Goal: Task Accomplishment & Management: Manage account settings

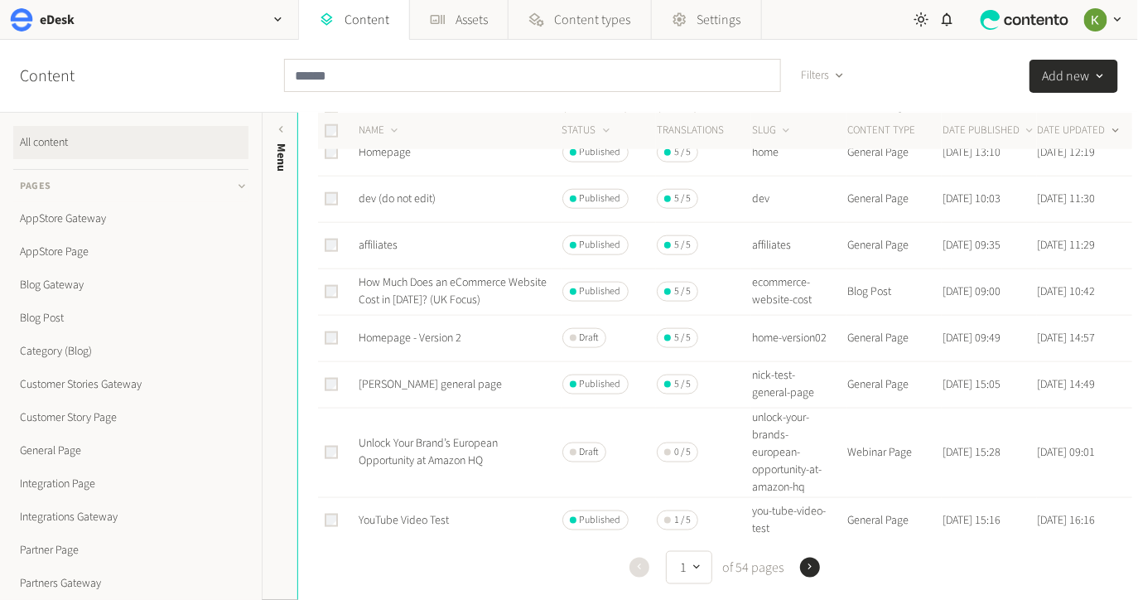
scroll to position [735, 0]
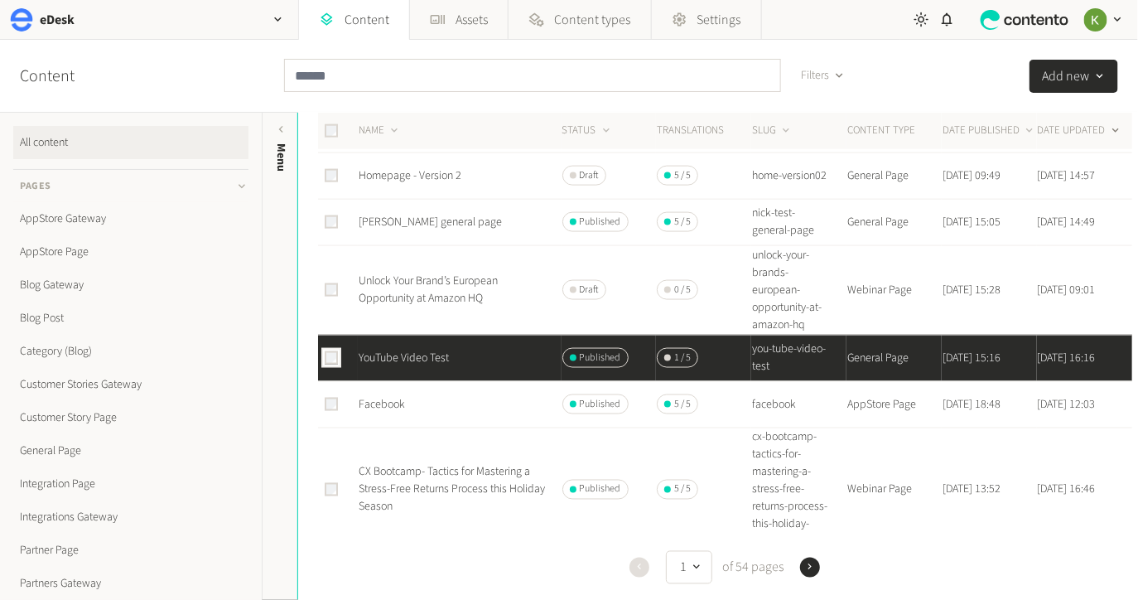
click at [1099, 78] on icon "button" at bounding box center [1100, 76] width 13 height 13
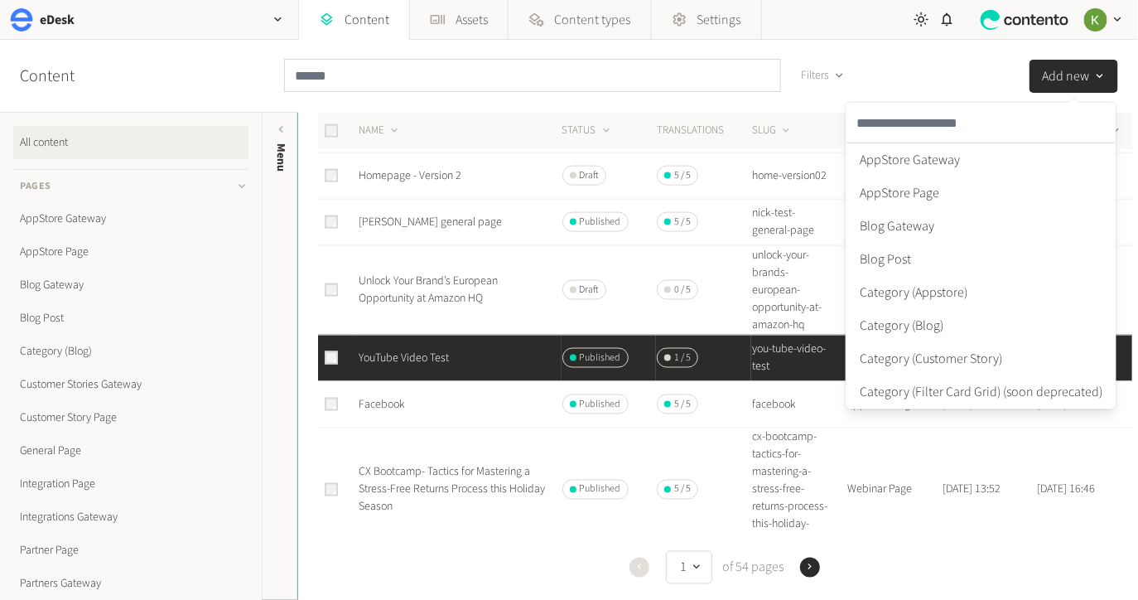
click at [919, 70] on div "Content Filters Add new AppStore Gateway AppStore Page Blog Gateway Blog Post C…" at bounding box center [569, 76] width 1138 height 73
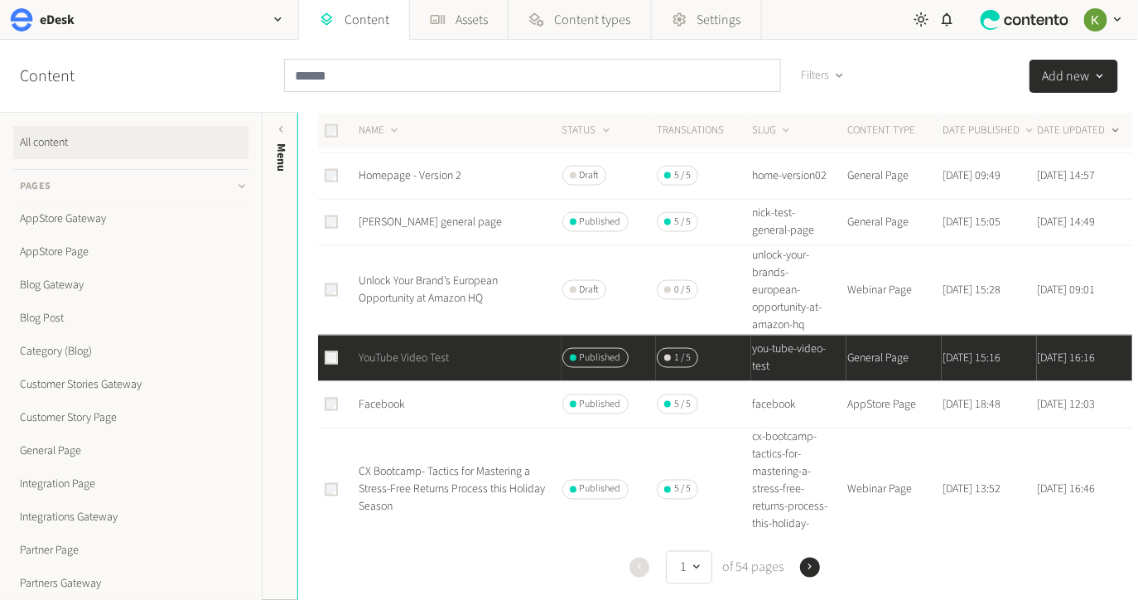
click at [405, 350] on link "YouTube Video Test" at bounding box center [404, 358] width 90 height 17
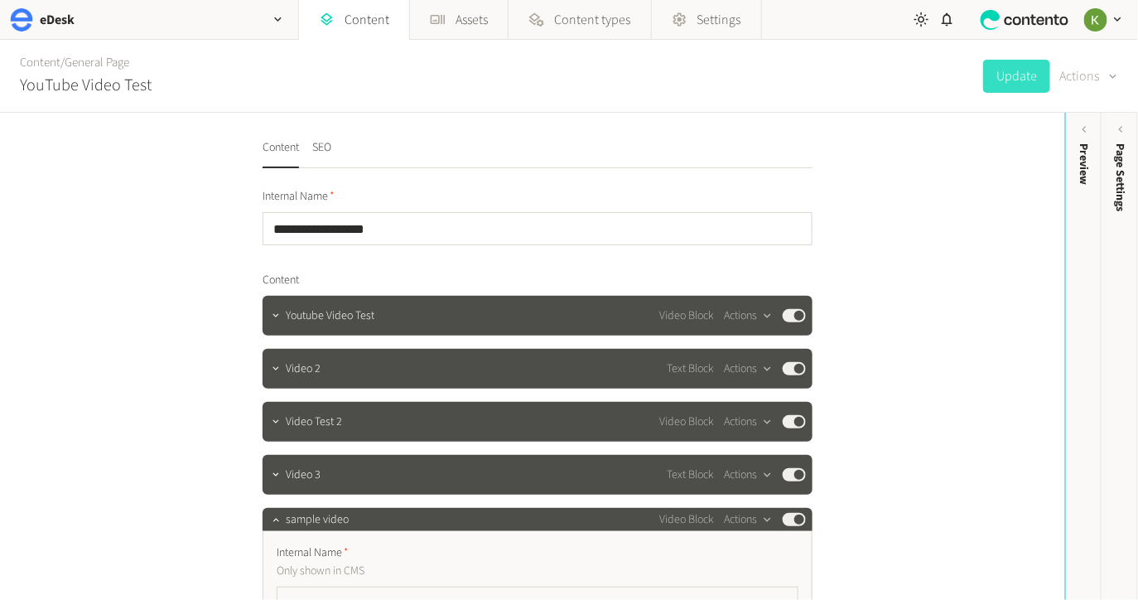
click at [1101, 80] on div "button" at bounding box center [1111, 75] width 23 height 18
click at [1075, 147] on button "Set to draft" at bounding box center [1078, 149] width 78 height 31
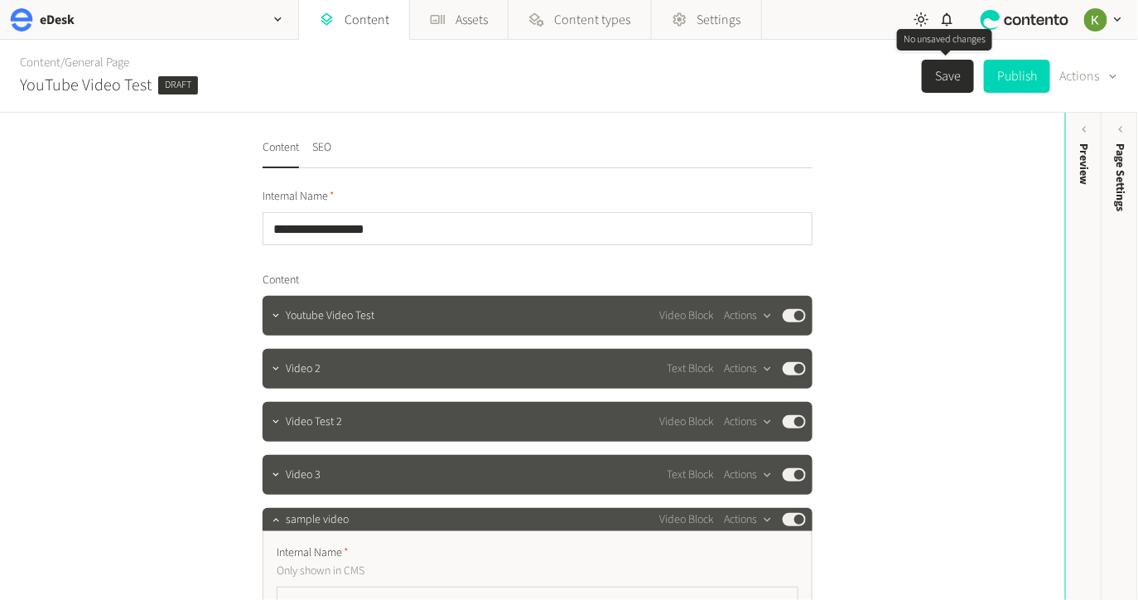
click at [946, 81] on button "Save" at bounding box center [948, 76] width 52 height 33
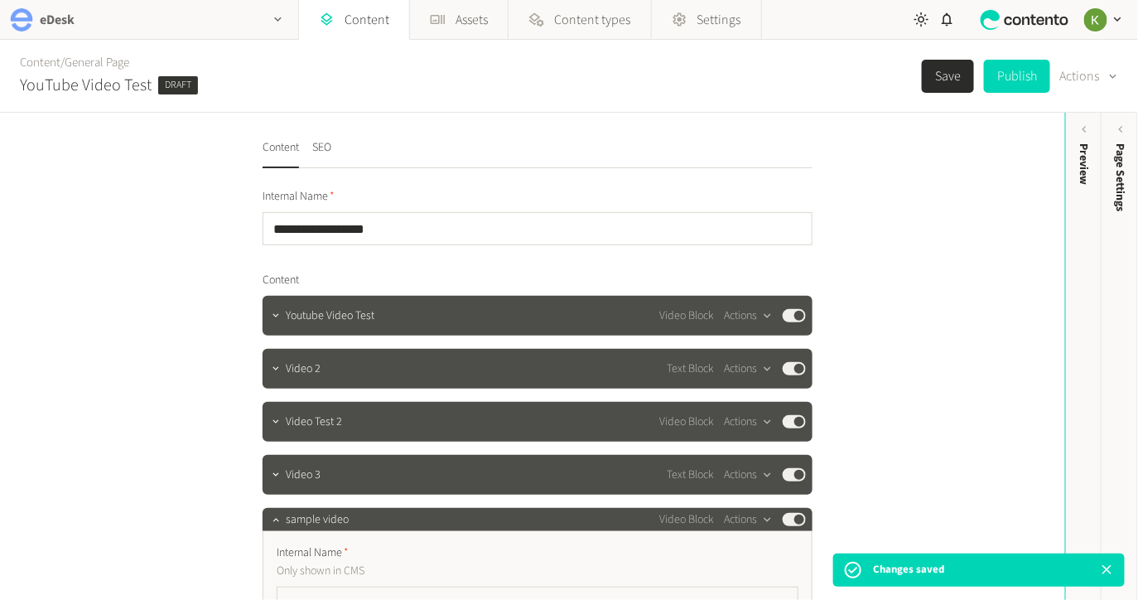
click at [269, 20] on div "button" at bounding box center [278, 19] width 40 height 39
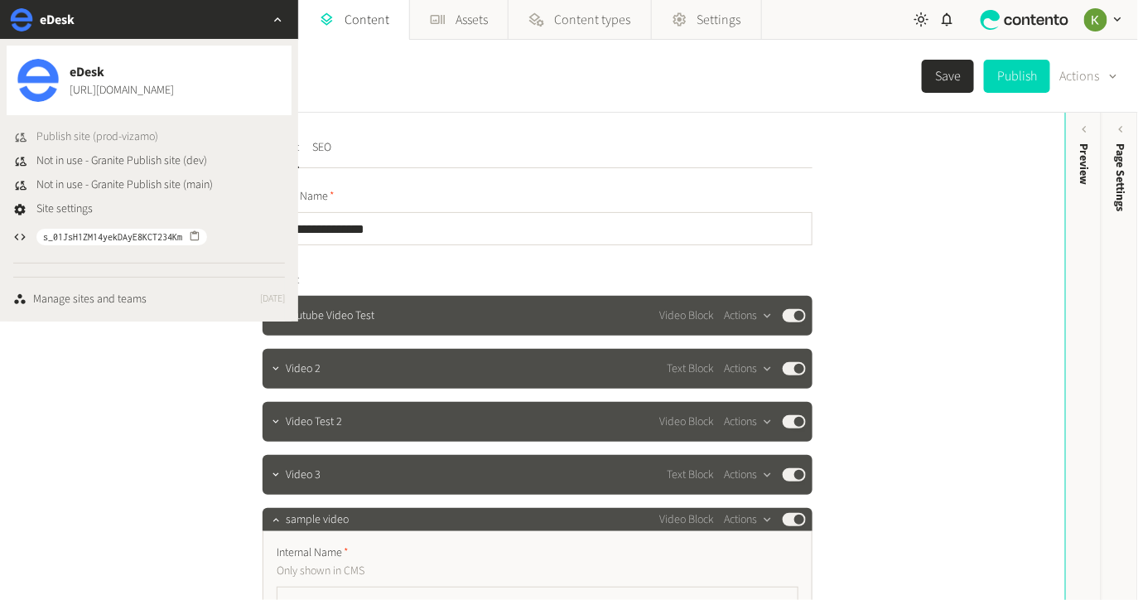
click at [103, 137] on span "Publish site (prod-vizamo)" at bounding box center [97, 136] width 122 height 17
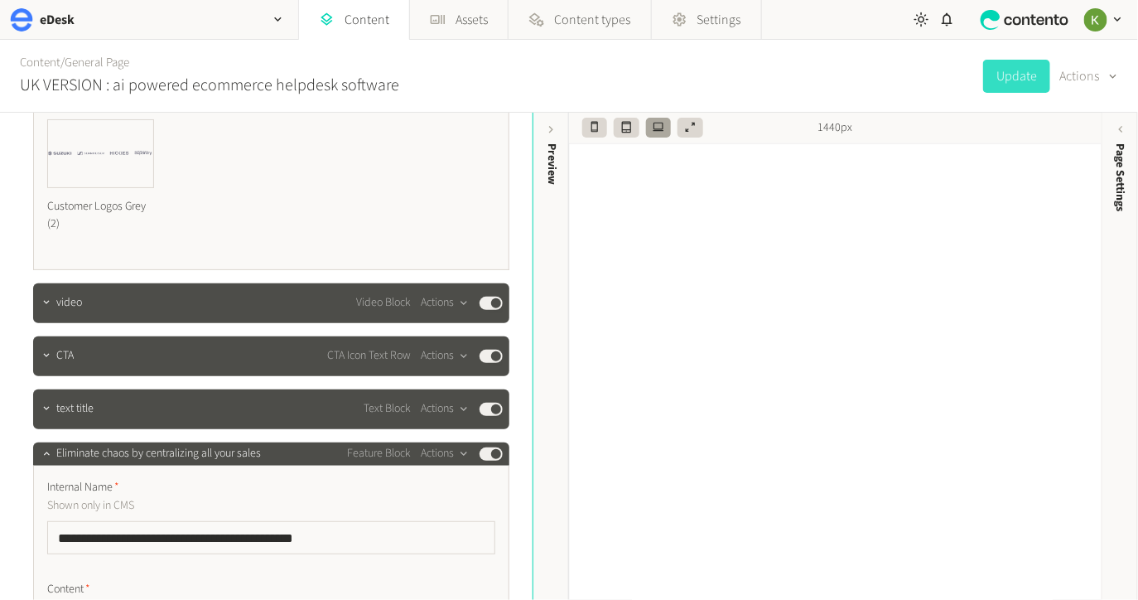
scroll to position [1578, 0]
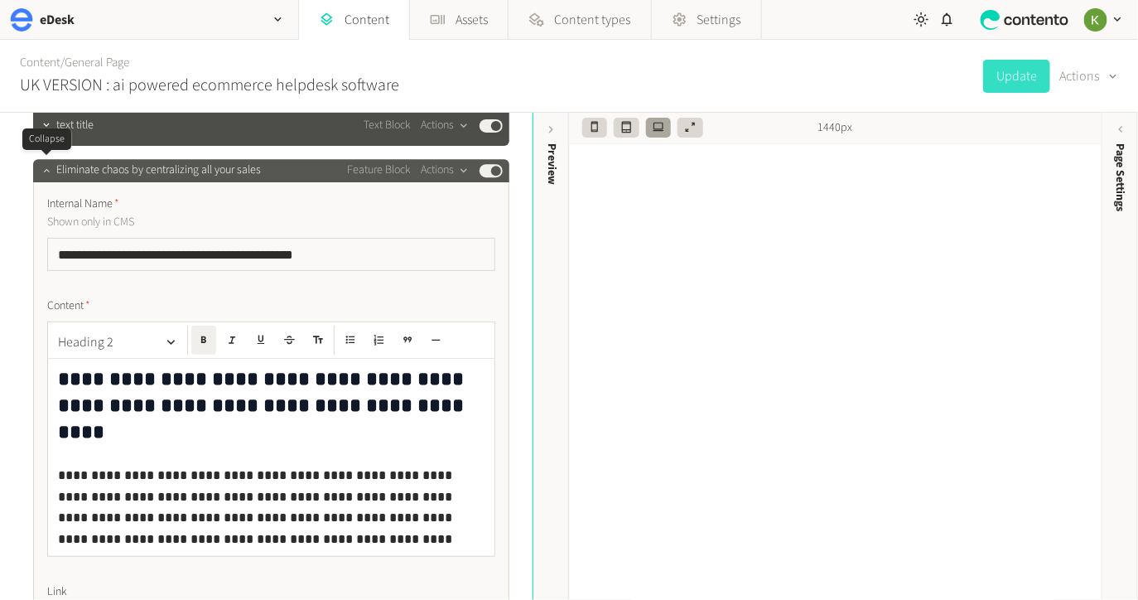
click at [47, 173] on icon "button" at bounding box center [47, 170] width 12 height 12
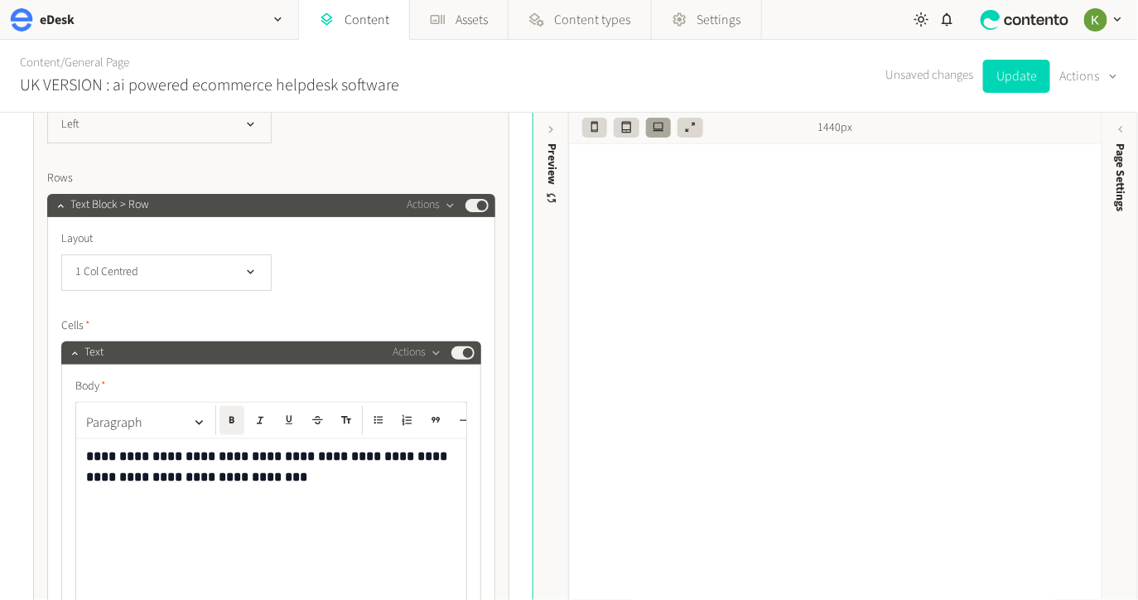
scroll to position [688, 0]
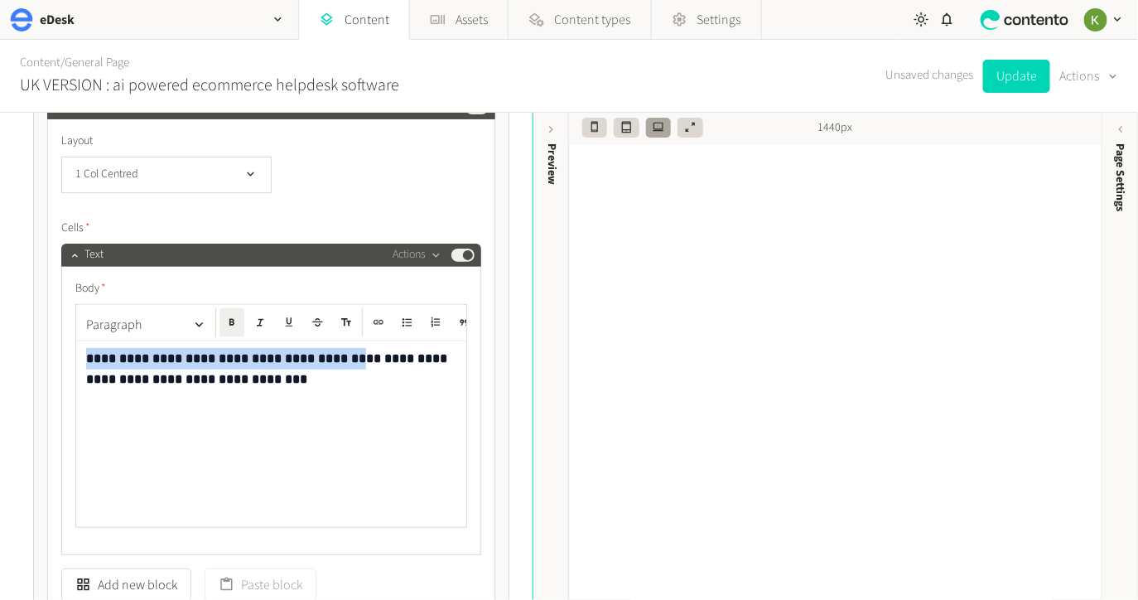
drag, startPoint x: 351, startPoint y: 358, endPoint x: 118, endPoint y: 342, distance: 234.2
click at [61, 352] on div "**********" at bounding box center [271, 411] width 420 height 288
copy strong "**********"
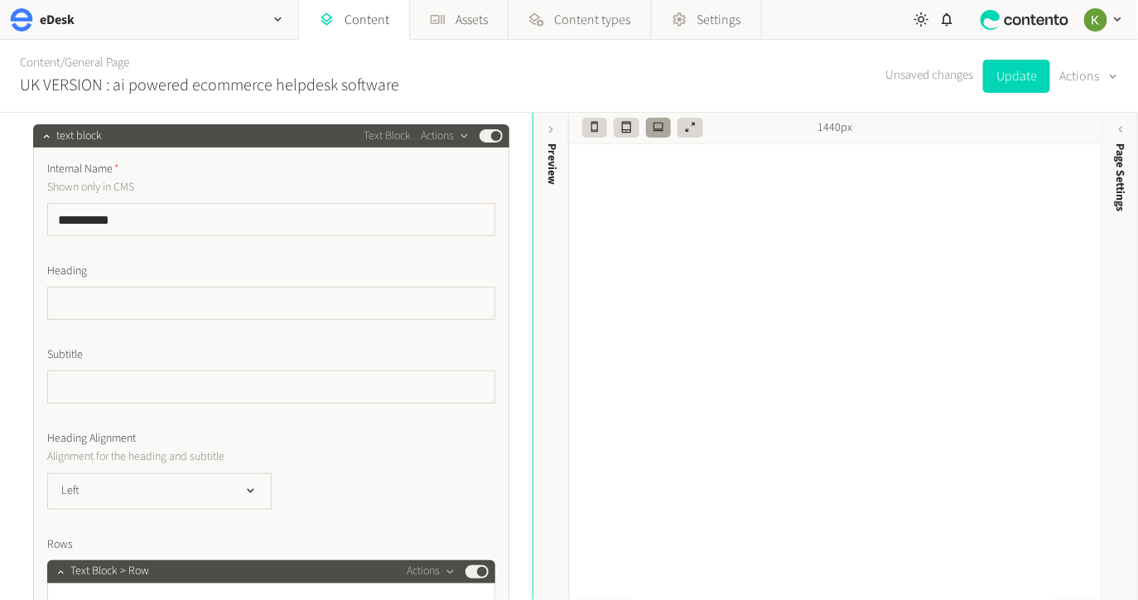
scroll to position [196, 0]
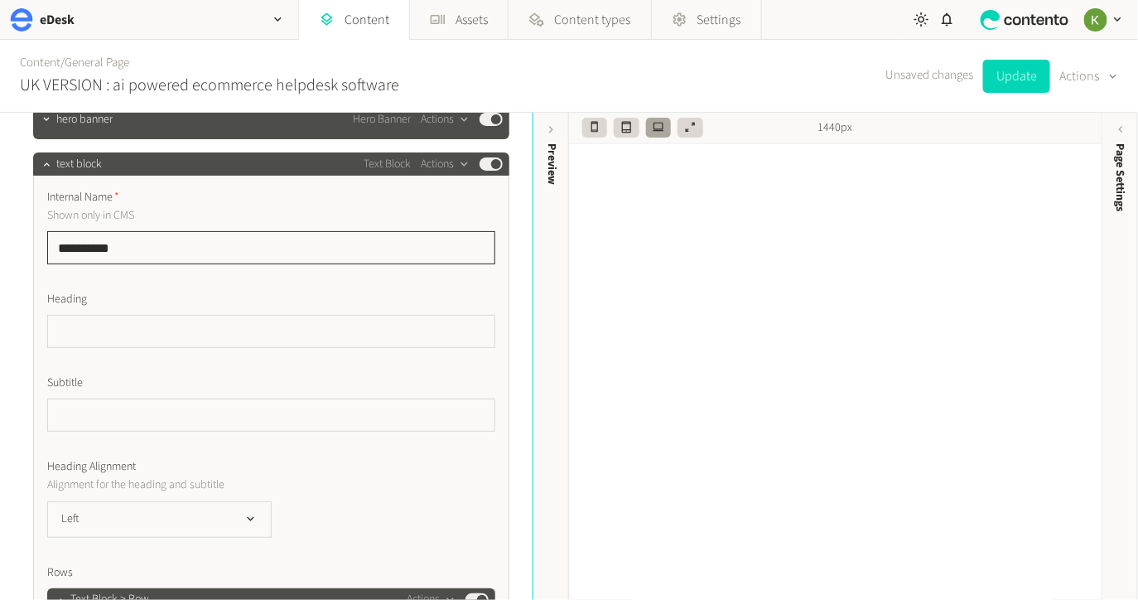
drag, startPoint x: 101, startPoint y: 246, endPoint x: 48, endPoint y: 244, distance: 53.1
click at [48, 244] on input "**********" at bounding box center [271, 247] width 448 height 33
paste input "**********"
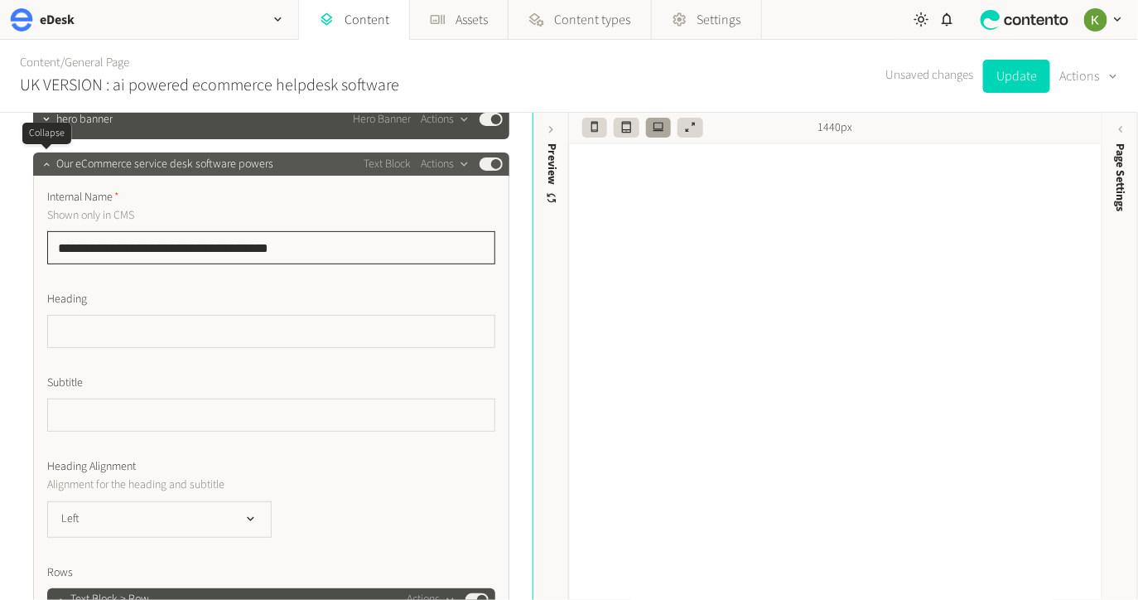
type input "**********"
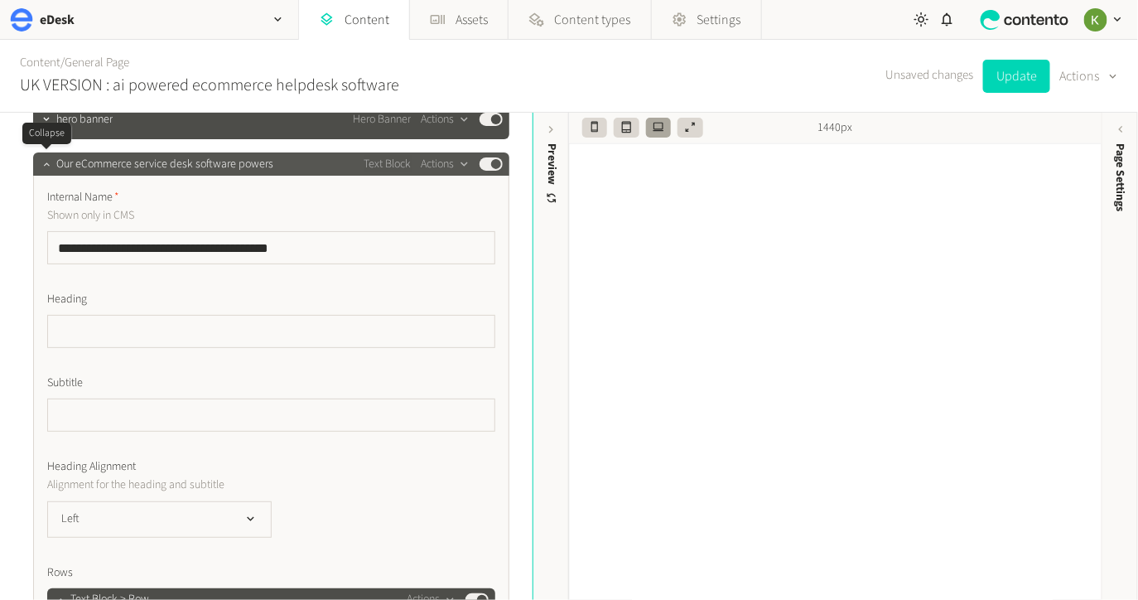
click at [47, 168] on icon "button" at bounding box center [47, 164] width 12 height 12
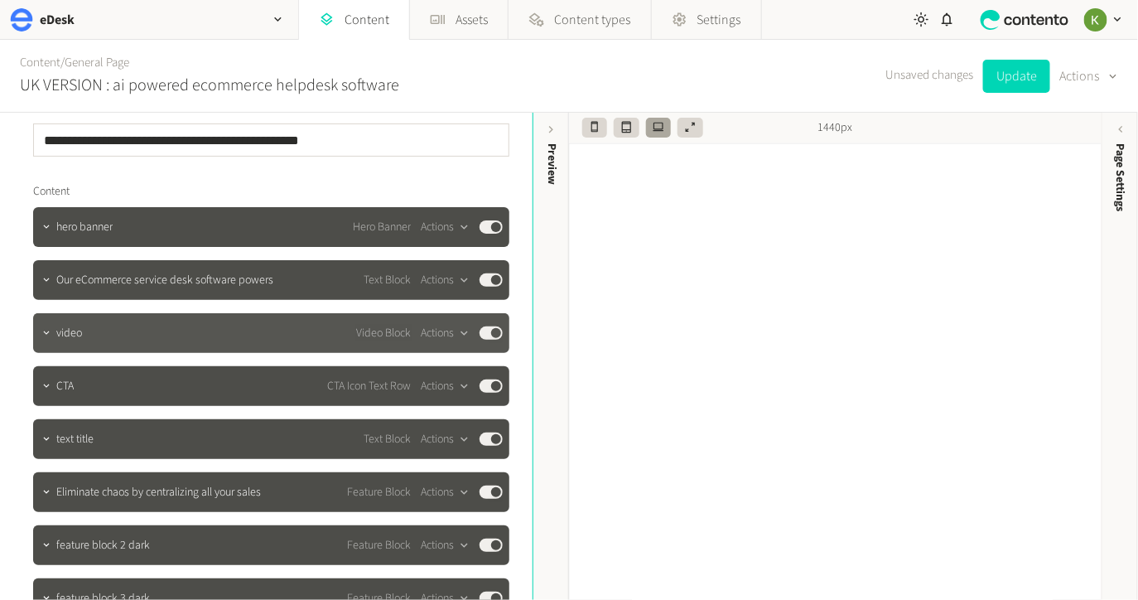
scroll to position [126, 0]
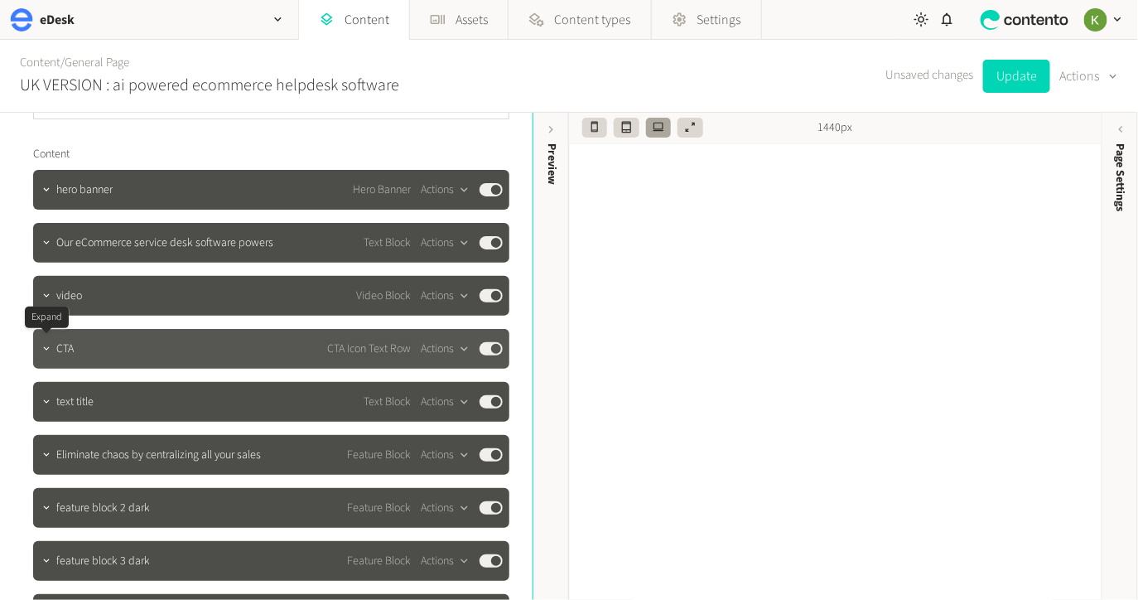
drag, startPoint x: 45, startPoint y: 349, endPoint x: 80, endPoint y: 339, distance: 36.2
click at [45, 349] on icon "button" at bounding box center [47, 349] width 12 height 12
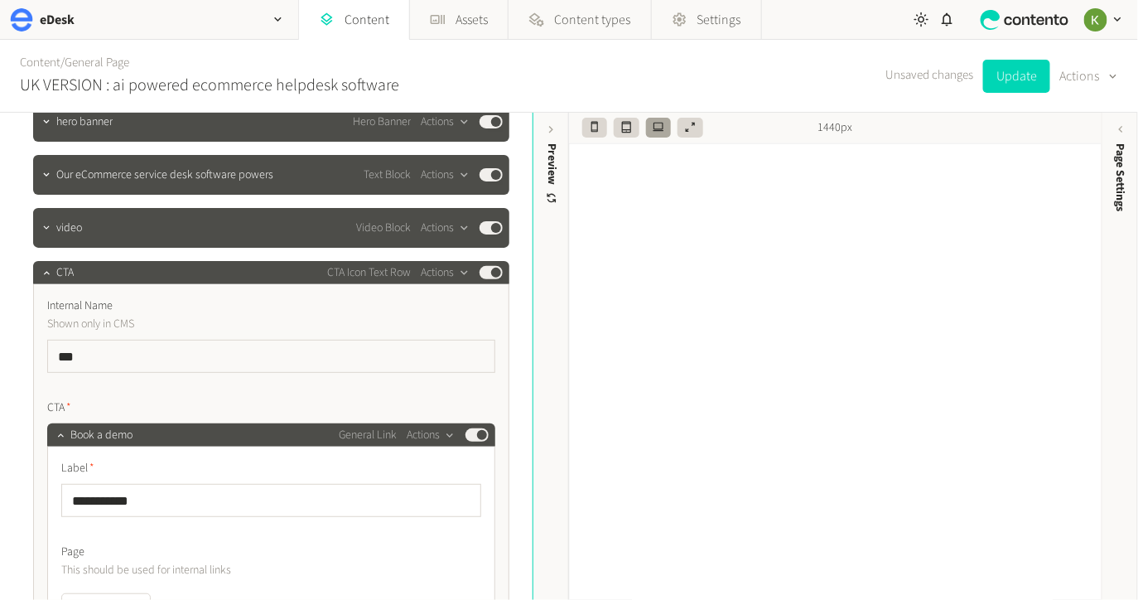
scroll to position [150, 0]
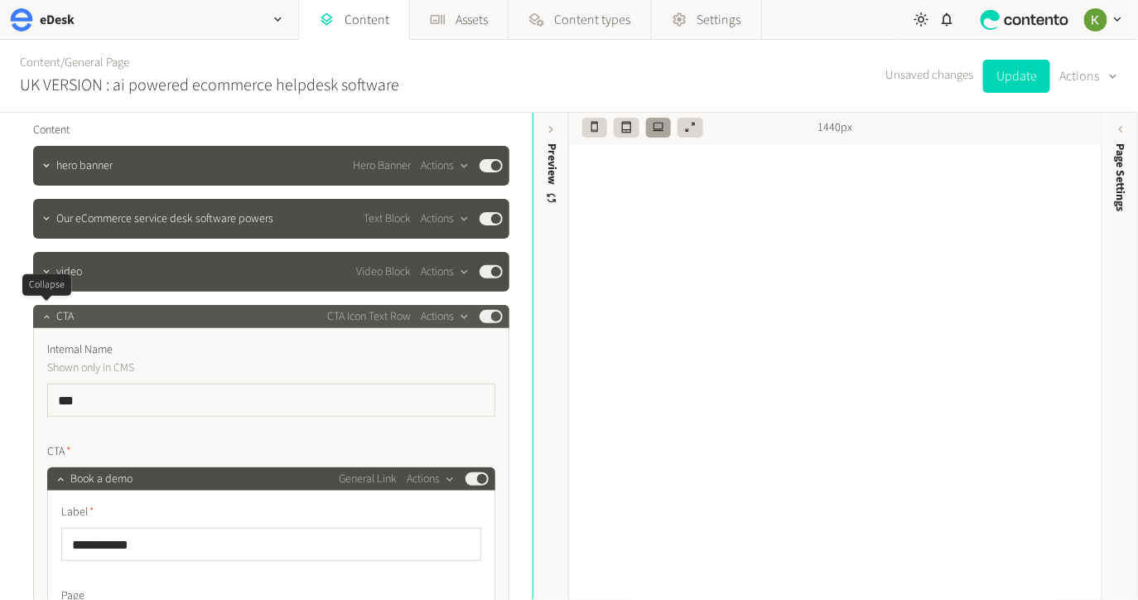
click at [51, 313] on icon "button" at bounding box center [47, 317] width 12 height 12
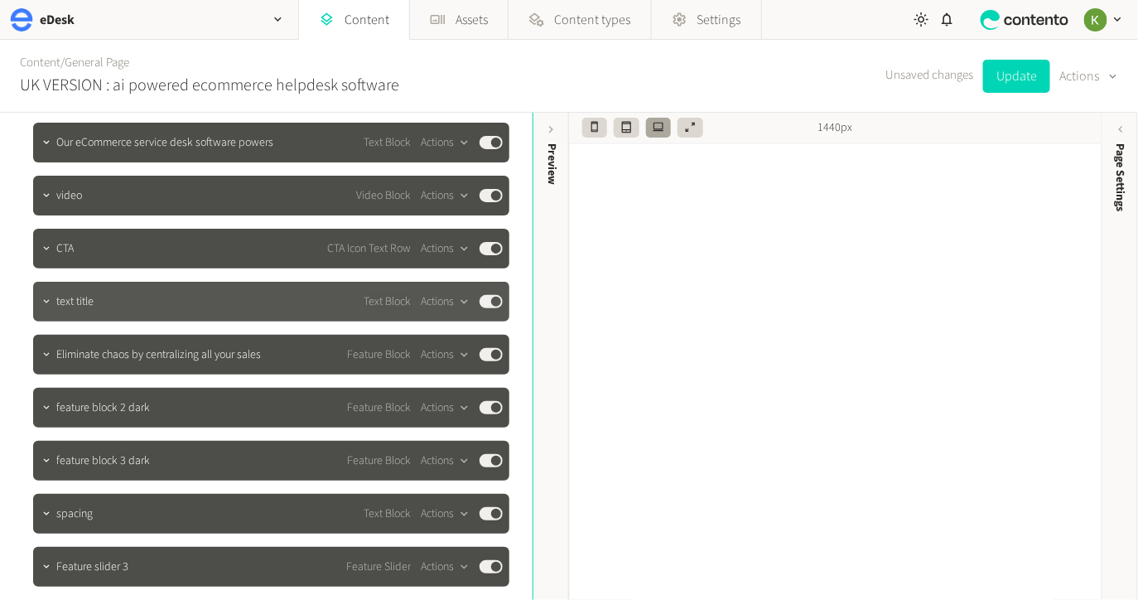
scroll to position [228, 0]
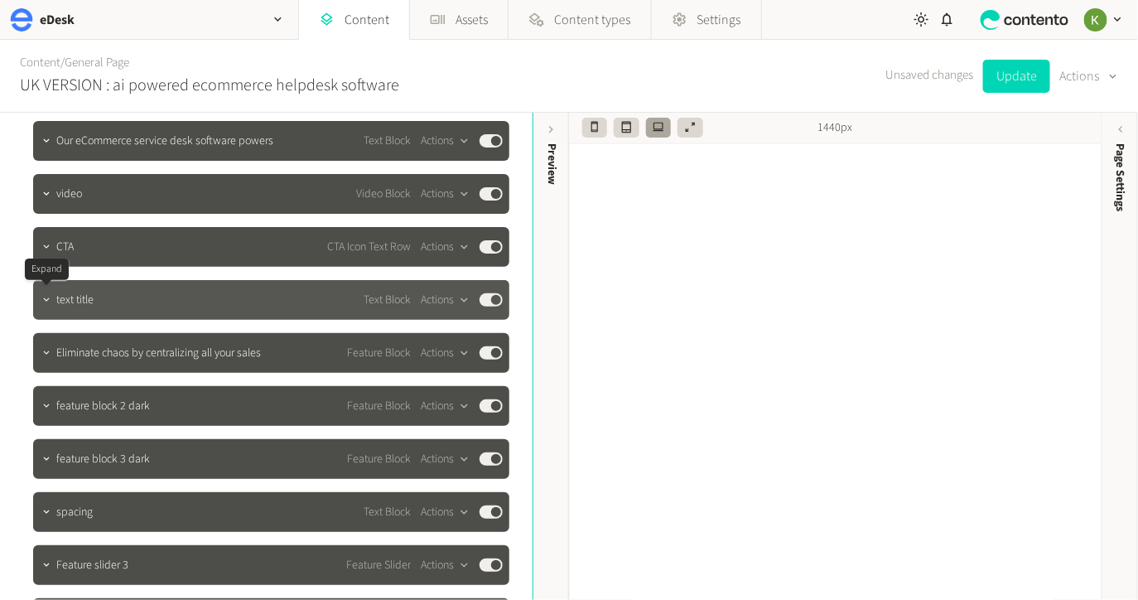
drag, startPoint x: 45, startPoint y: 304, endPoint x: 70, endPoint y: 299, distance: 26.2
click at [45, 304] on icon "button" at bounding box center [47, 300] width 12 height 12
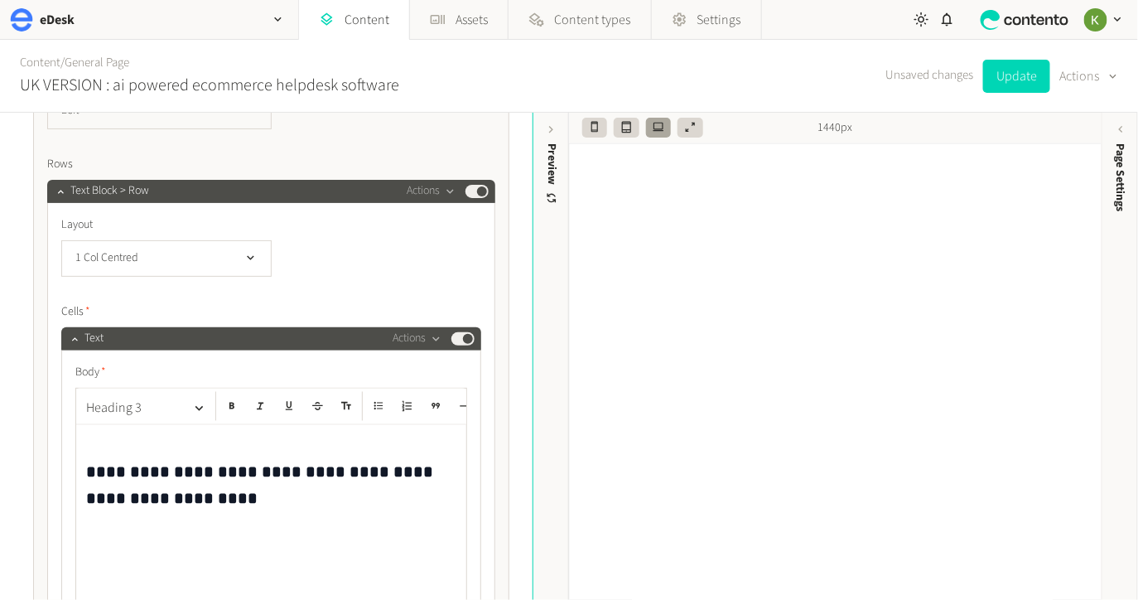
scroll to position [838, 0]
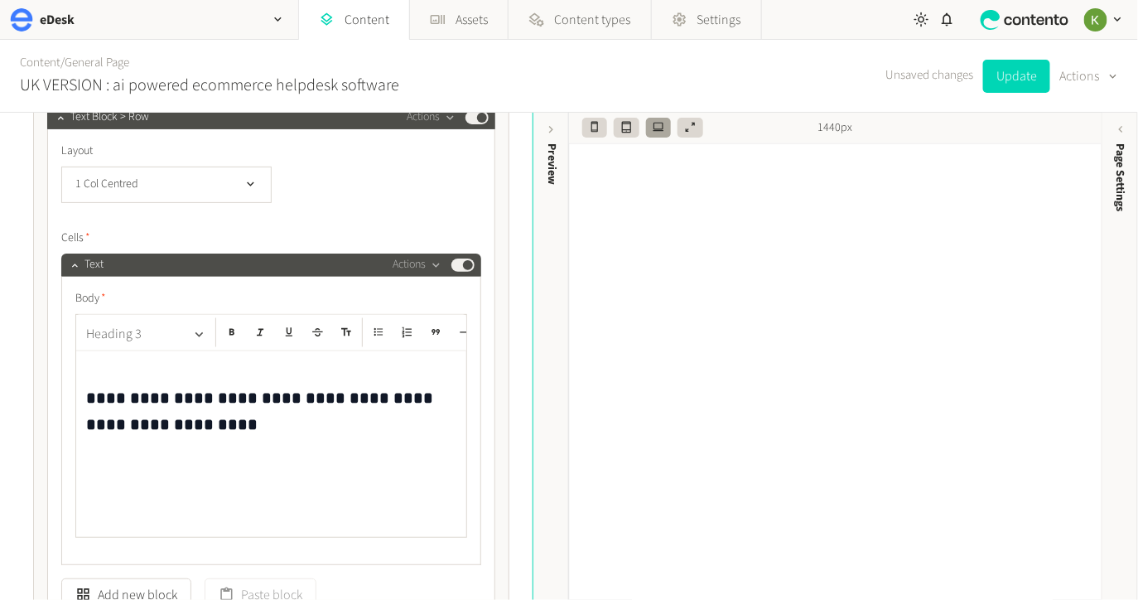
click at [200, 333] on icon "button" at bounding box center [200, 334] width 8 height 5
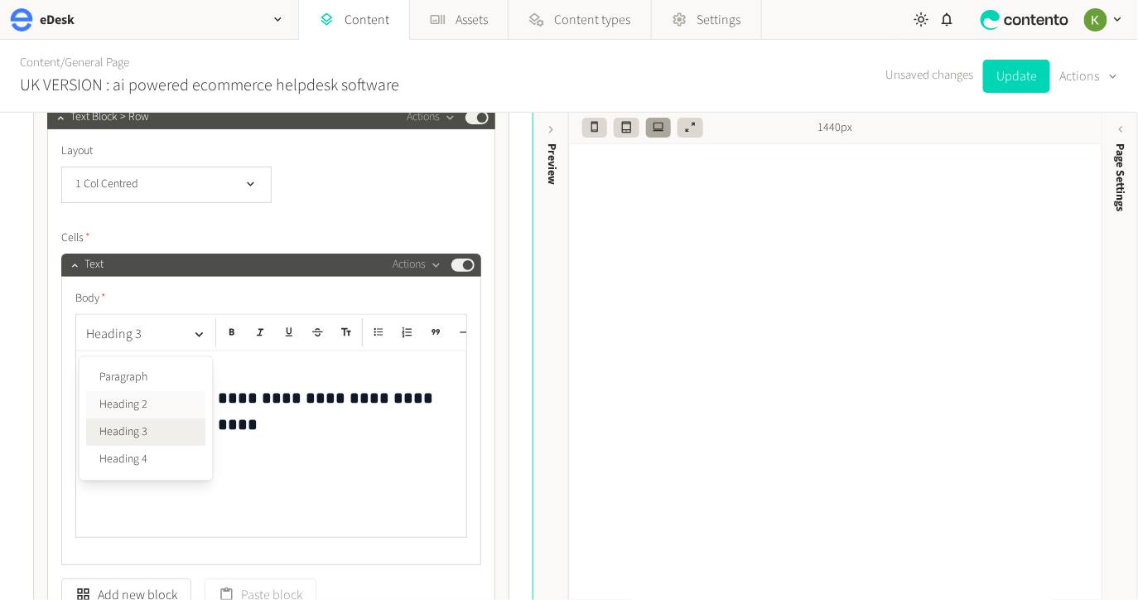
click at [147, 411] on button "Heading 2" at bounding box center [145, 404] width 119 height 27
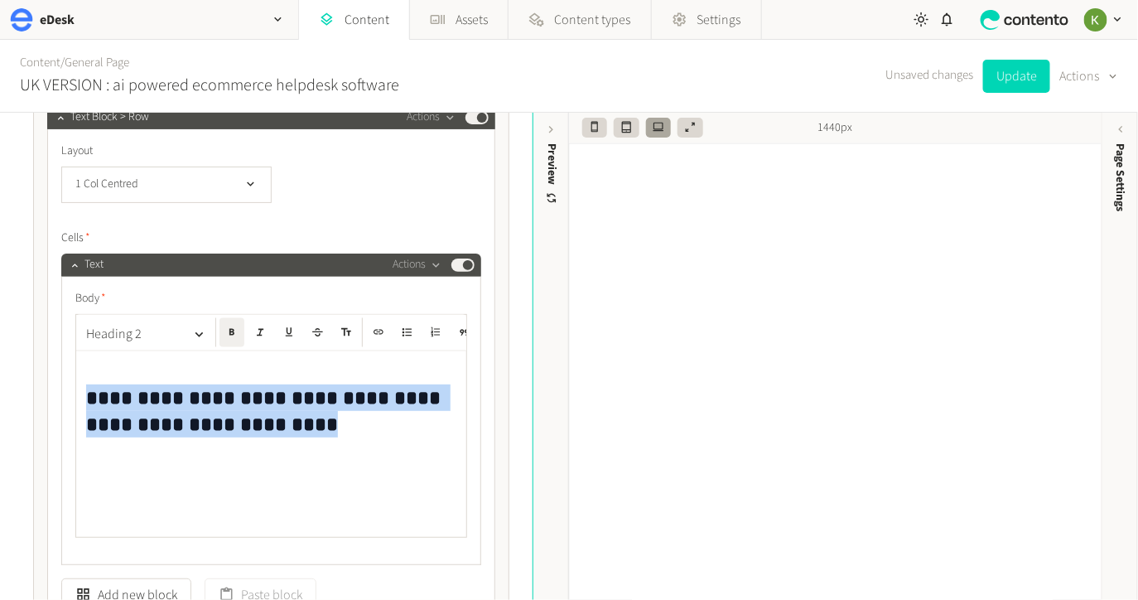
drag, startPoint x: 135, startPoint y: 418, endPoint x: 63, endPoint y: 381, distance: 81.2
click at [0, 399] on html "**********" at bounding box center [569, 300] width 1138 height 600
click at [201, 334] on icon "button" at bounding box center [199, 335] width 16 height 16
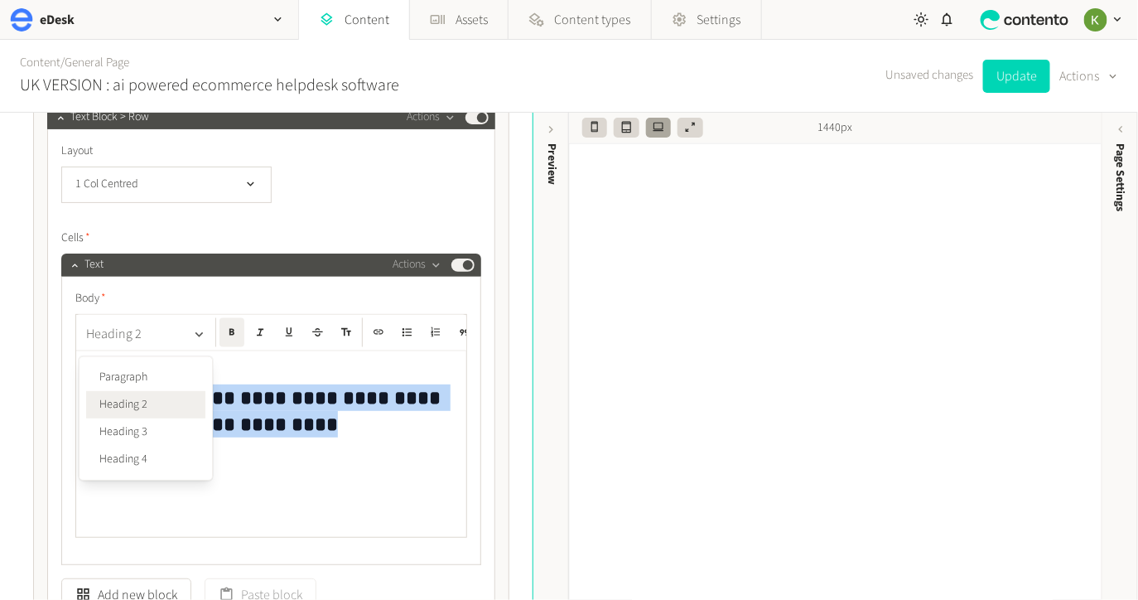
click at [137, 333] on button "Heading 2" at bounding box center [146, 334] width 133 height 33
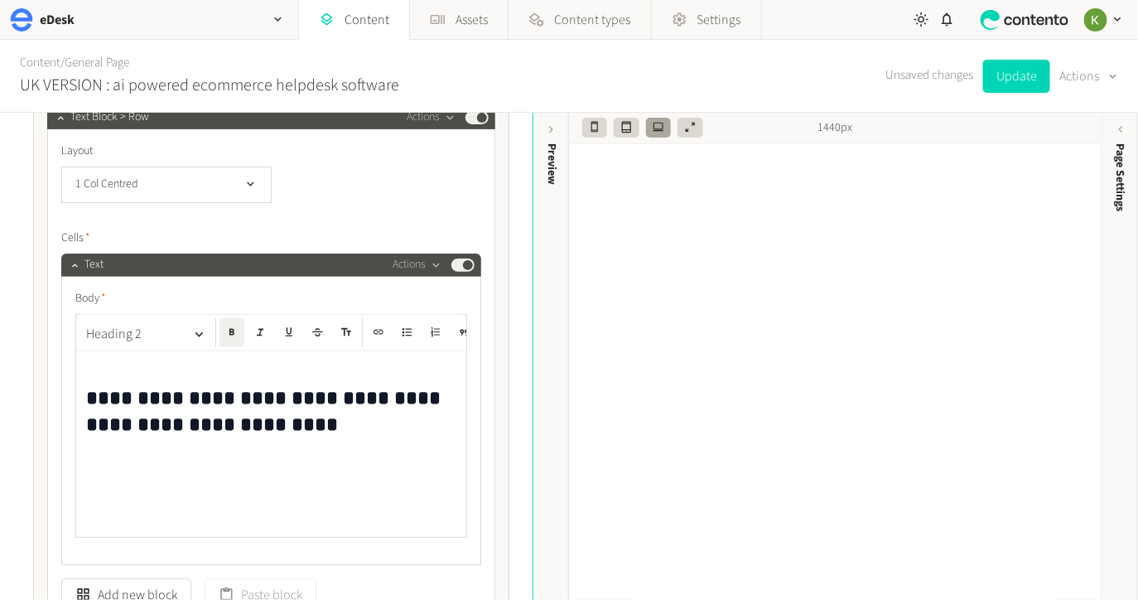
click at [223, 372] on h2 "**********" at bounding box center [271, 398] width 370 height 80
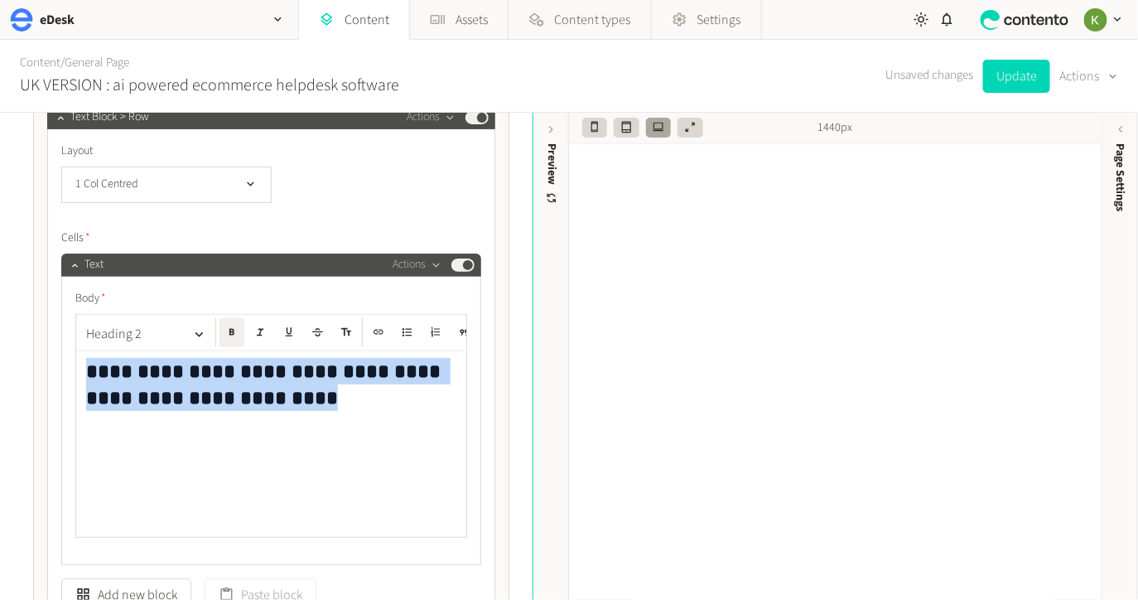
drag, startPoint x: 272, startPoint y: 393, endPoint x: 80, endPoint y: 363, distance: 194.5
click at [50, 369] on div "**********" at bounding box center [271, 384] width 448 height 510
click at [229, 326] on icon "button" at bounding box center [232, 332] width 12 height 12
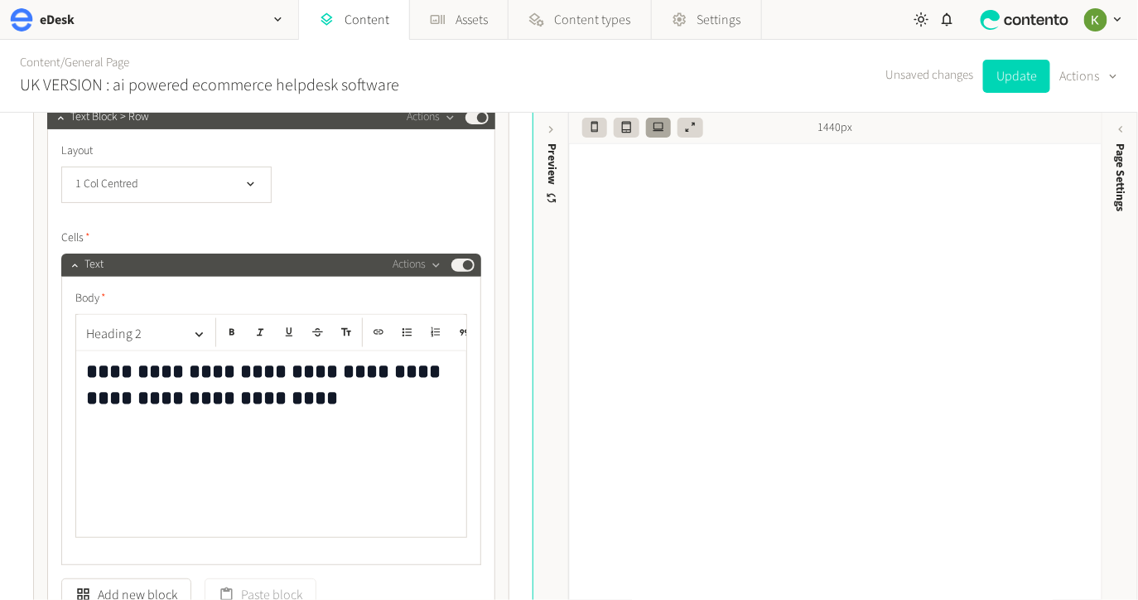
click at [270, 367] on h2 "**********" at bounding box center [271, 384] width 371 height 53
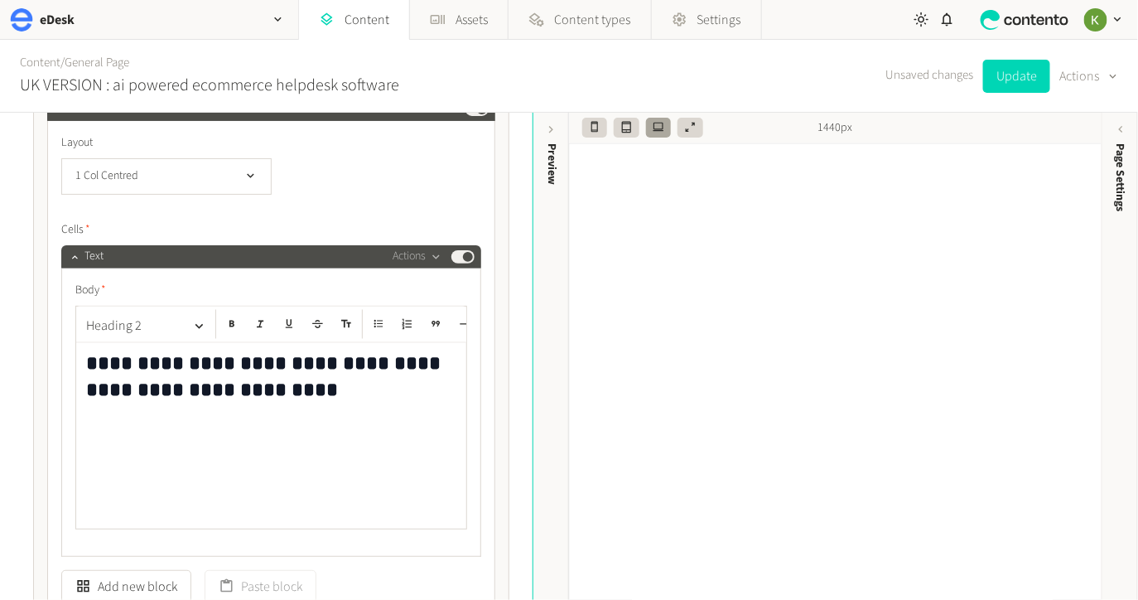
scroll to position [845, 0]
click at [290, 383] on h2 "**********" at bounding box center [271, 376] width 371 height 53
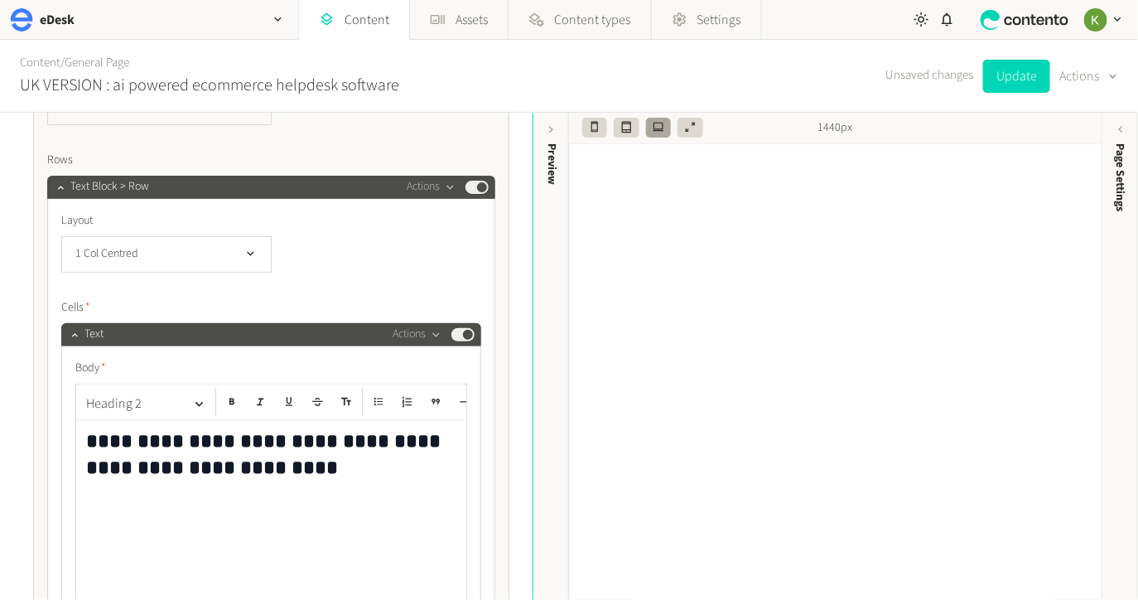
scroll to position [727, 0]
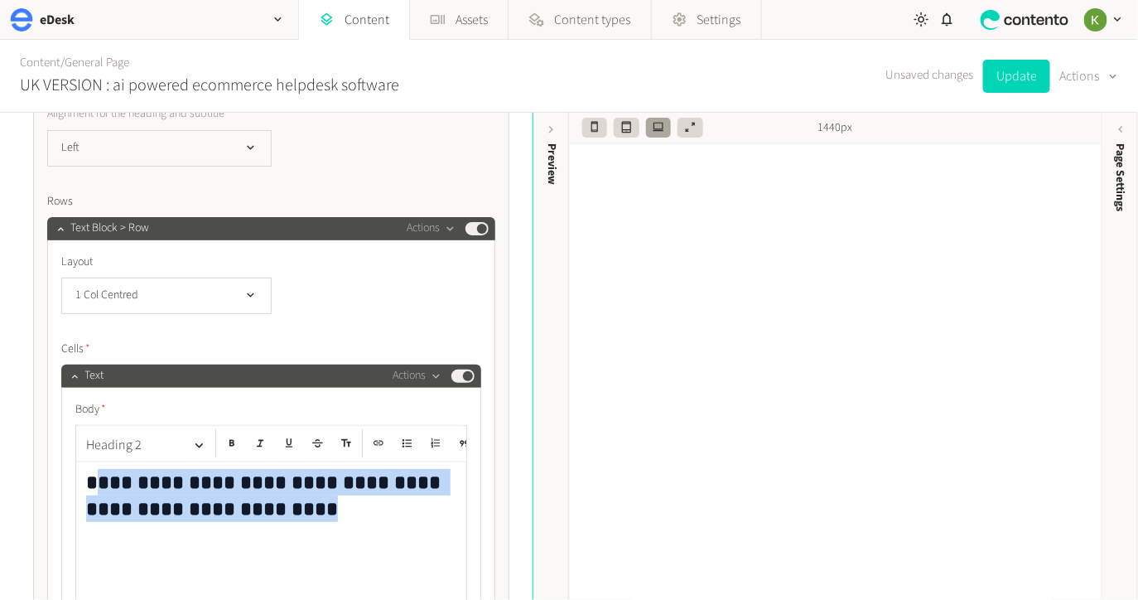
drag, startPoint x: 246, startPoint y: 498, endPoint x: 135, endPoint y: 466, distance: 115.6
click at [104, 480] on h2 "**********" at bounding box center [271, 495] width 371 height 53
copy h2 "**********"
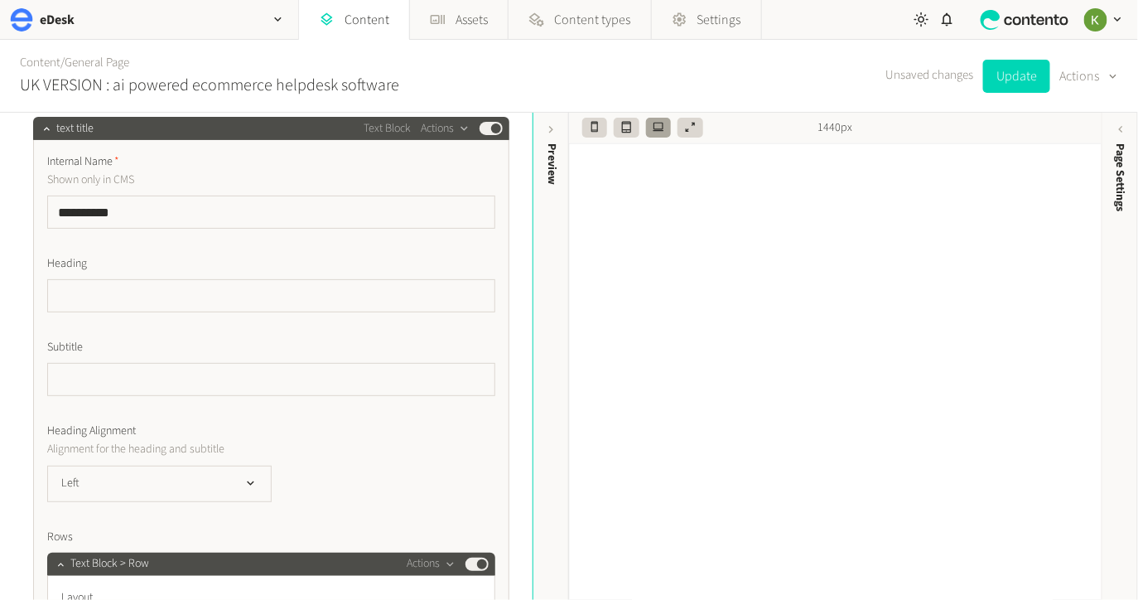
scroll to position [375, 0]
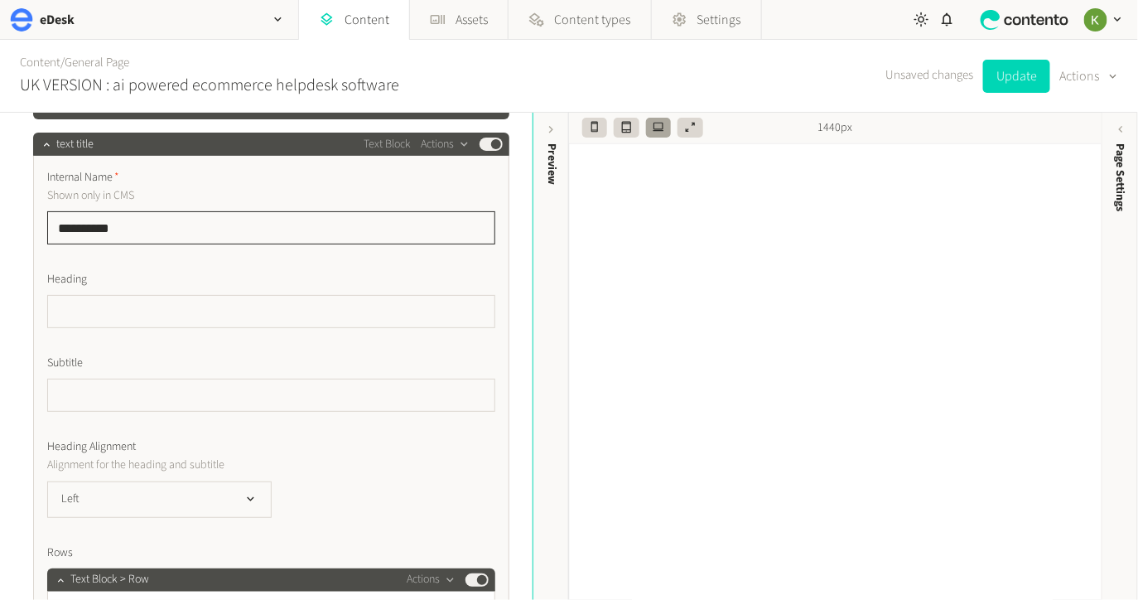
drag, startPoint x: 51, startPoint y: 230, endPoint x: 40, endPoint y: 229, distance: 11.7
paste input "**********"
type input "**********"
click at [176, 290] on div "Heading" at bounding box center [271, 299] width 448 height 57
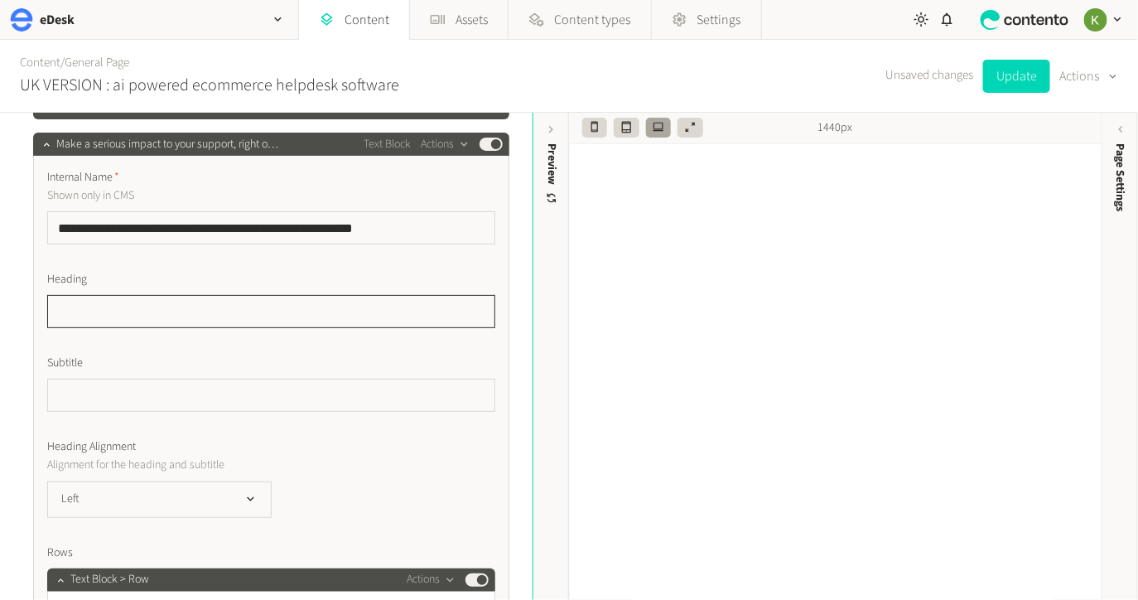
click at [188, 303] on input "text" at bounding box center [271, 311] width 448 height 33
paste input "**********"
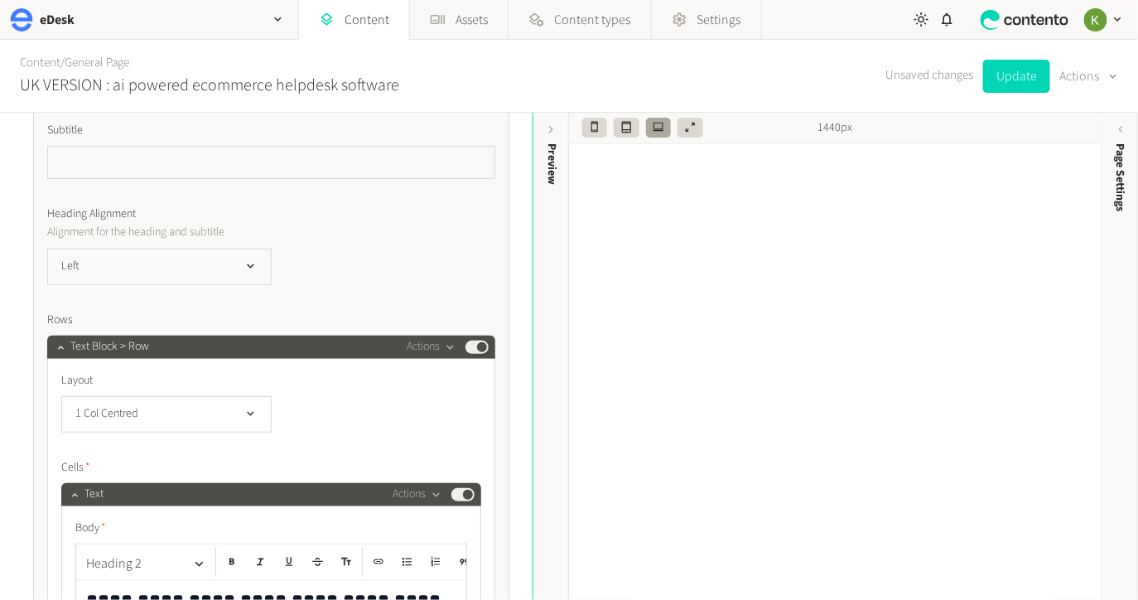
scroll to position [750, 0]
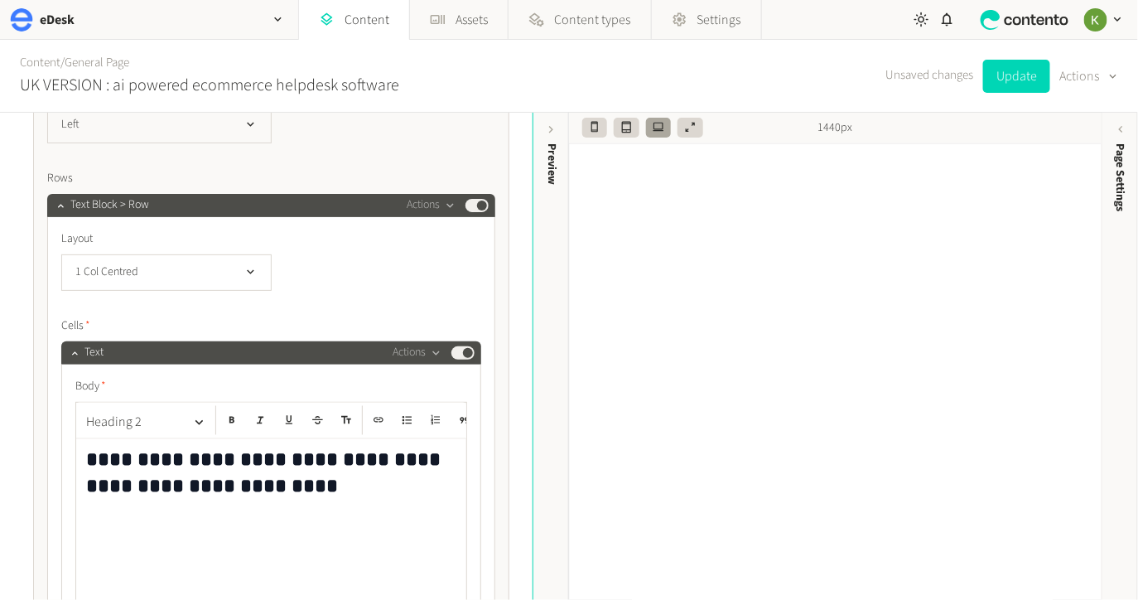
type input "**********"
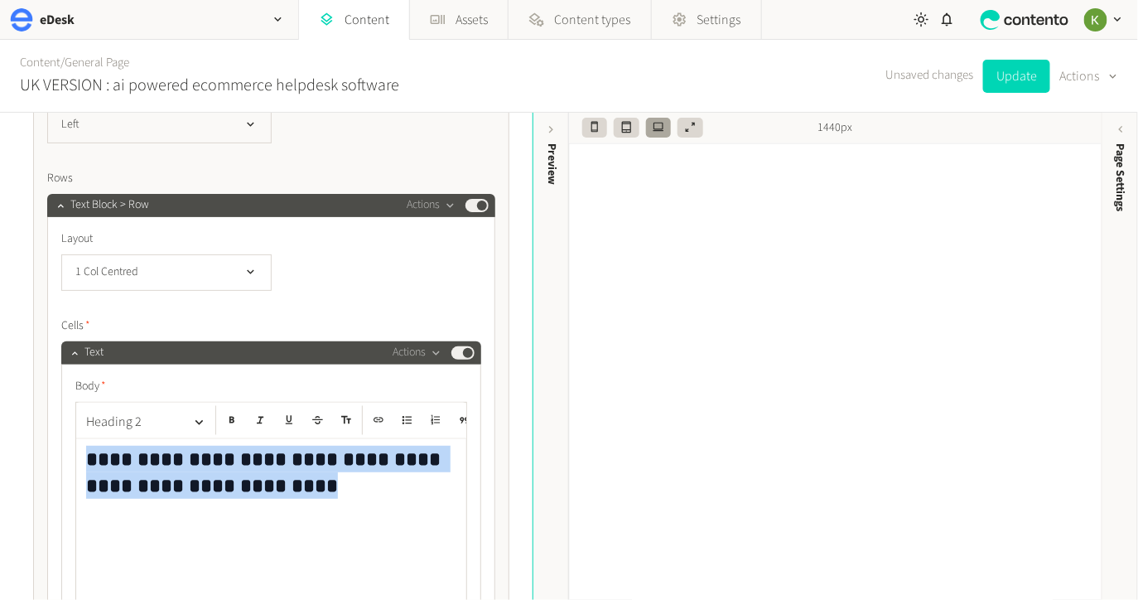
drag, startPoint x: 244, startPoint y: 474, endPoint x: 351, endPoint y: 327, distance: 181.9
click at [97, 395] on div "**********" at bounding box center [271, 502] width 392 height 248
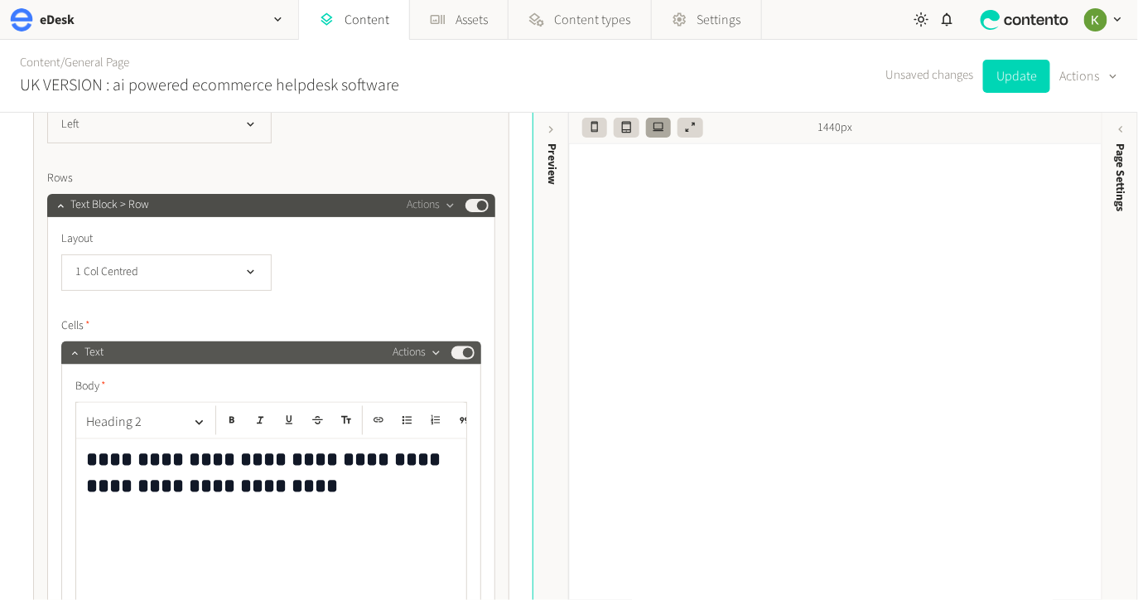
click at [426, 355] on button "Actions" at bounding box center [417, 353] width 49 height 20
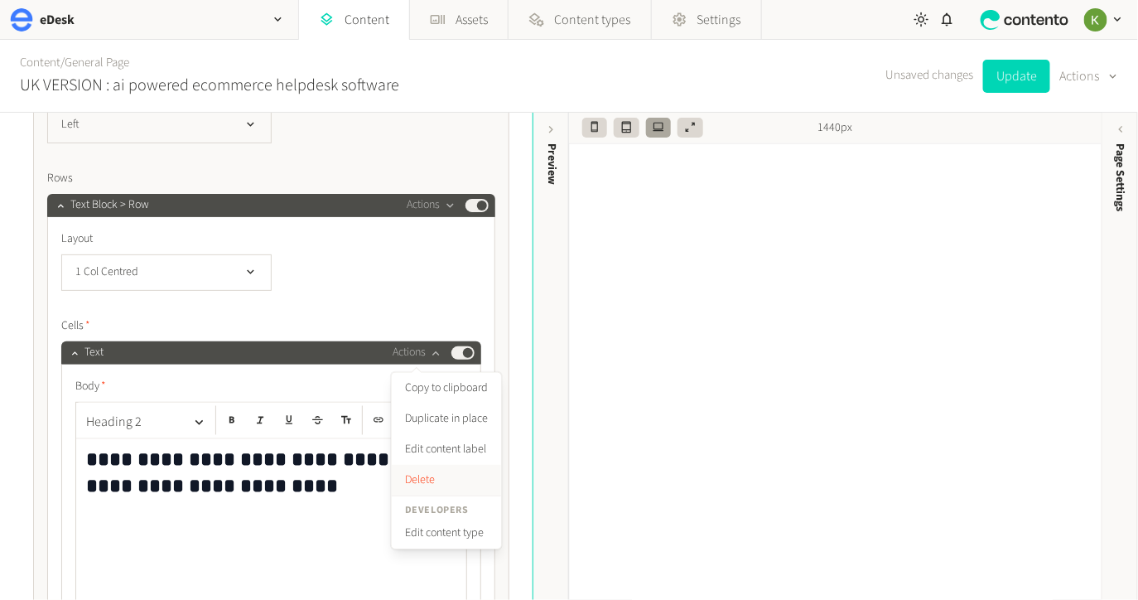
click at [419, 472] on button "Delete" at bounding box center [446, 480] width 109 height 31
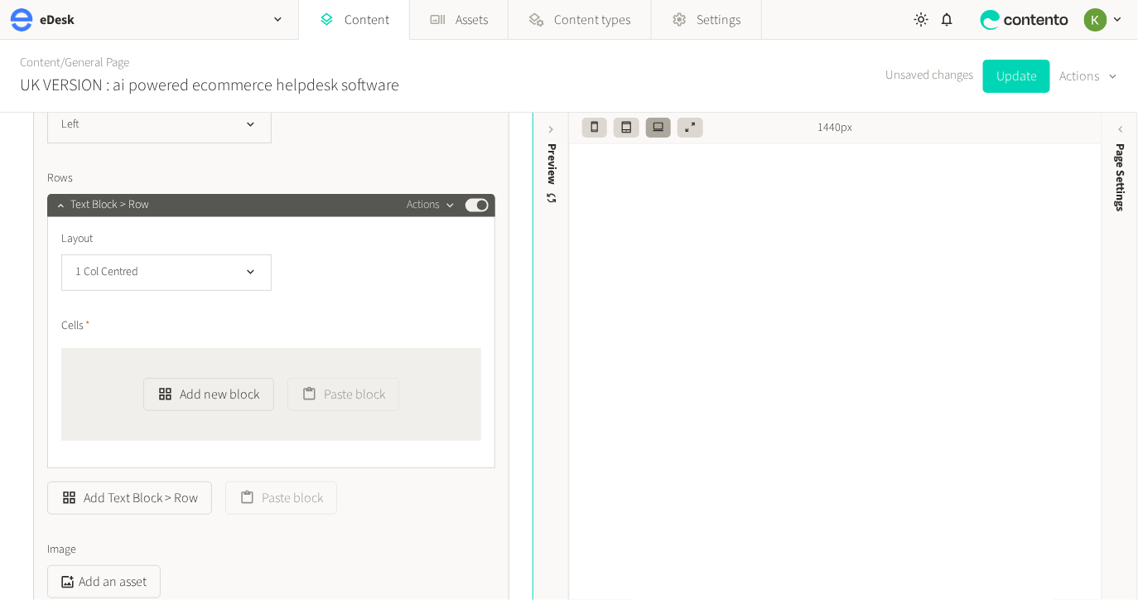
click at [432, 210] on button "Actions" at bounding box center [431, 206] width 49 height 20
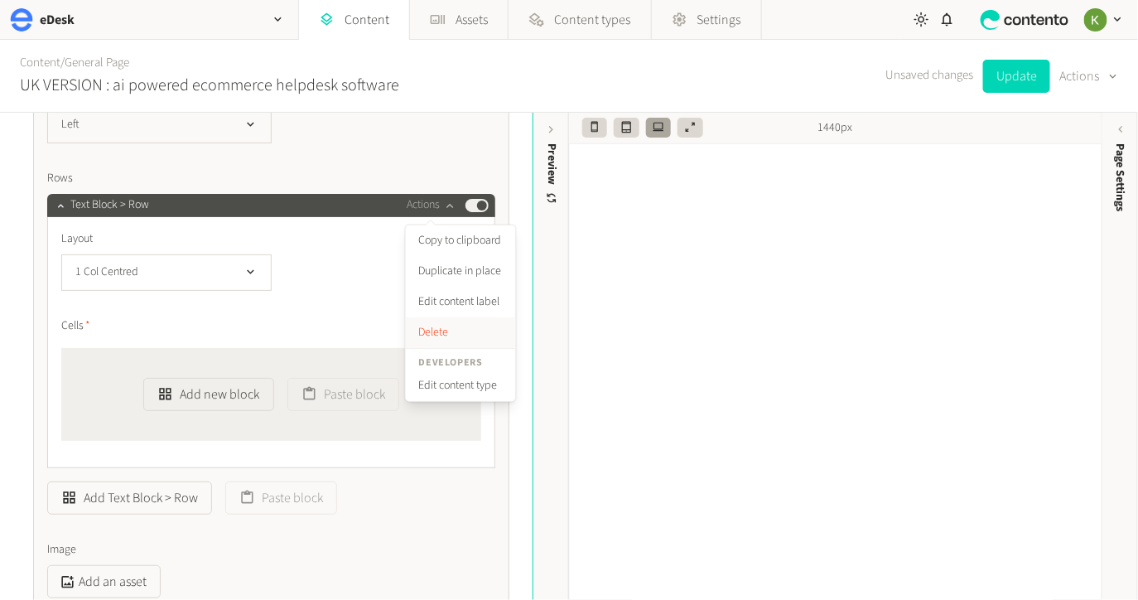
click at [437, 328] on button "Delete" at bounding box center [460, 332] width 109 height 31
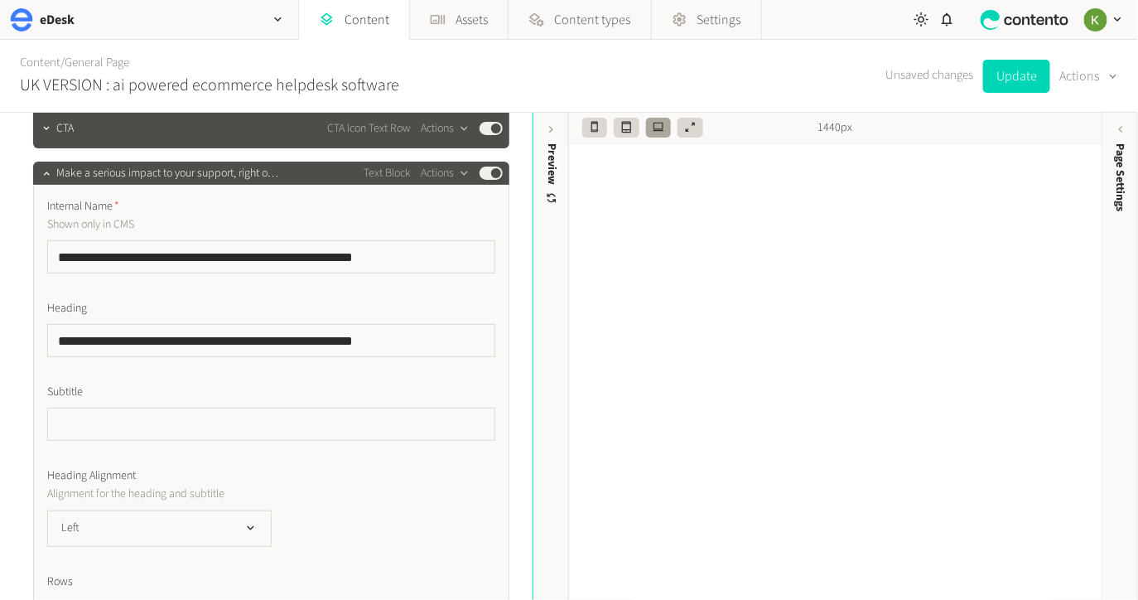
scroll to position [394, 0]
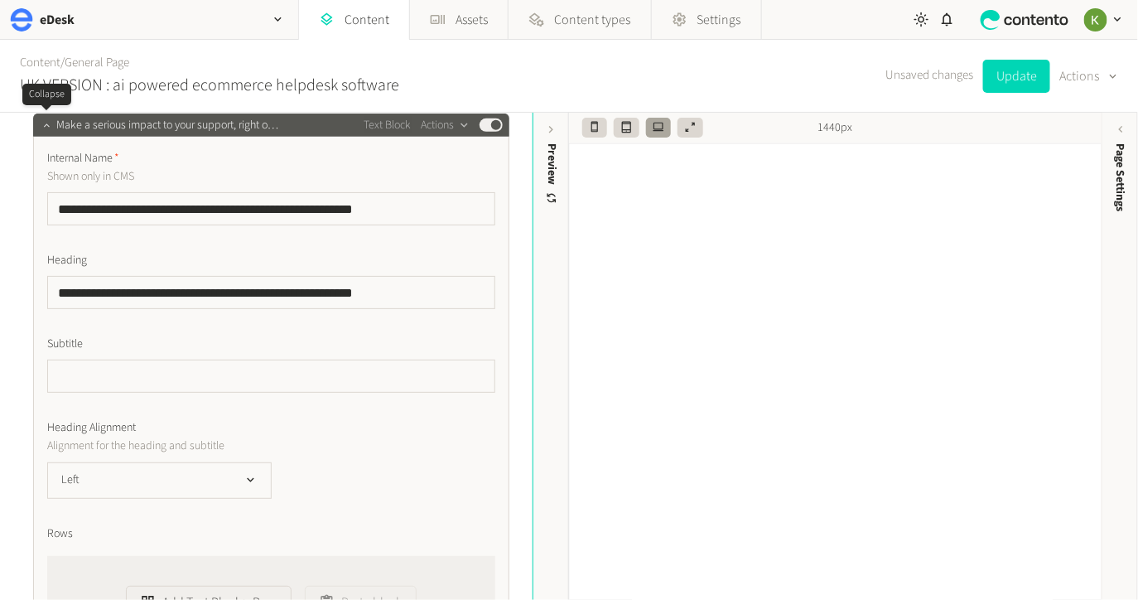
click at [41, 123] on icon "button" at bounding box center [47, 125] width 12 height 12
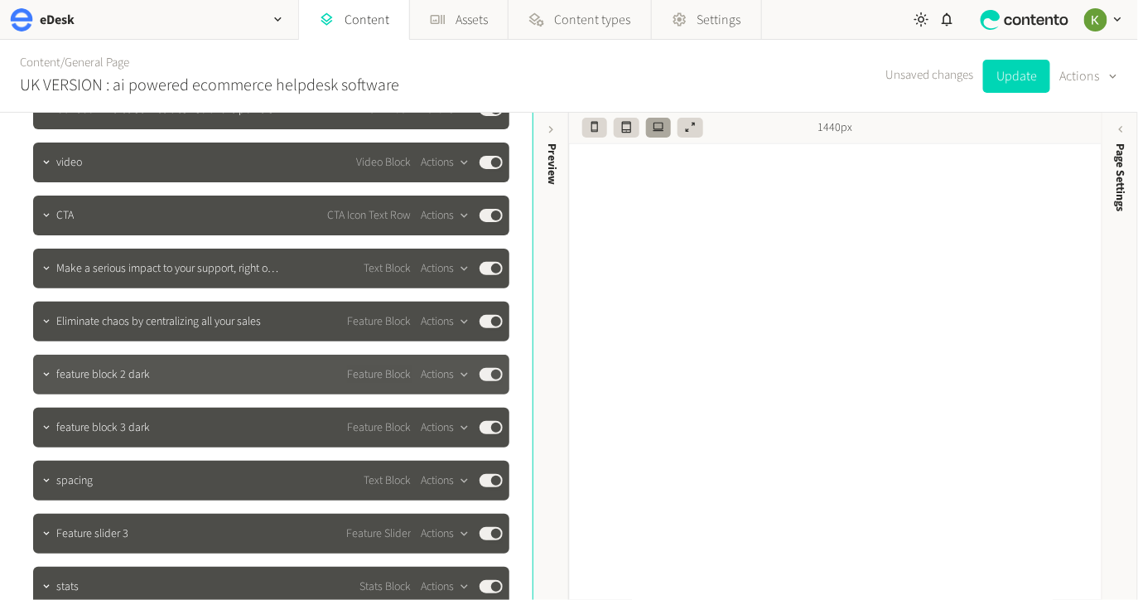
scroll to position [254, 0]
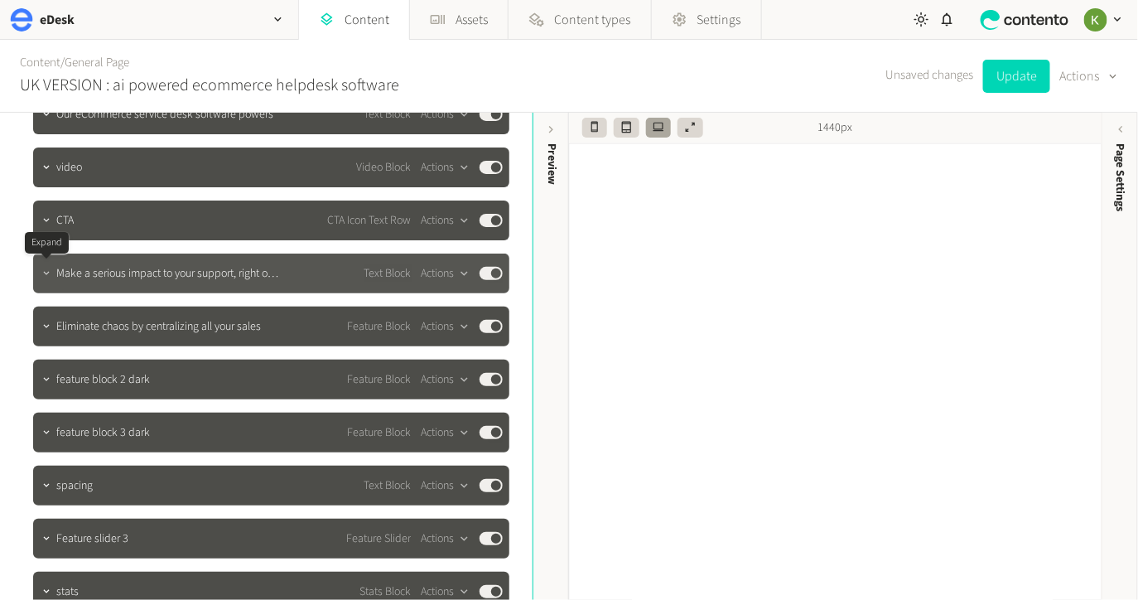
click at [42, 277] on icon "button" at bounding box center [47, 274] width 12 height 12
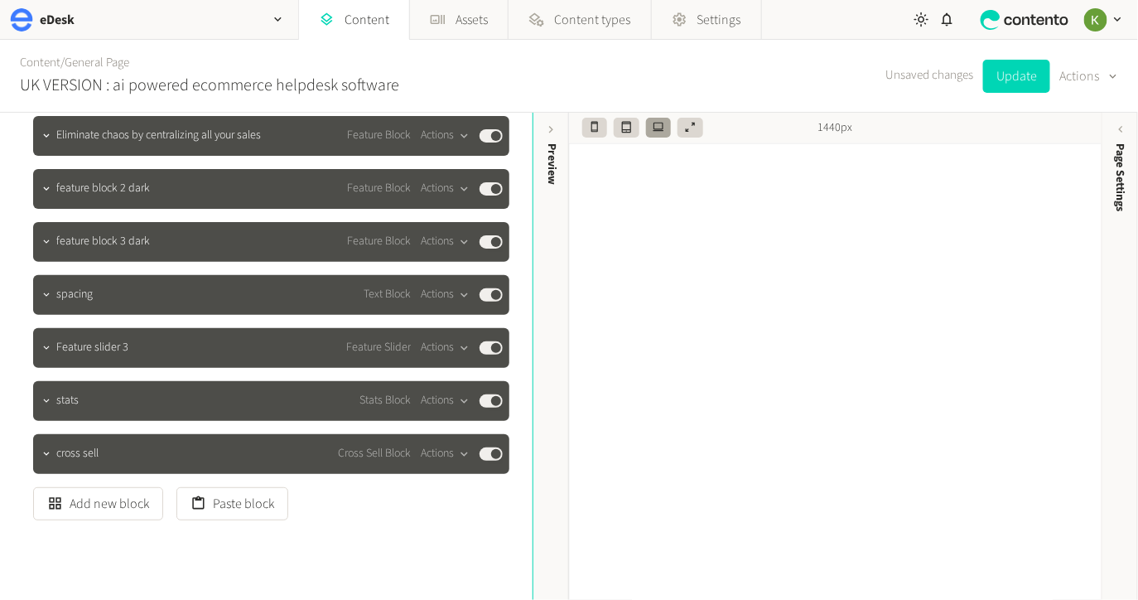
scroll to position [1103, 0]
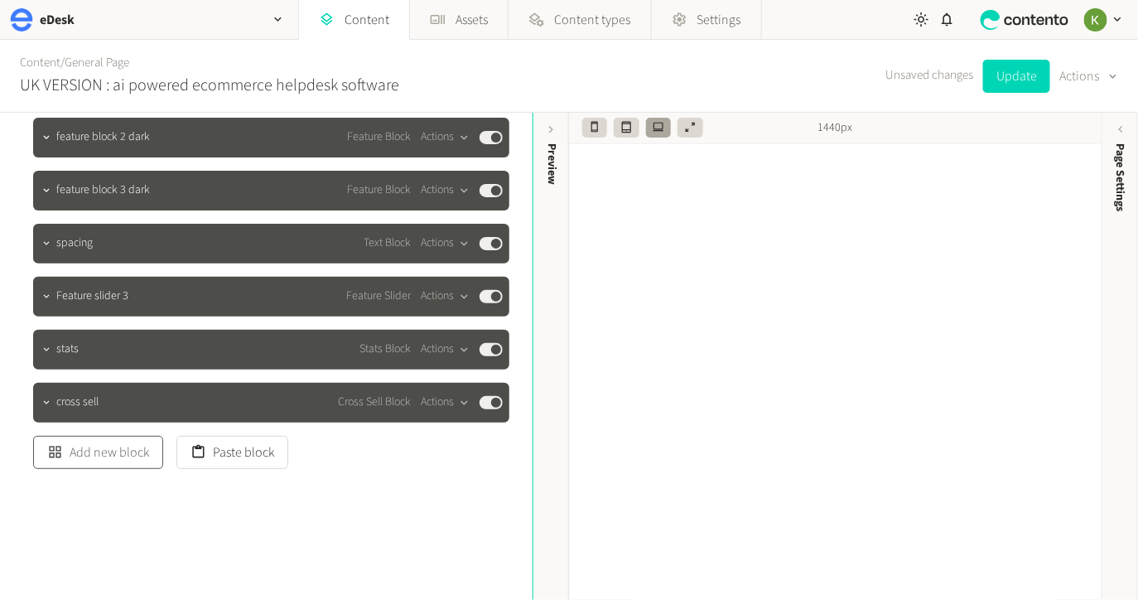
click at [121, 456] on button "Add new block" at bounding box center [98, 452] width 130 height 33
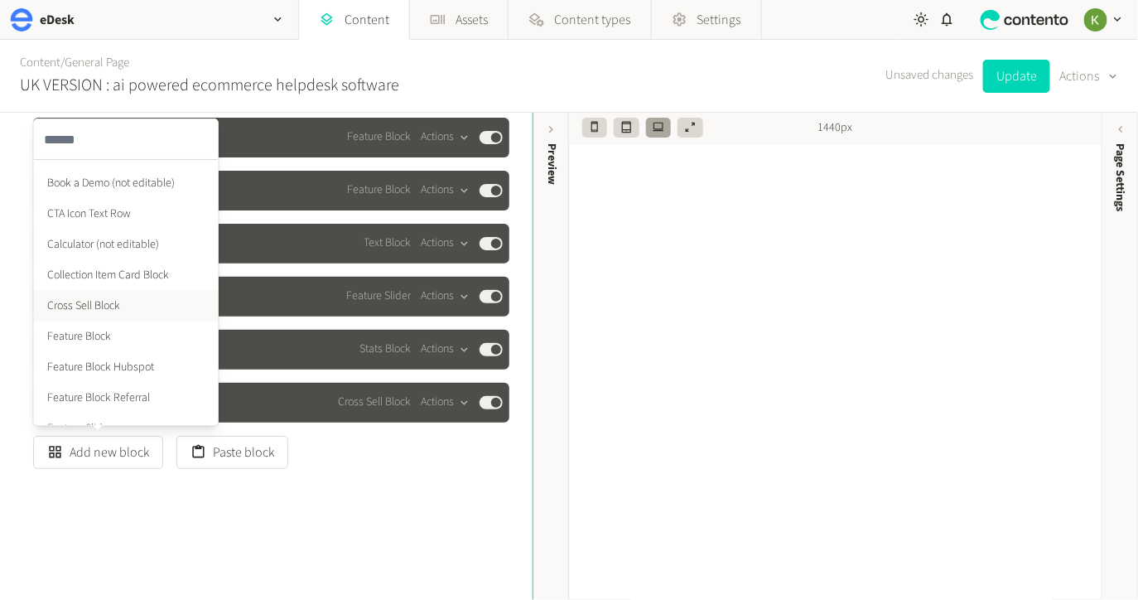
scroll to position [0, 0]
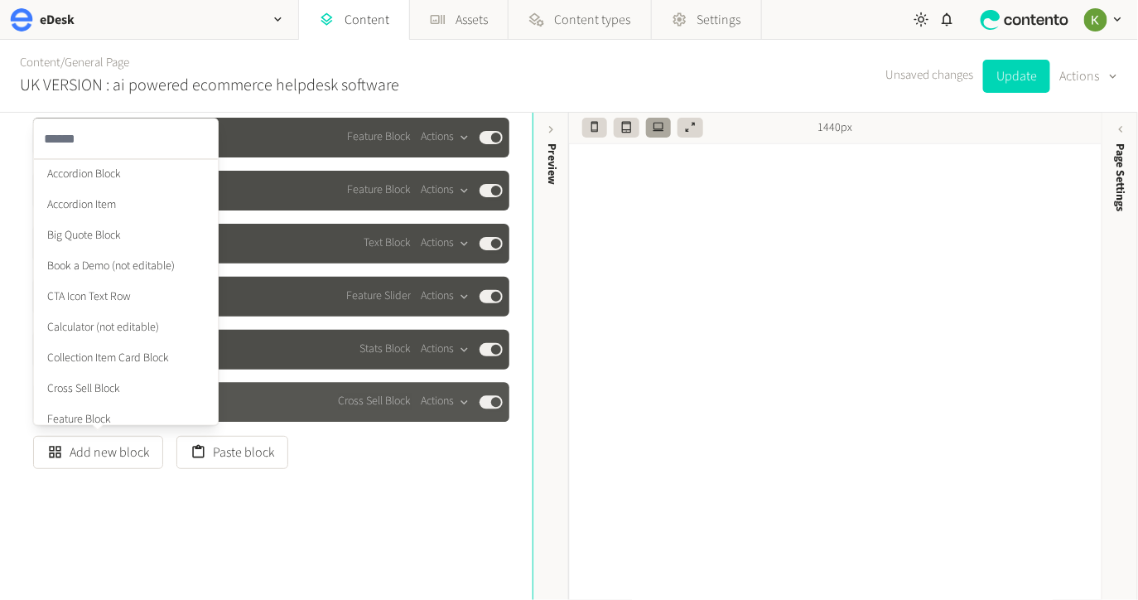
drag, startPoint x: 457, startPoint y: 528, endPoint x: 312, endPoint y: 402, distance: 192.7
click at [457, 527] on div "**********" at bounding box center [266, 356] width 533 height 487
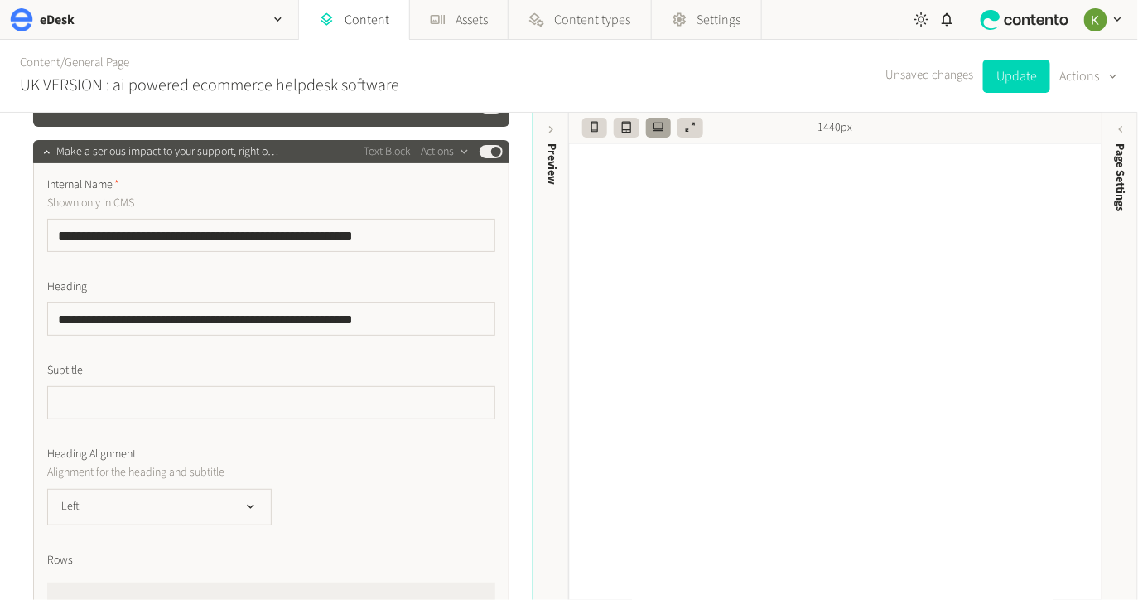
scroll to position [344, 0]
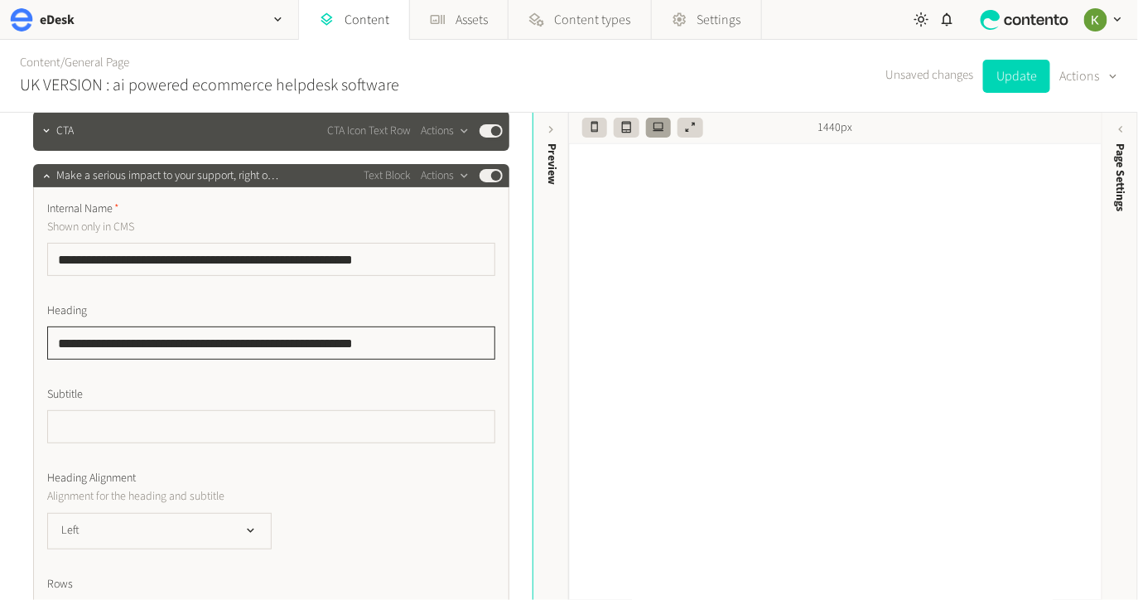
drag, startPoint x: 406, startPoint y: 342, endPoint x: 46, endPoint y: 316, distance: 360.5
click at [0, 322] on html "**********" at bounding box center [569, 300] width 1138 height 600
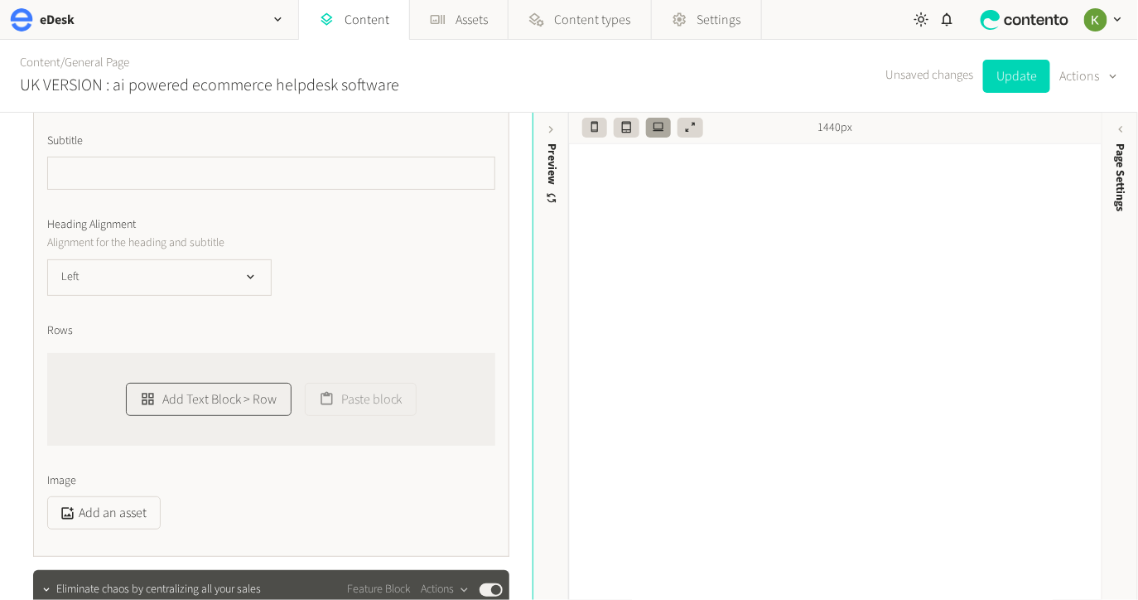
scroll to position [565, 0]
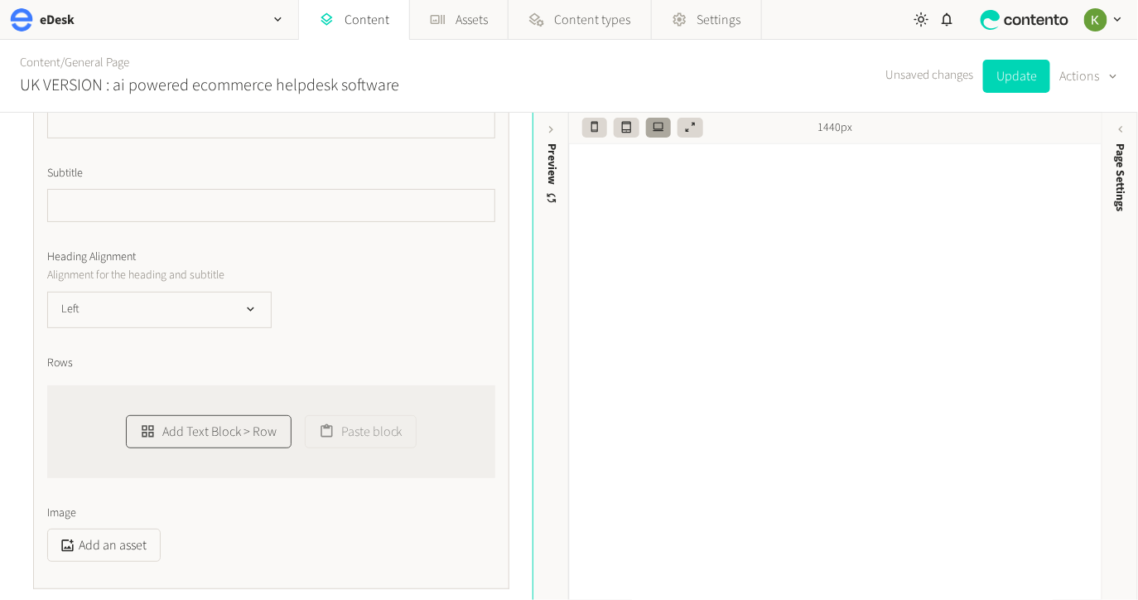
click at [183, 415] on button "Add Text Block > Row" at bounding box center [208, 431] width 165 height 33
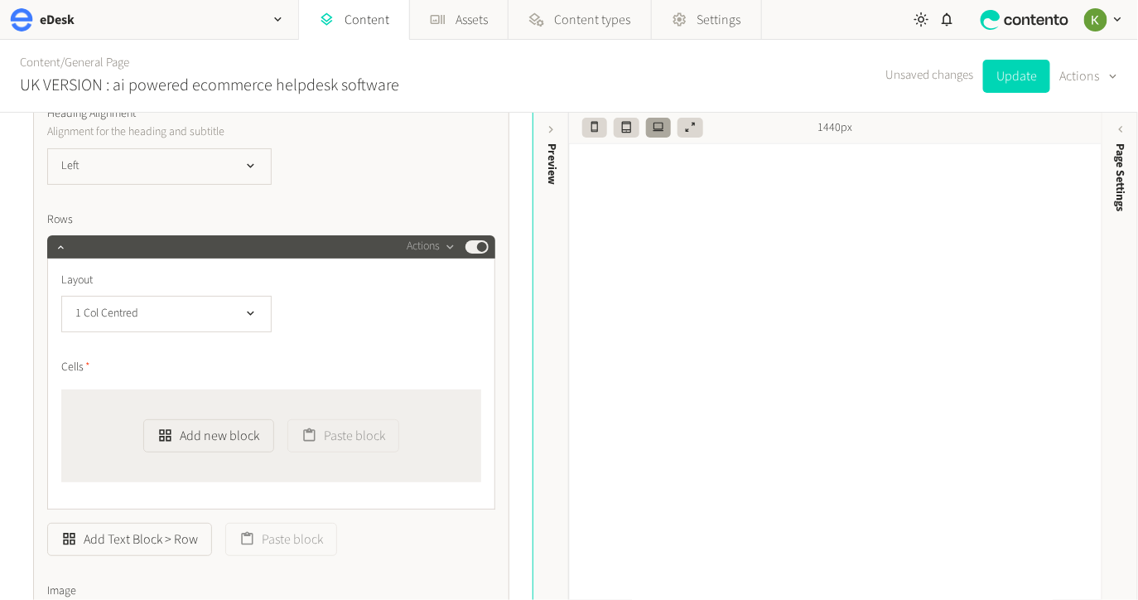
scroll to position [795, 0]
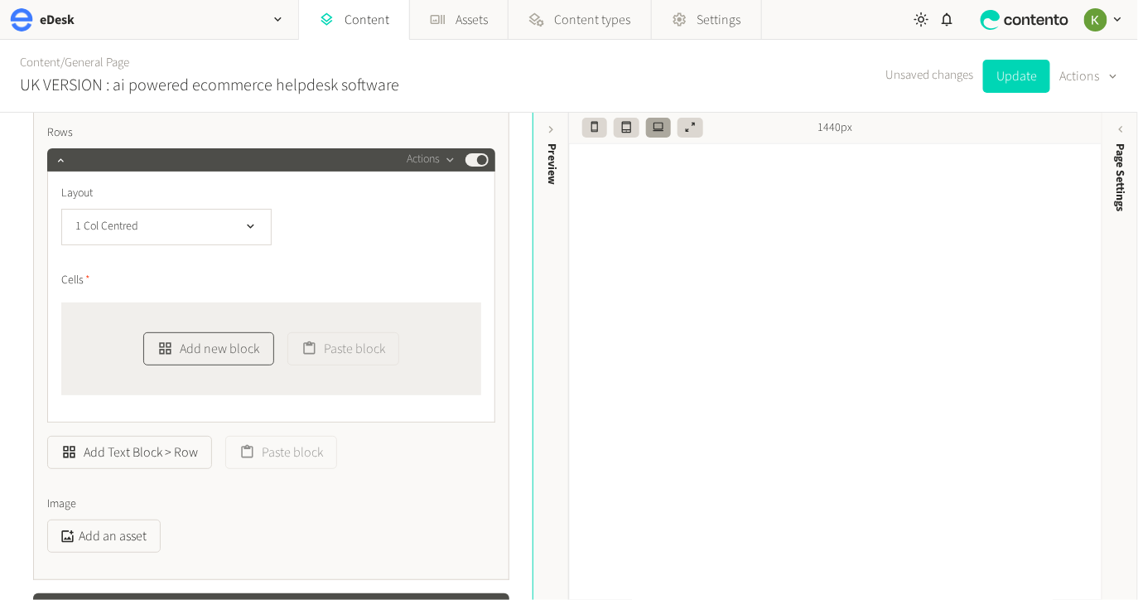
click at [215, 350] on button "Add new block" at bounding box center [208, 348] width 130 height 33
click at [209, 311] on li "Text" at bounding box center [236, 306] width 184 height 31
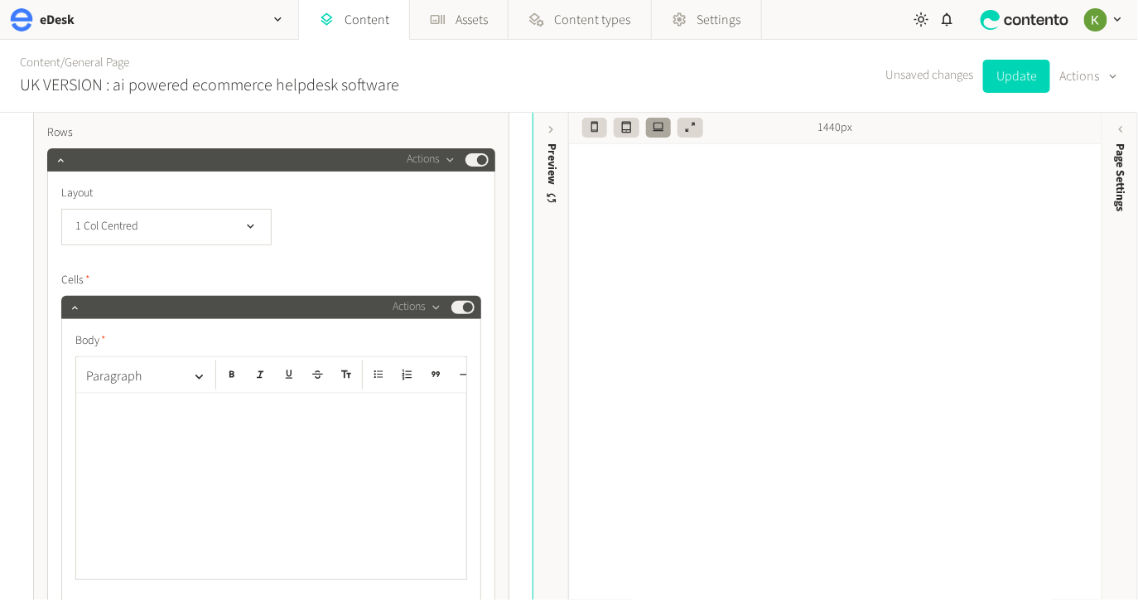
click at [211, 422] on div at bounding box center [271, 487] width 390 height 186
drag, startPoint x: 412, startPoint y: 408, endPoint x: 64, endPoint y: 391, distance: 348.4
click at [44, 397] on div "**********" at bounding box center [271, 287] width 476 height 1103
click at [169, 374] on button "Paragraph" at bounding box center [146, 376] width 133 height 33
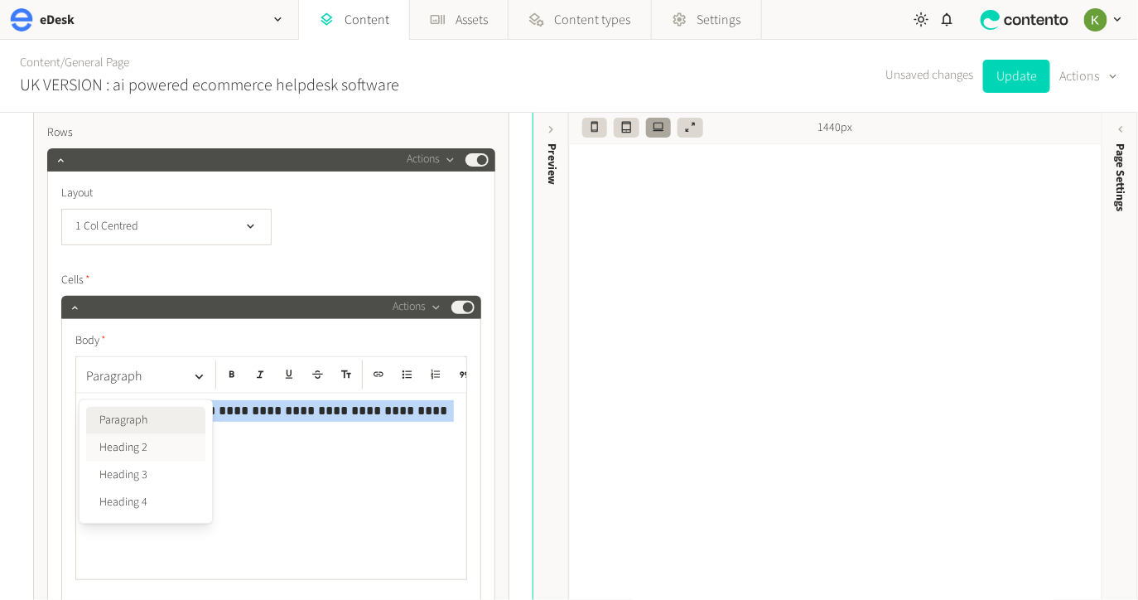
click at [146, 451] on button "Heading 2" at bounding box center [145, 447] width 119 height 27
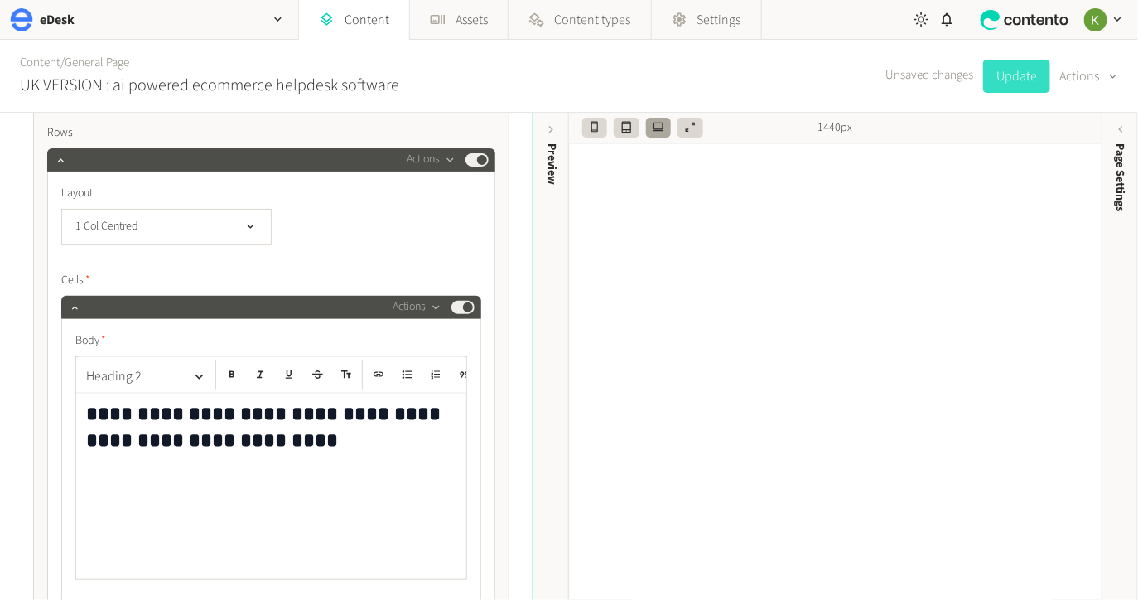
click at [1017, 75] on button "Update" at bounding box center [1016, 76] width 67 height 33
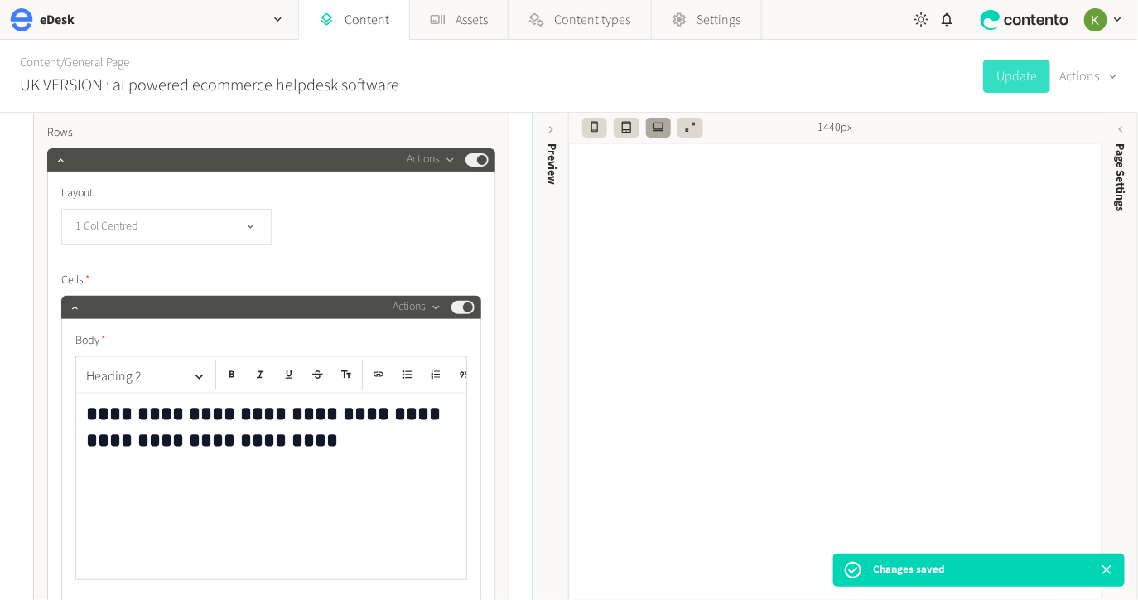
click at [215, 233] on button "1 Col Centred" at bounding box center [166, 227] width 210 height 36
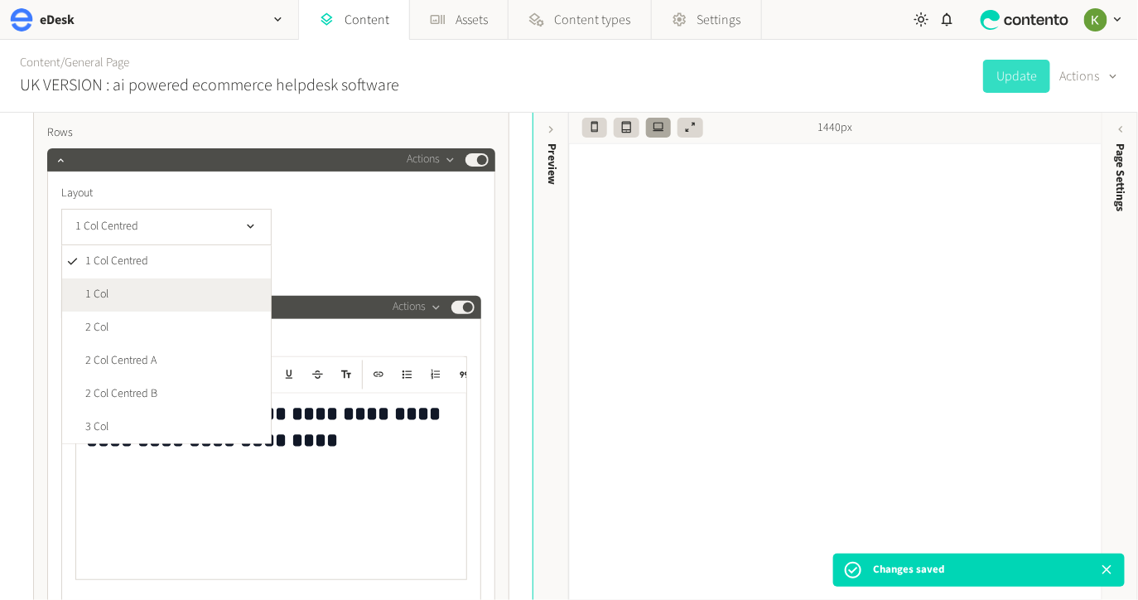
click at [192, 287] on li "1 Col" at bounding box center [166, 294] width 209 height 33
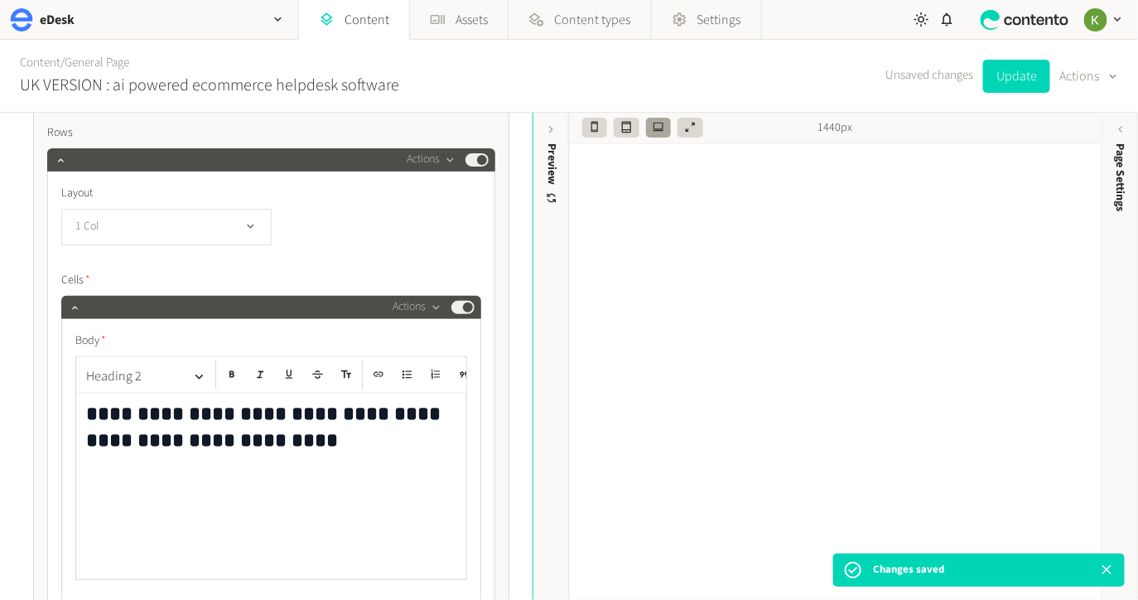
click at [232, 221] on button "1 Col" at bounding box center [166, 227] width 210 height 36
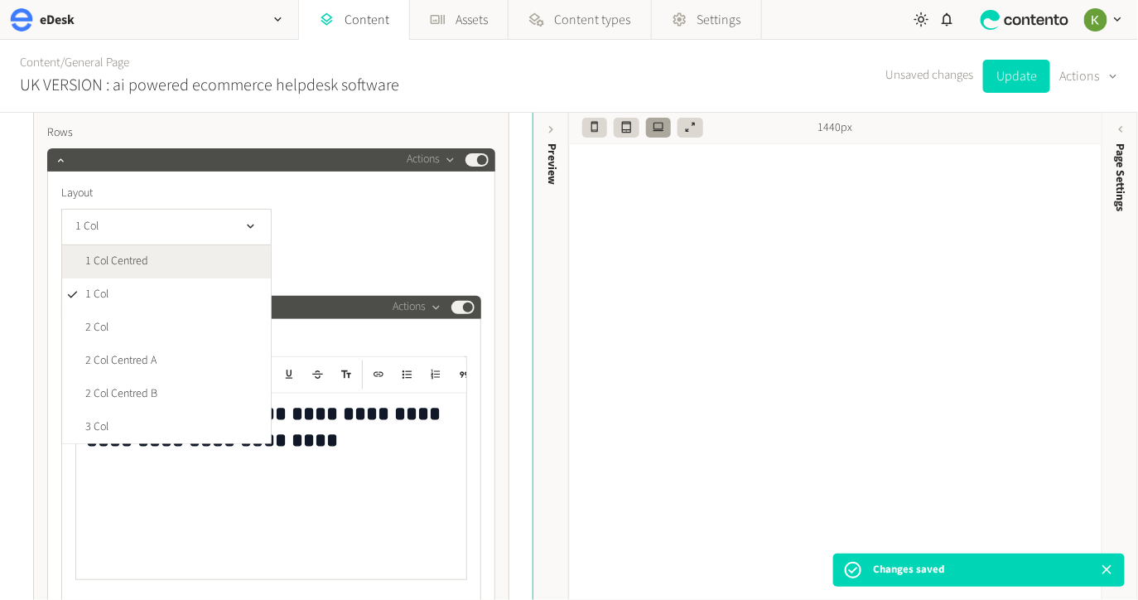
click at [213, 254] on li "1 Col Centred" at bounding box center [166, 261] width 209 height 33
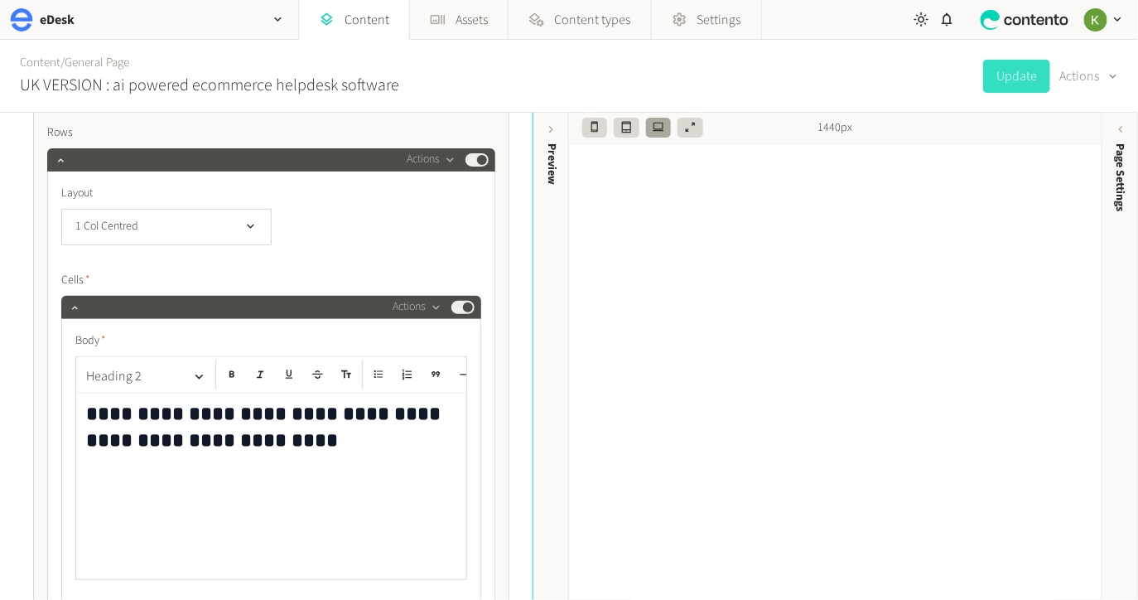
drag, startPoint x: 346, startPoint y: 446, endPoint x: 303, endPoint y: 446, distance: 43.1
click at [345, 447] on h2 "**********" at bounding box center [271, 426] width 371 height 53
click at [241, 417] on h2 "**********" at bounding box center [271, 426] width 371 height 53
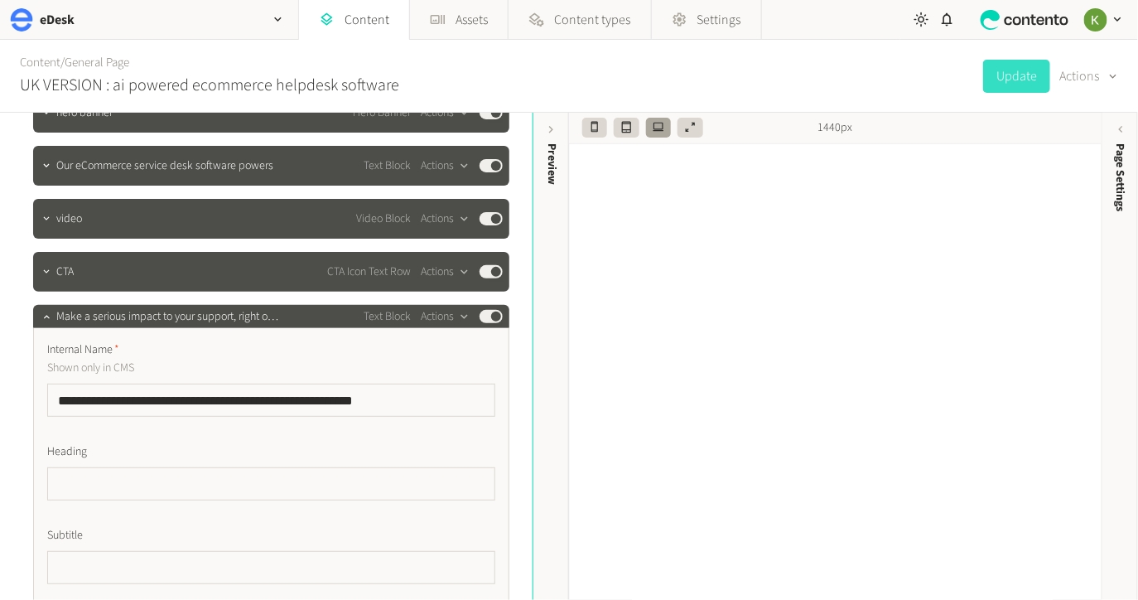
scroll to position [176, 0]
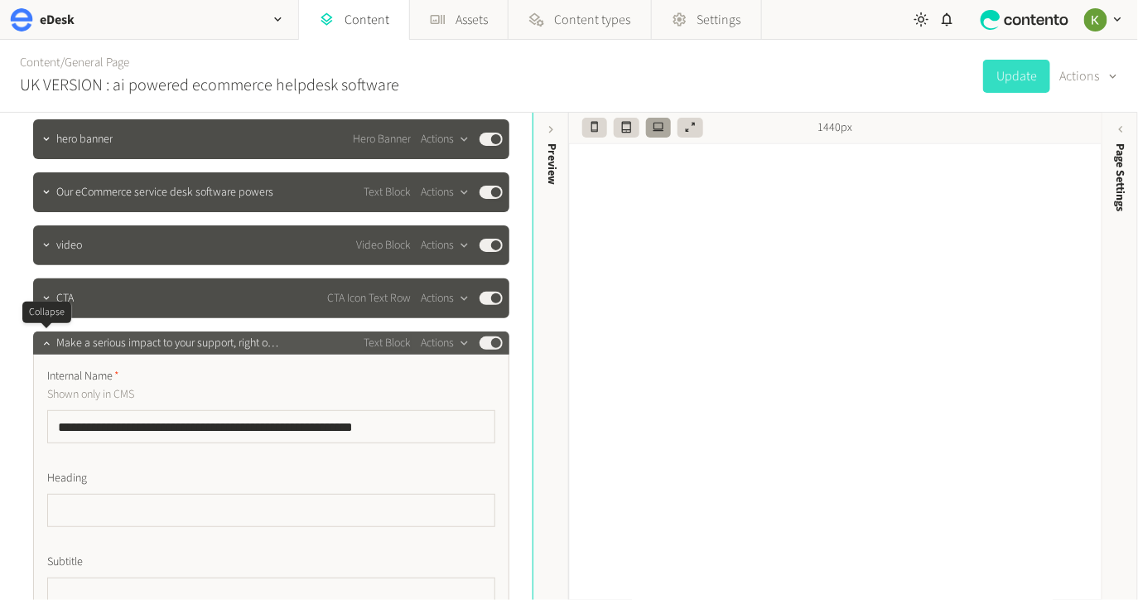
drag, startPoint x: 46, startPoint y: 342, endPoint x: 55, endPoint y: 341, distance: 8.4
click at [47, 341] on icon "button" at bounding box center [47, 343] width 12 height 12
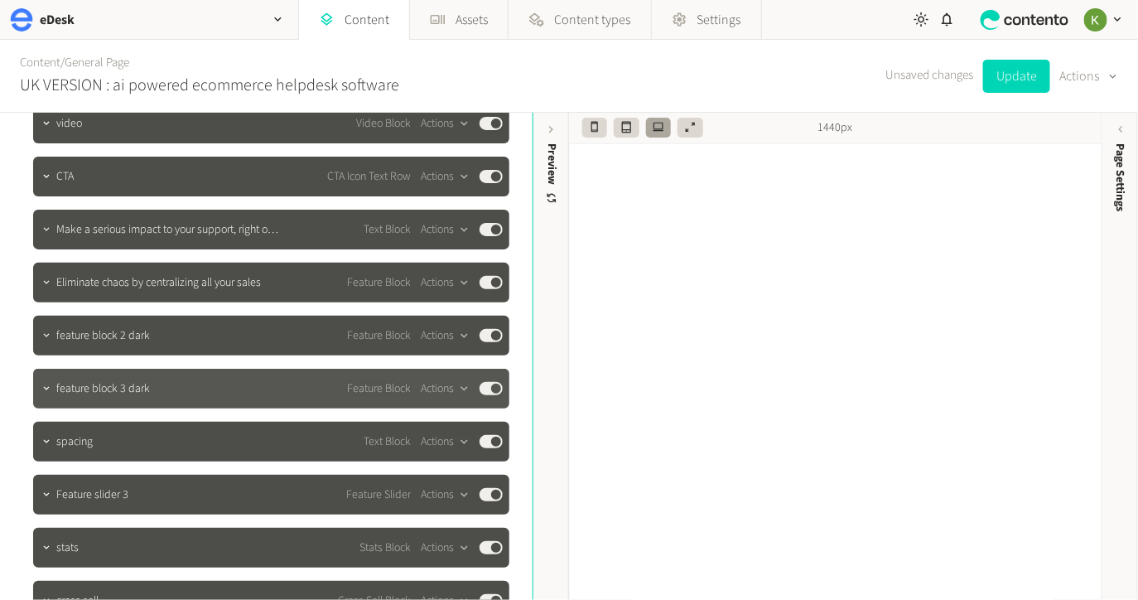
scroll to position [360, 0]
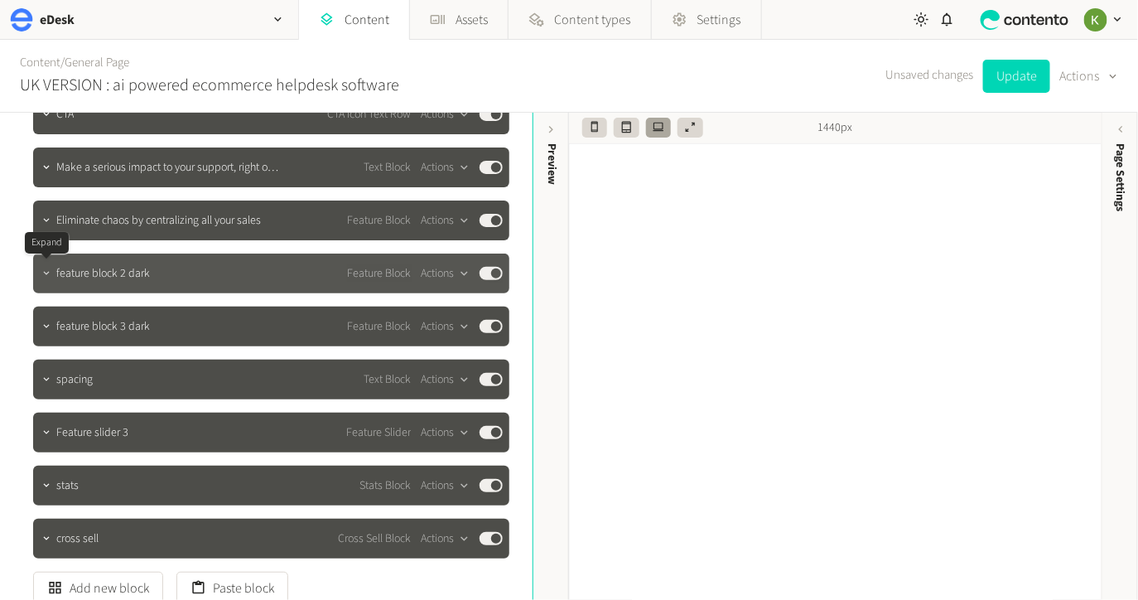
click at [44, 276] on icon "button" at bounding box center [47, 274] width 12 height 12
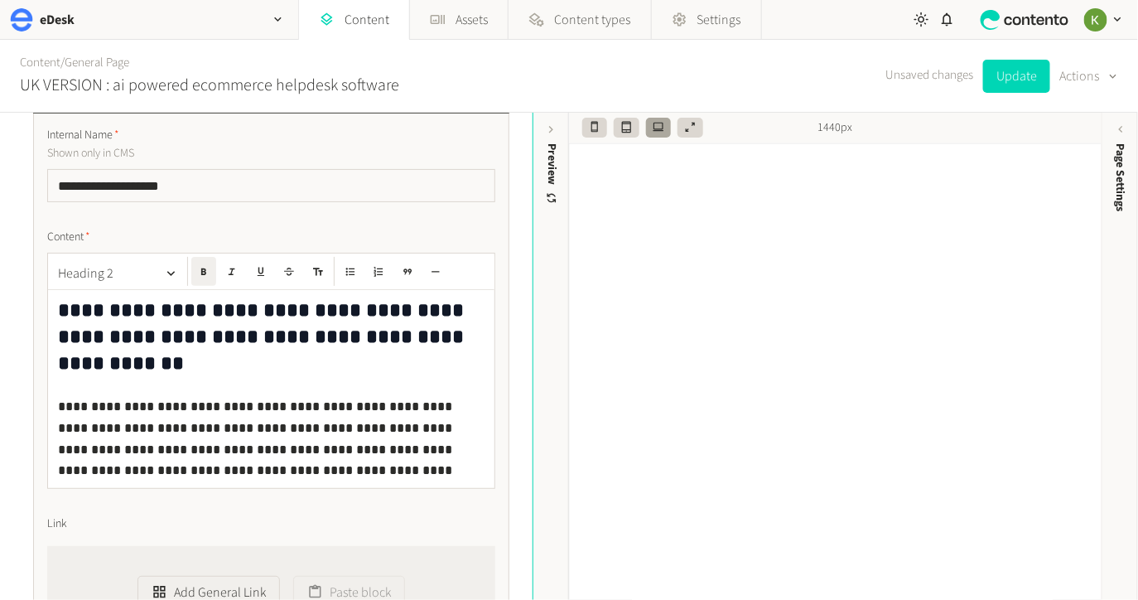
scroll to position [557, 0]
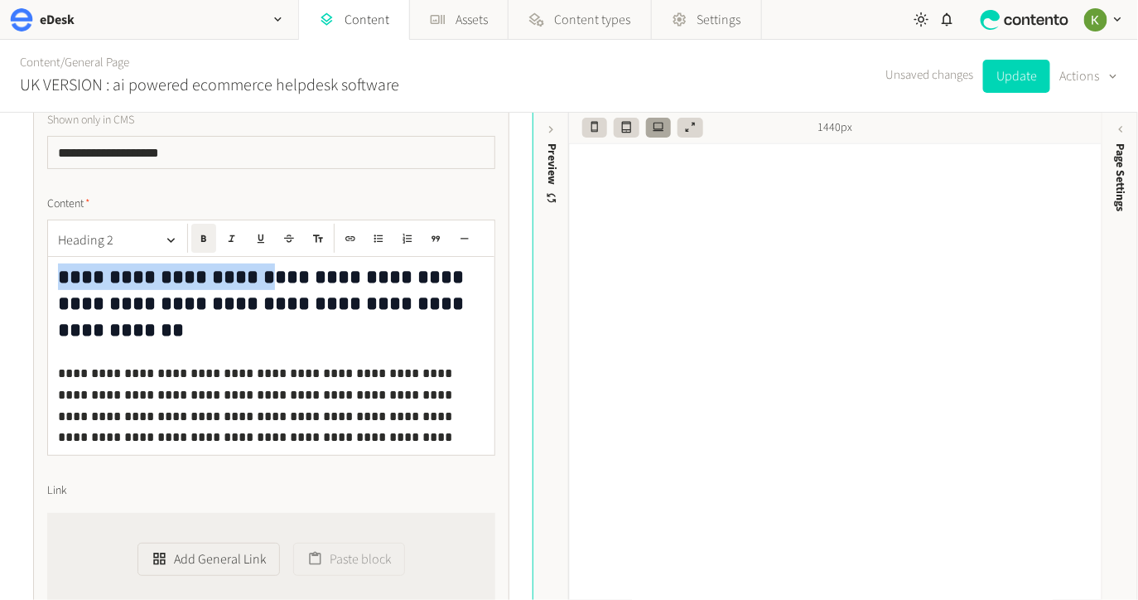
drag, startPoint x: 251, startPoint y: 277, endPoint x: 252, endPoint y: 239, distance: 37.3
click at [28, 273] on div "**********" at bounding box center [266, 442] width 506 height 1772
copy strong "**********"
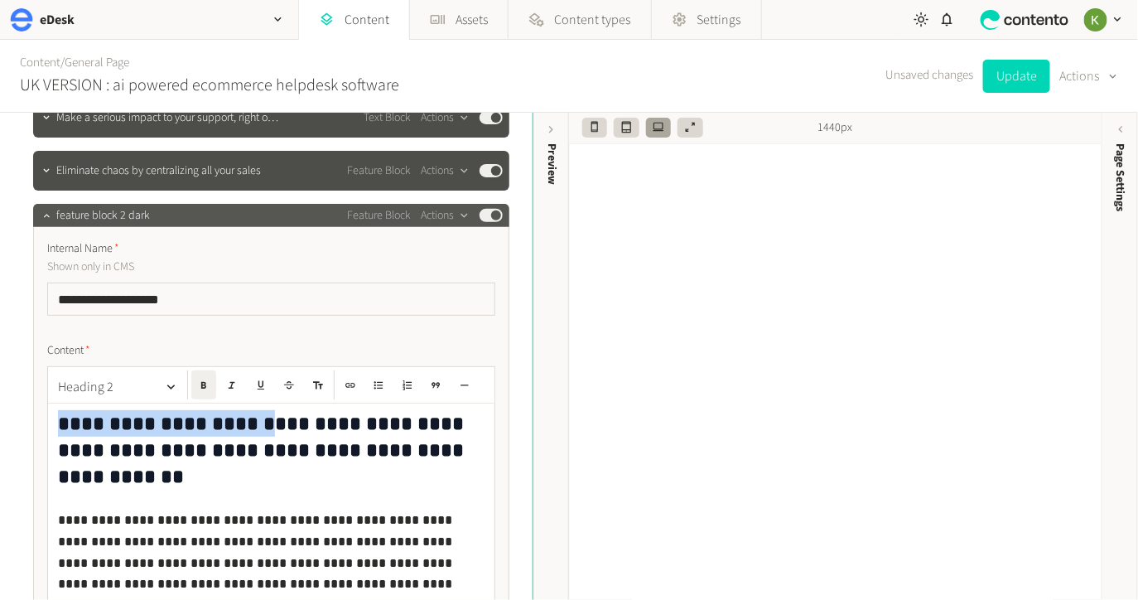
scroll to position [397, 0]
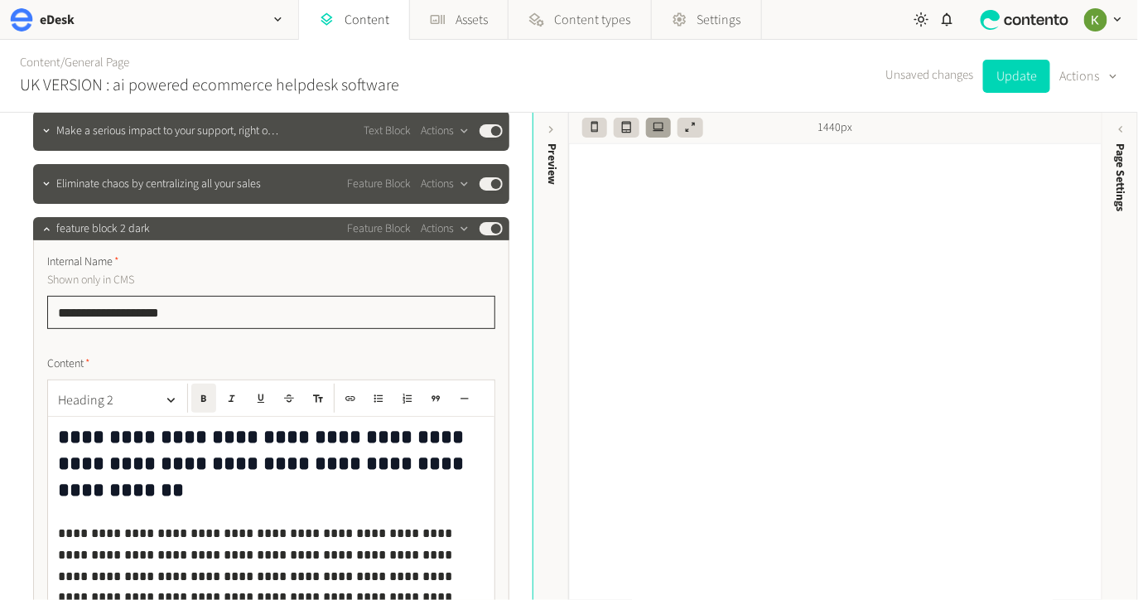
drag, startPoint x: 190, startPoint y: 306, endPoint x: 87, endPoint y: 297, distance: 103.1
paste input "*"
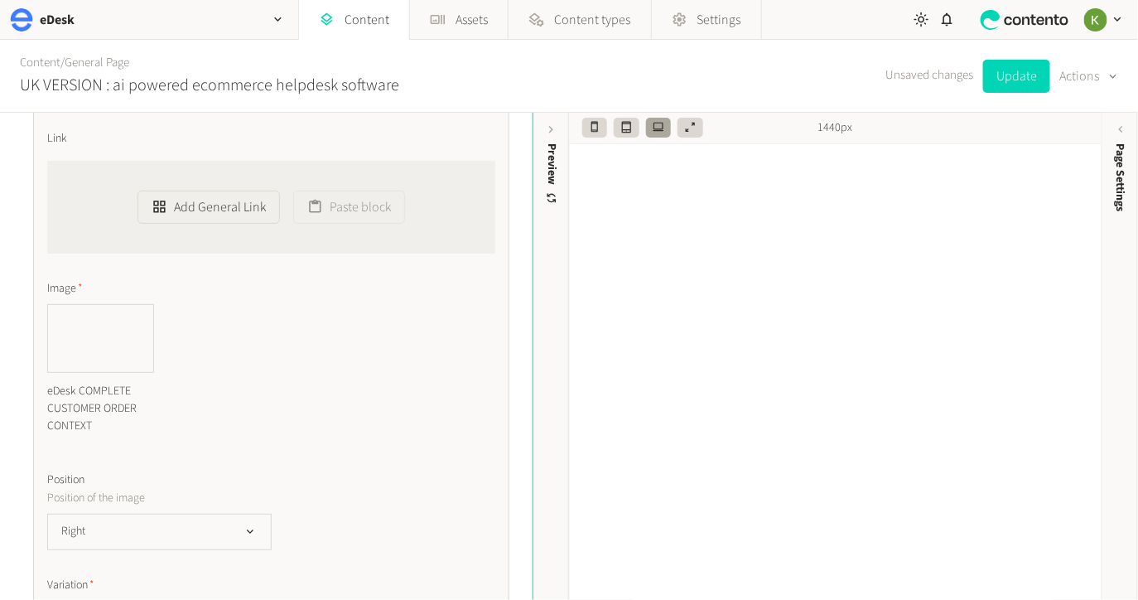
scroll to position [935, 0]
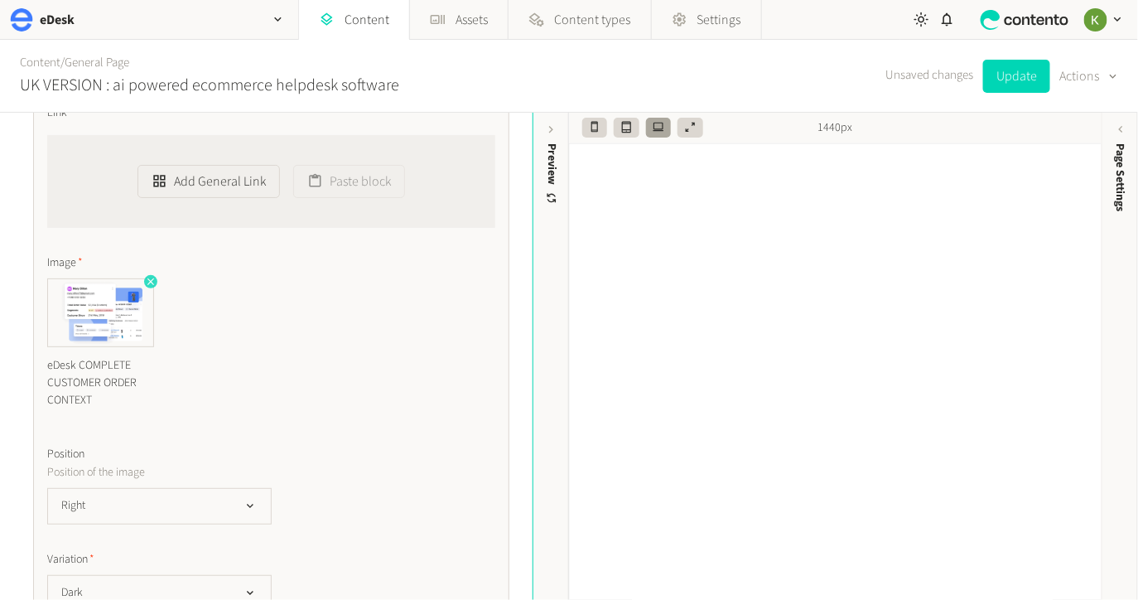
type input "**********"
click at [147, 276] on icon "button" at bounding box center [151, 282] width 12 height 12
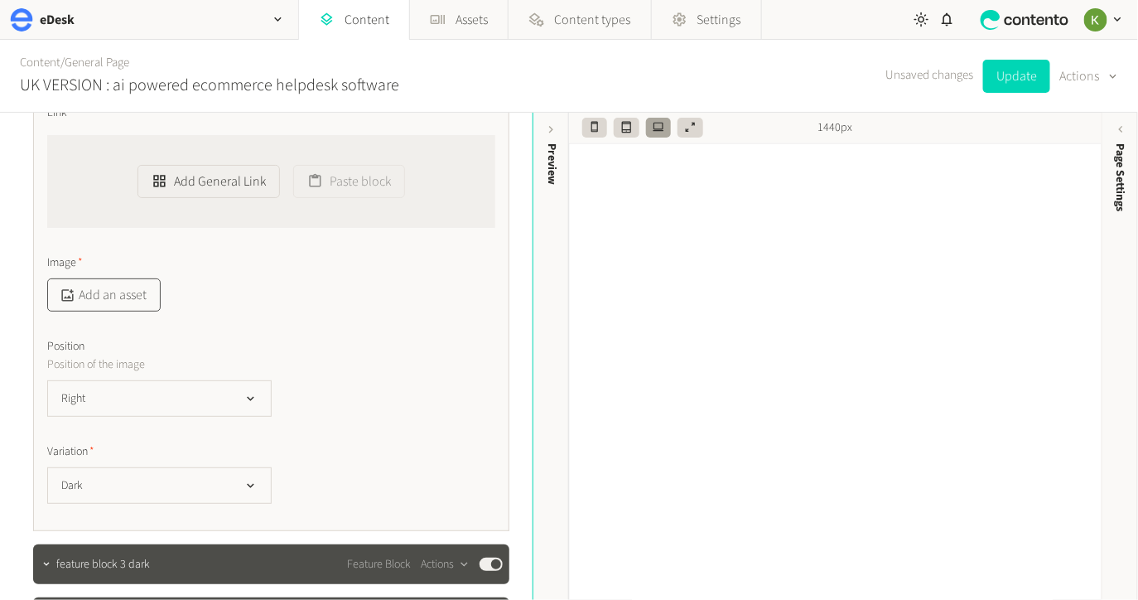
click at [118, 285] on button "Add an asset" at bounding box center [104, 294] width 114 height 33
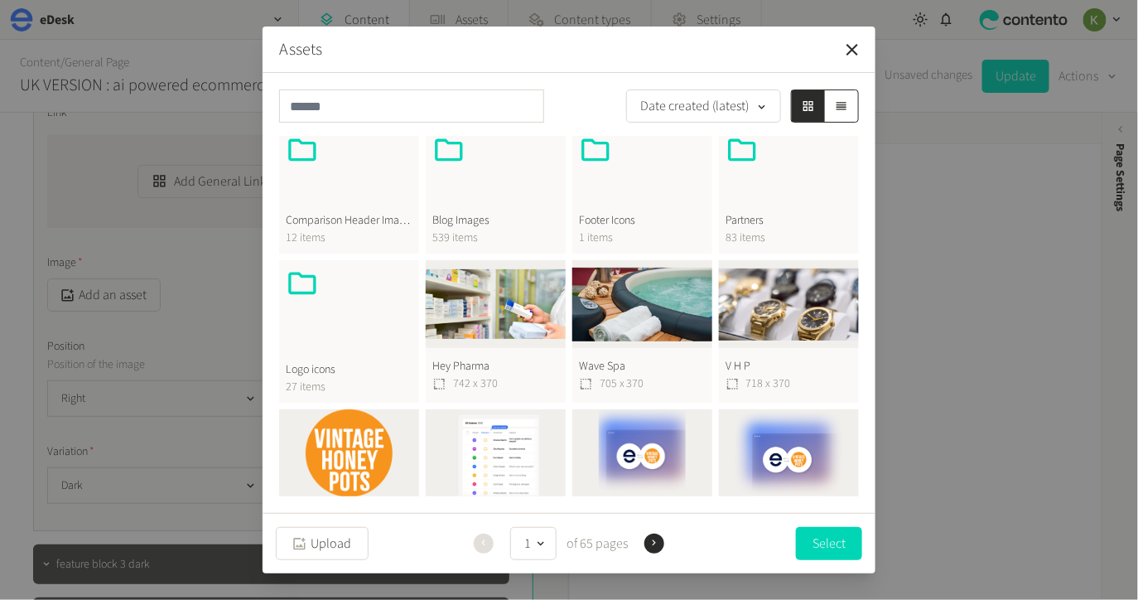
scroll to position [500, 0]
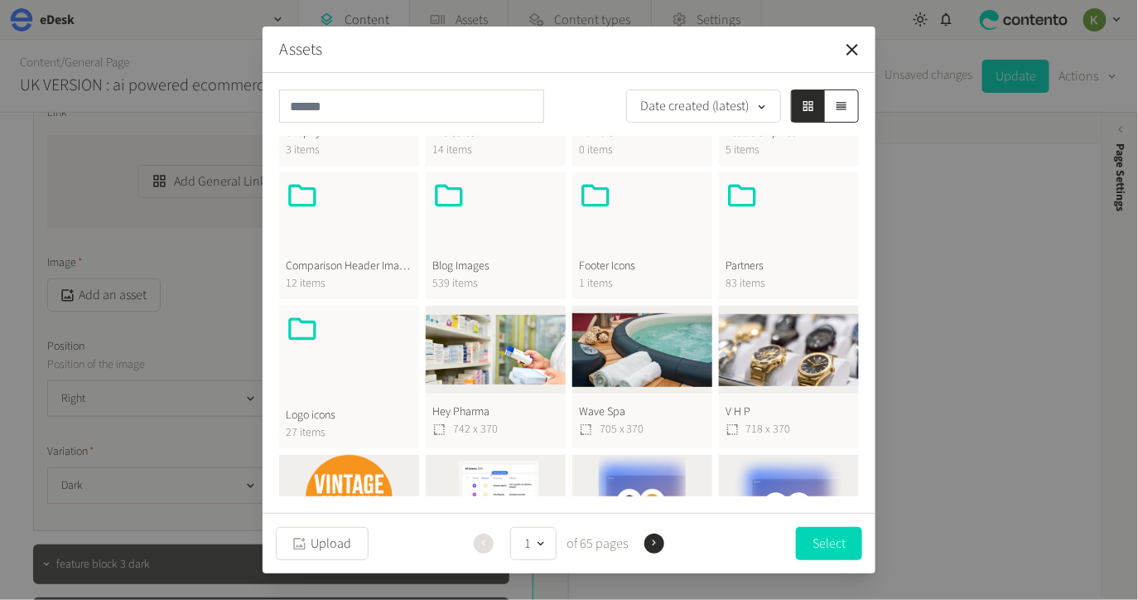
click at [473, 233] on div at bounding box center [495, 219] width 127 height 80
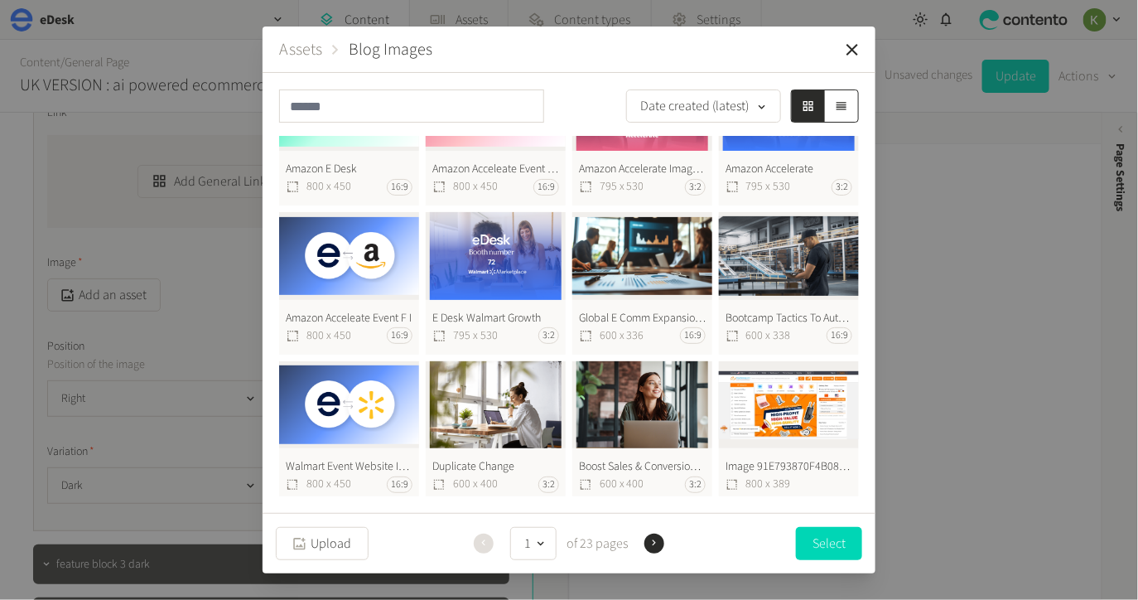
scroll to position [0, 0]
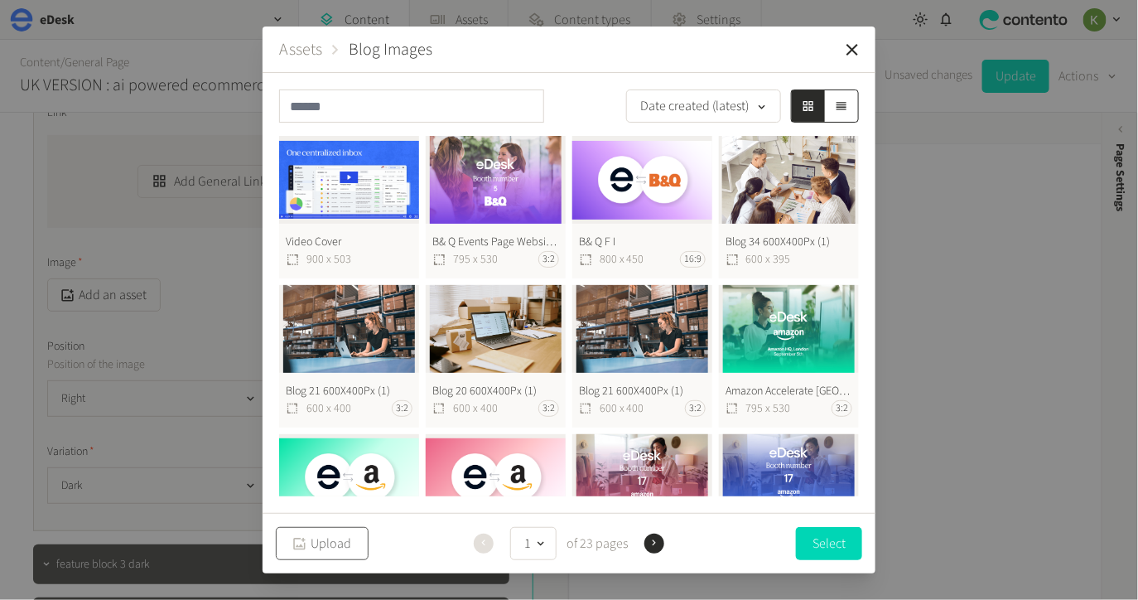
click at [334, 541] on button "Upload" at bounding box center [322, 543] width 93 height 33
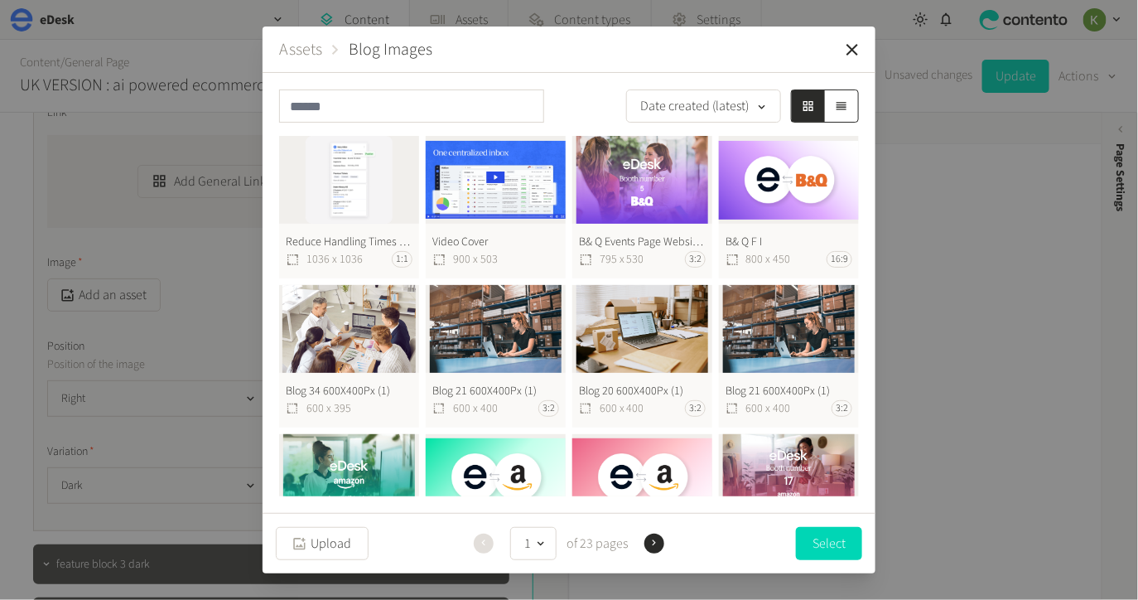
click at [327, 207] on button "Reduce Handling Times With Instant Access 518X518@2X 1036 x 1036 1:1" at bounding box center [349, 207] width 140 height 143
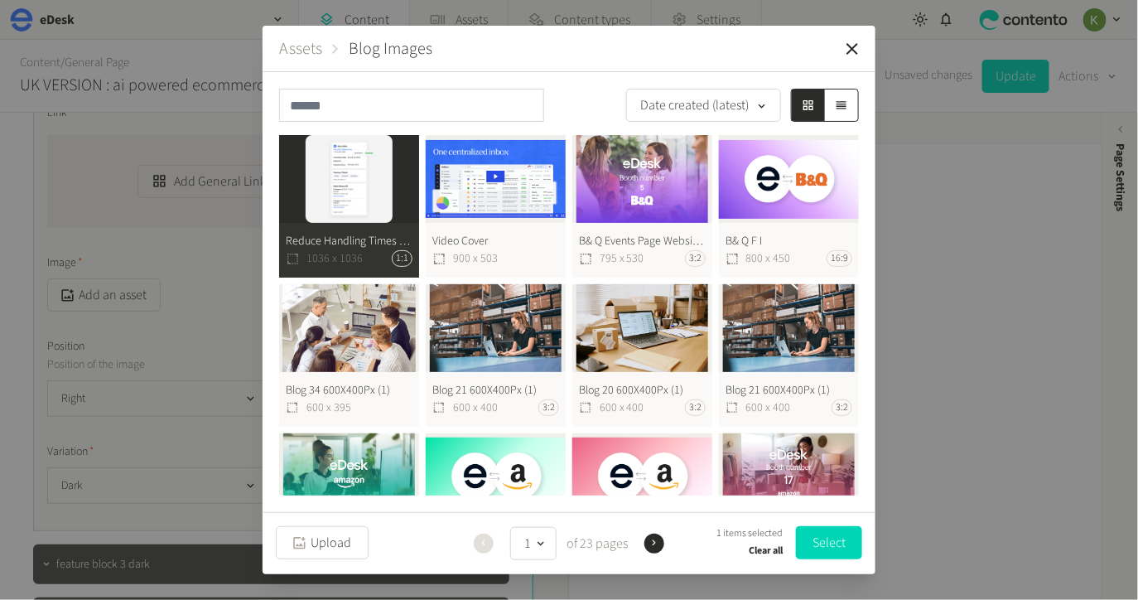
click at [812, 532] on button "Select" at bounding box center [829, 542] width 66 height 33
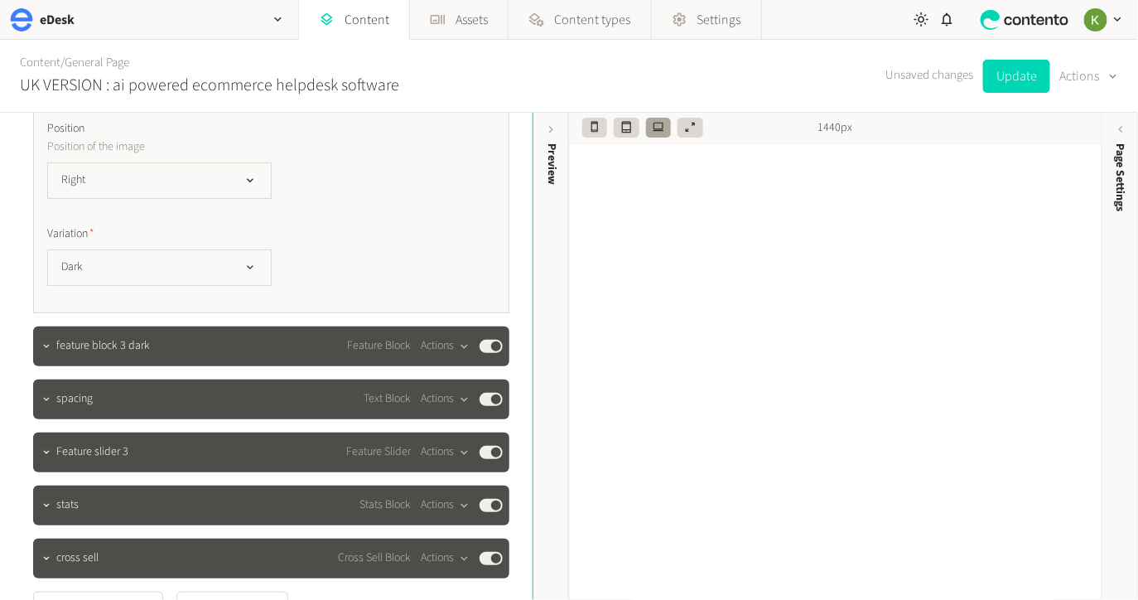
scroll to position [1315, 0]
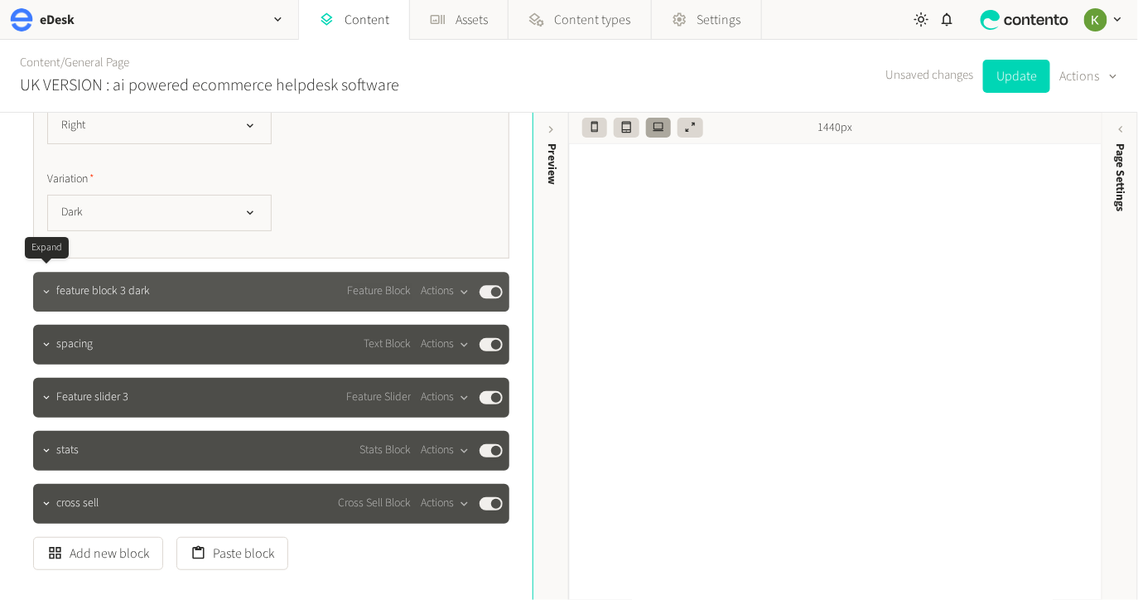
click at [45, 286] on icon "button" at bounding box center [47, 292] width 12 height 12
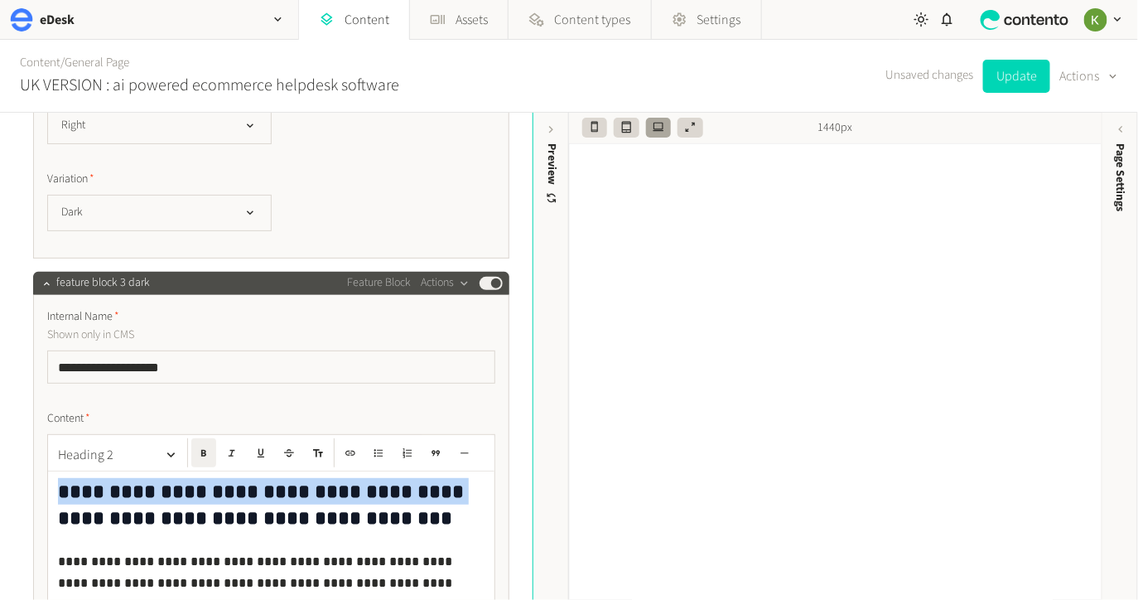
drag, startPoint x: 410, startPoint y: 477, endPoint x: 22, endPoint y: 467, distance: 387.9
click at [22, 467] on div "**********" at bounding box center [266, 132] width 506 height 2669
copy strong "**********"
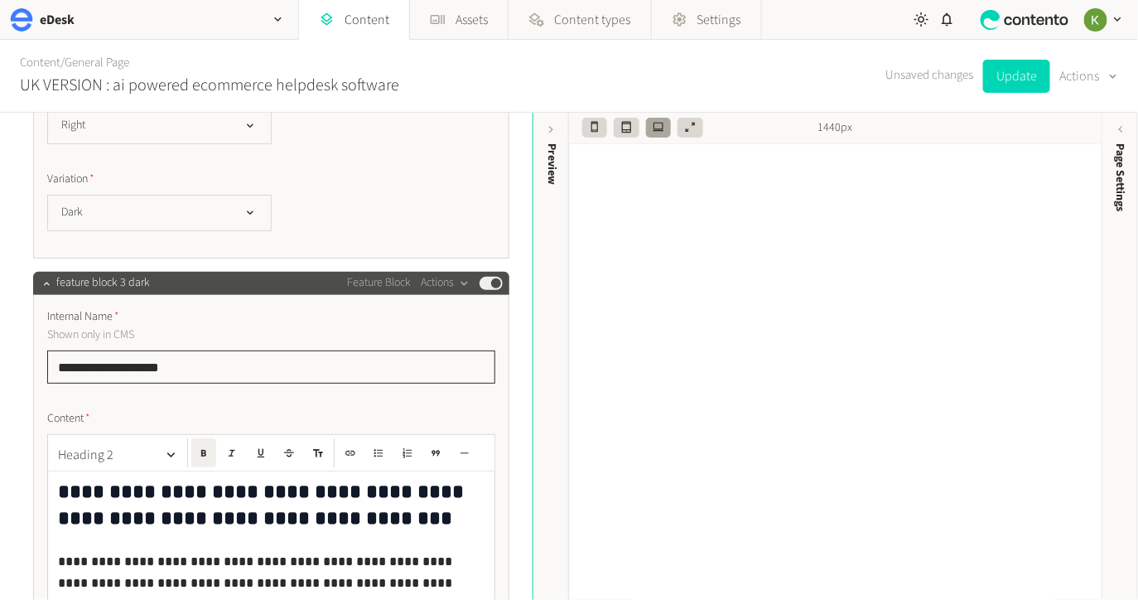
drag, startPoint x: 114, startPoint y: 350, endPoint x: 114, endPoint y: 336, distance: 14.1
paste input "**********"
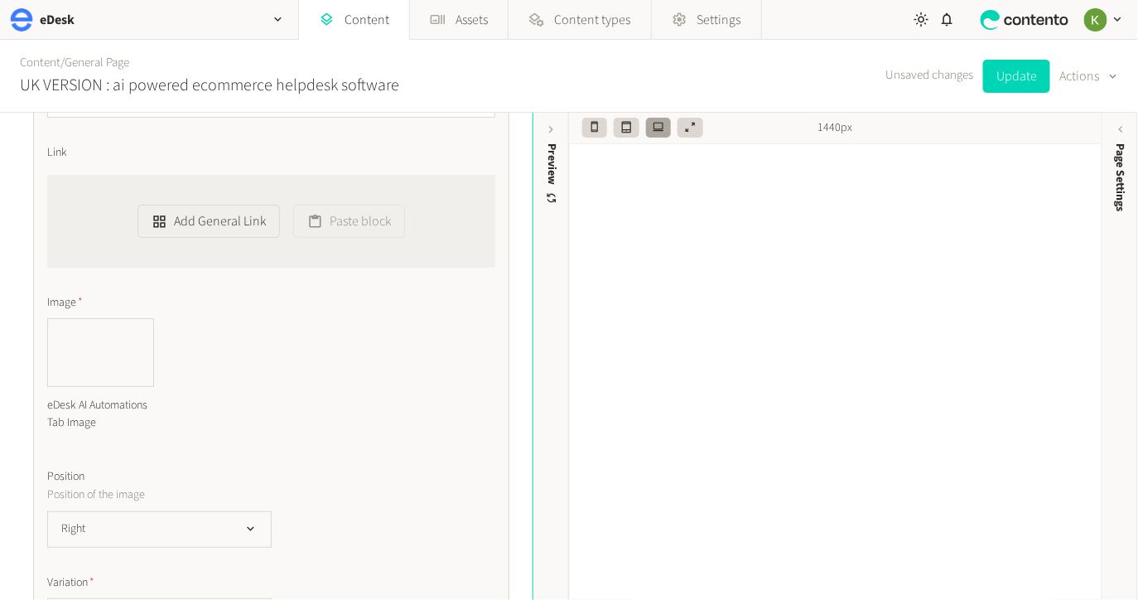
scroll to position [1865, 0]
type input "**********"
click at [147, 315] on icon "button" at bounding box center [150, 318] width 7 height 7
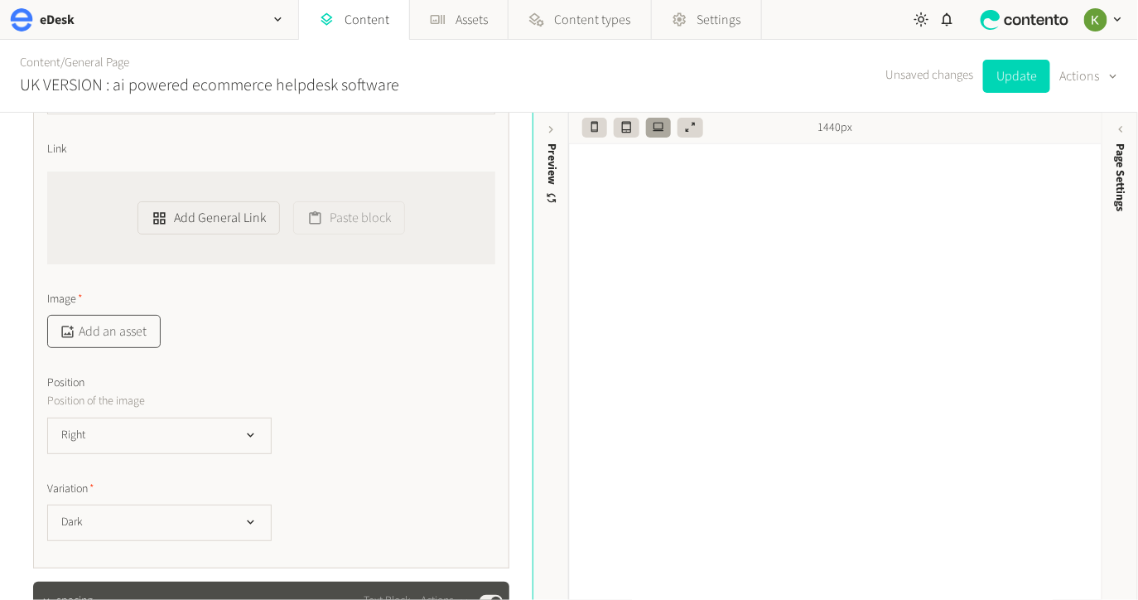
click at [113, 325] on button "Add an asset" at bounding box center [104, 331] width 114 height 33
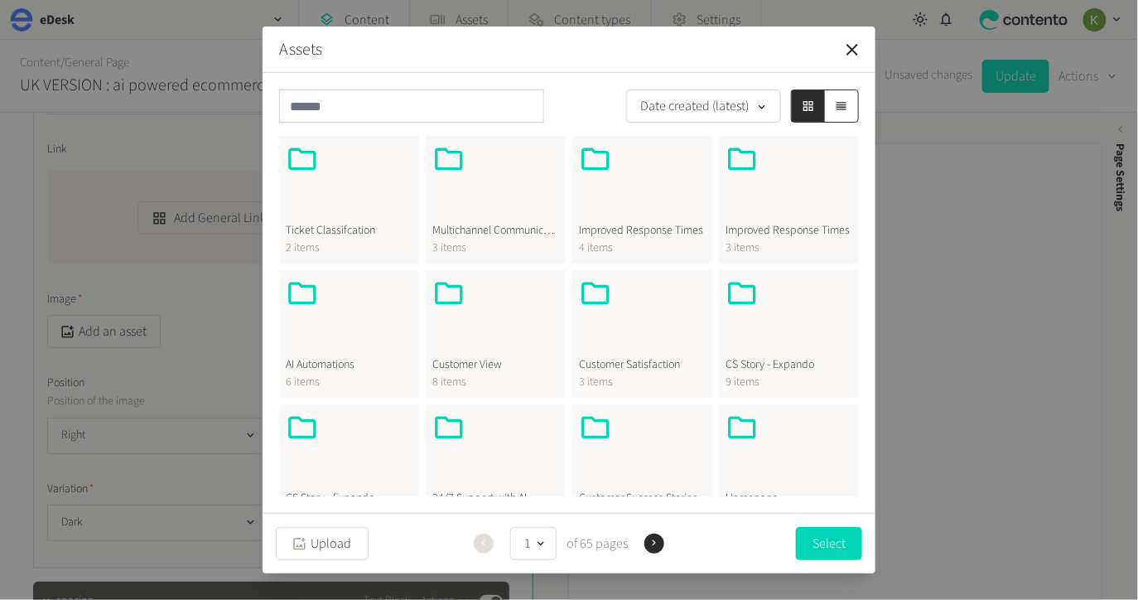
click at [338, 347] on div at bounding box center [349, 317] width 127 height 80
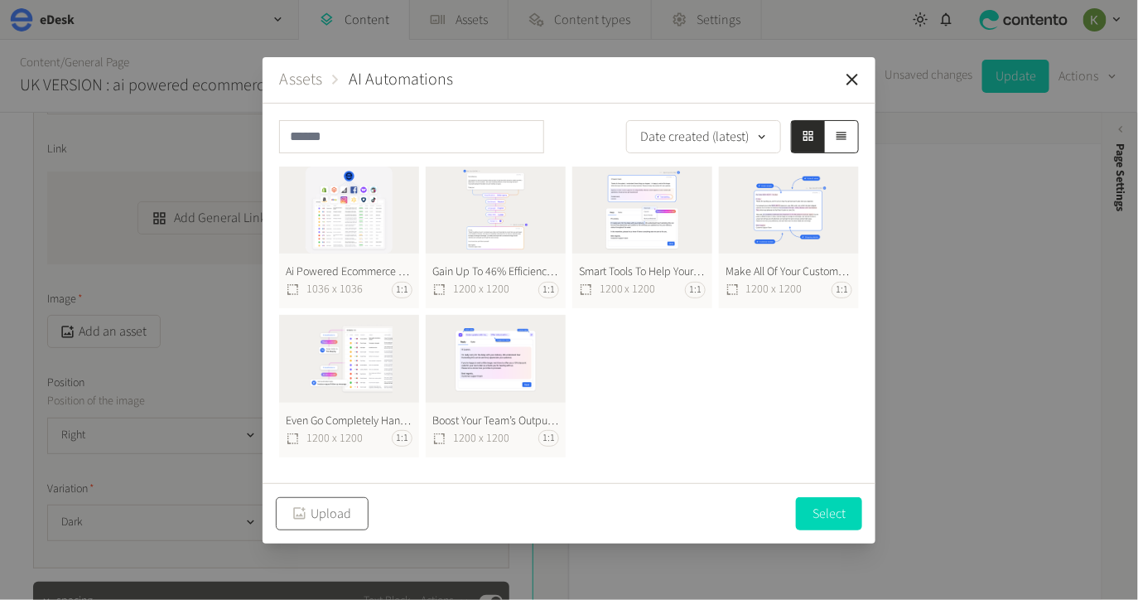
click at [338, 516] on button "Upload" at bounding box center [322, 513] width 93 height 33
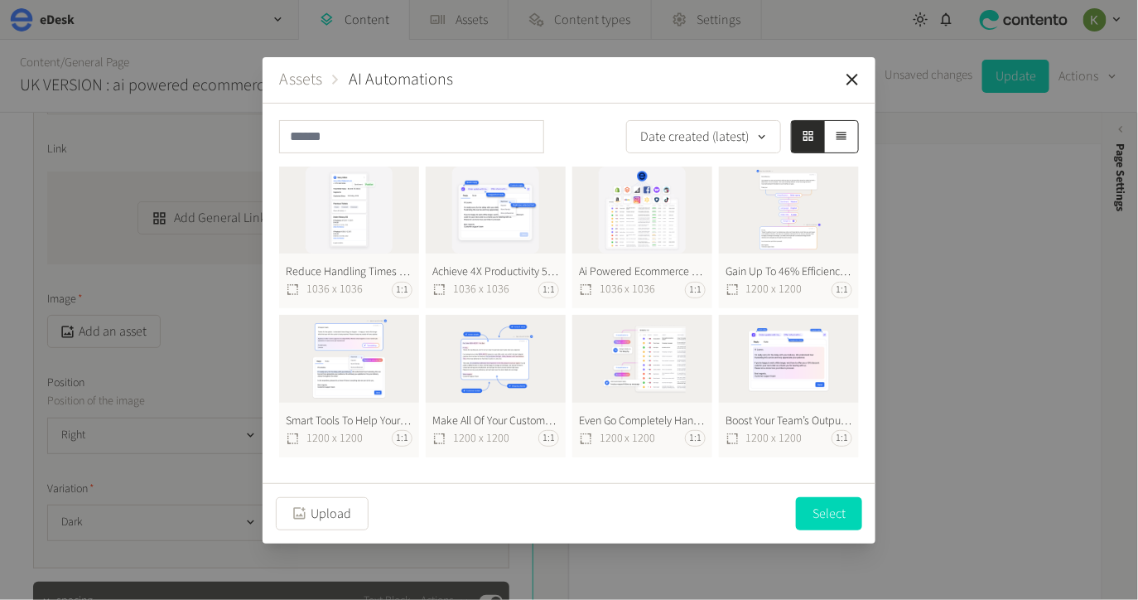
click at [463, 220] on button "Achieve 4X Productivity 518X518@2X 1036 x 1036 1:1" at bounding box center [496, 238] width 140 height 143
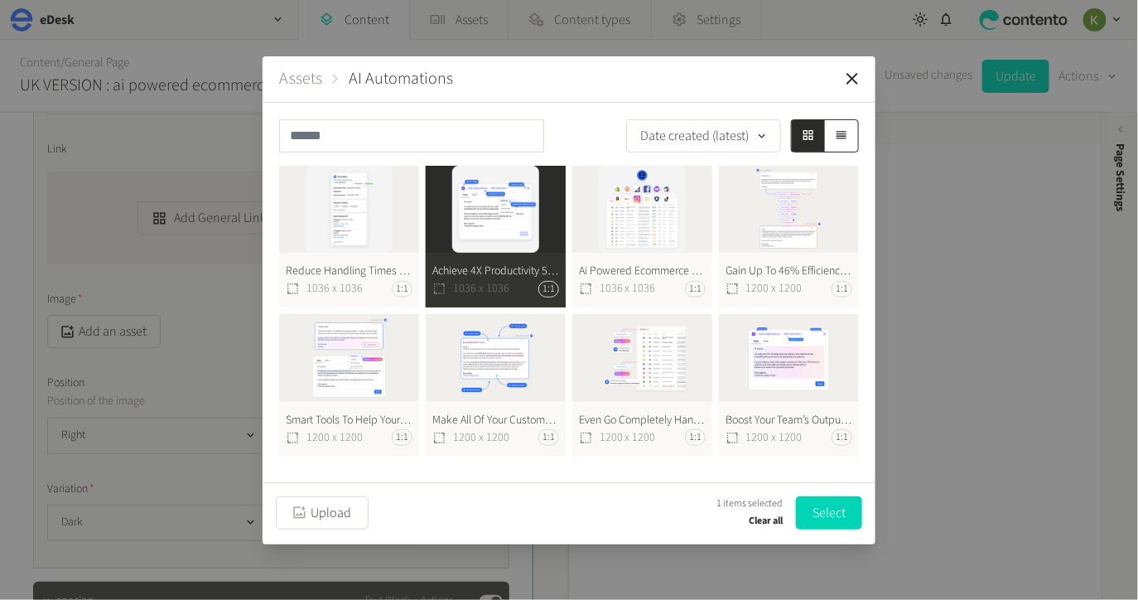
click at [823, 514] on button "Select" at bounding box center [829, 512] width 66 height 33
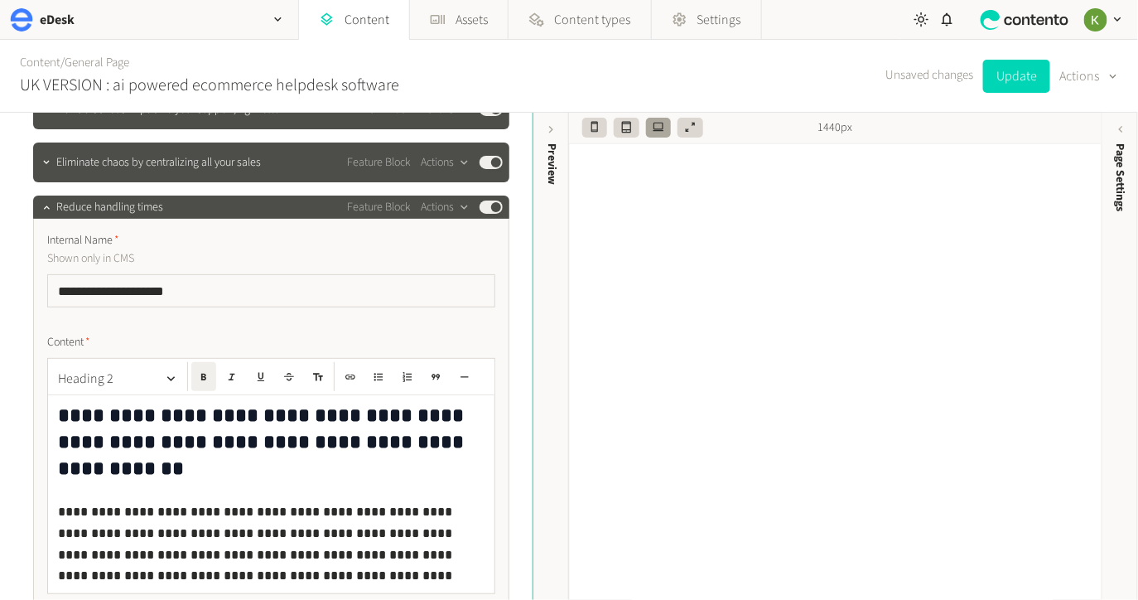
scroll to position [377, 0]
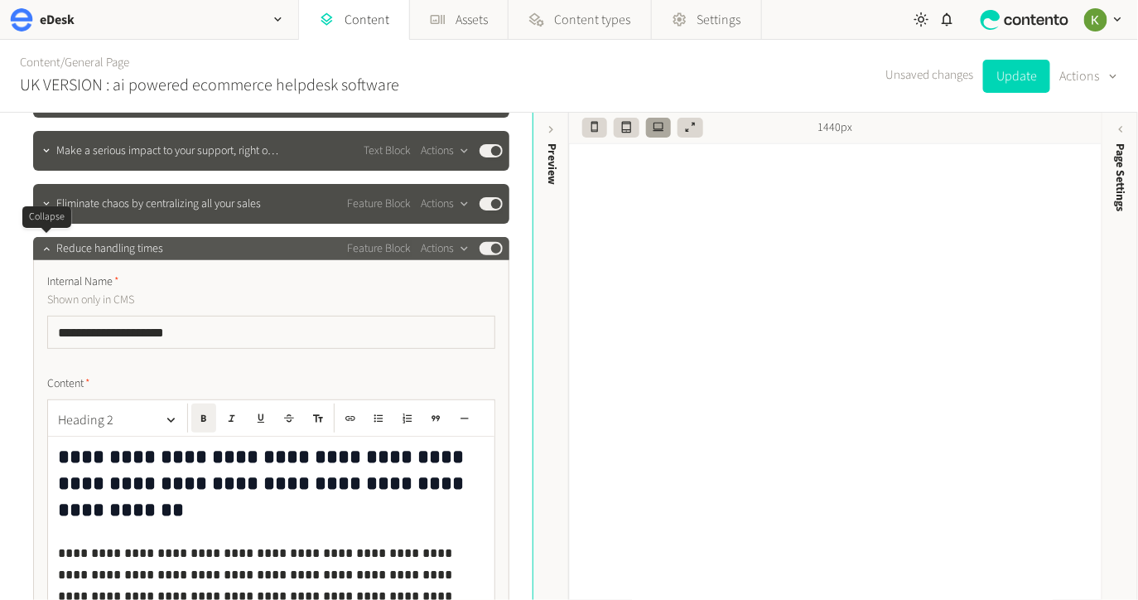
drag, startPoint x: 44, startPoint y: 248, endPoint x: 55, endPoint y: 248, distance: 10.8
click at [44, 248] on icon "button" at bounding box center [46, 248] width 6 height 3
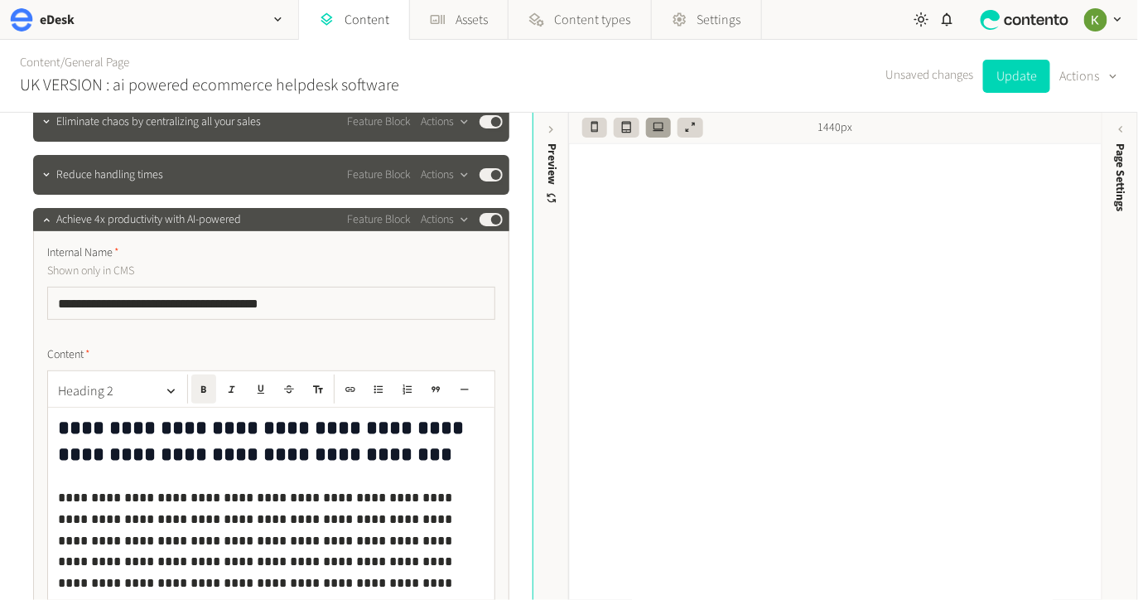
scroll to position [475, 0]
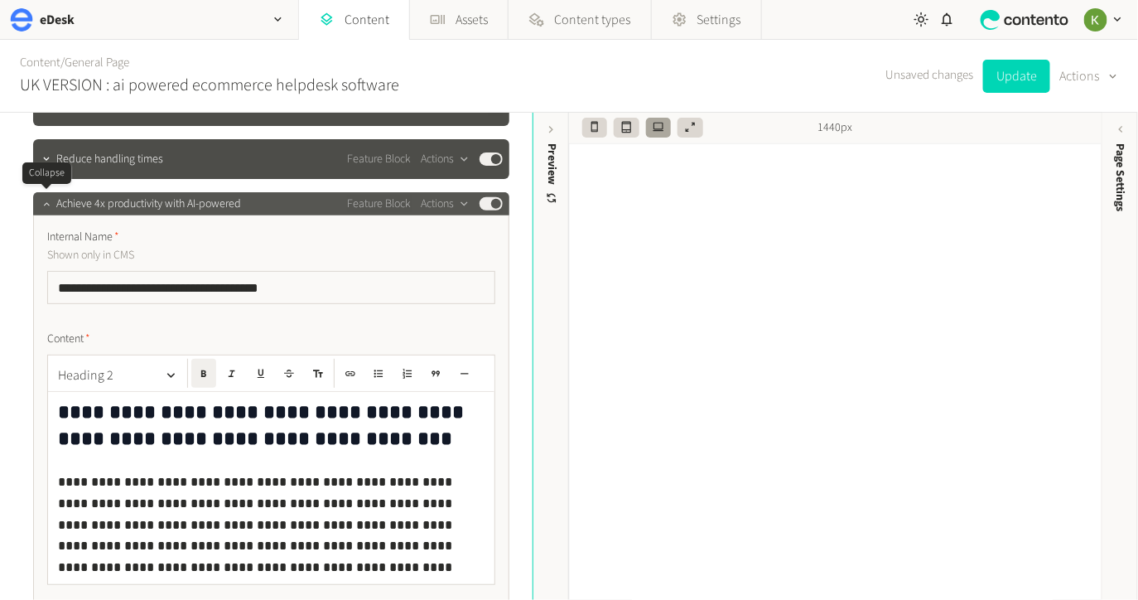
click at [46, 206] on icon "button" at bounding box center [47, 204] width 12 height 12
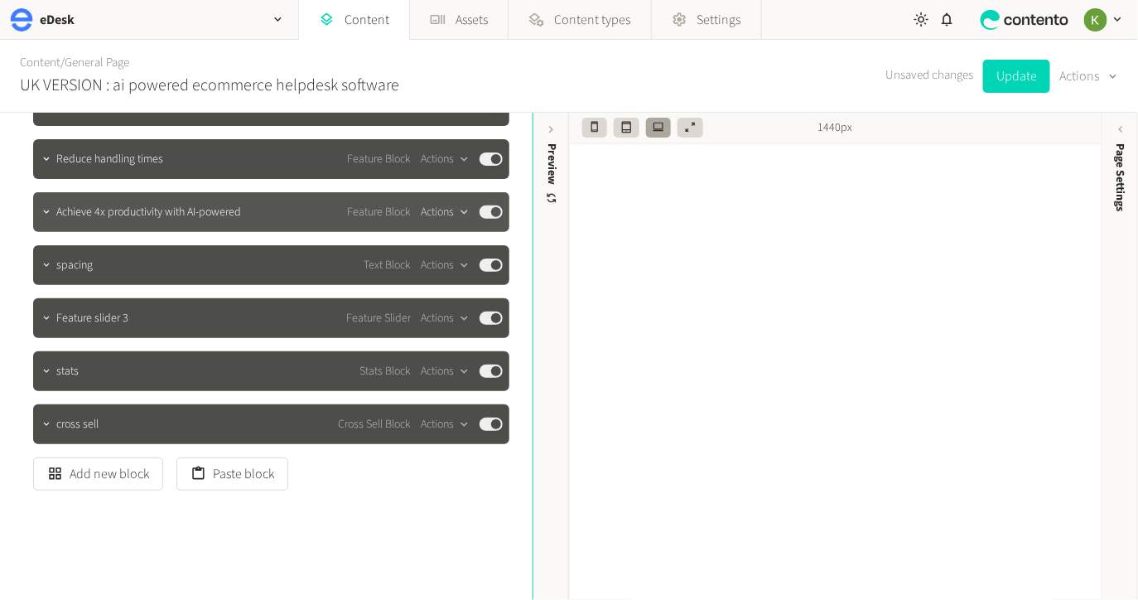
click at [452, 210] on button "Actions" at bounding box center [445, 212] width 49 height 20
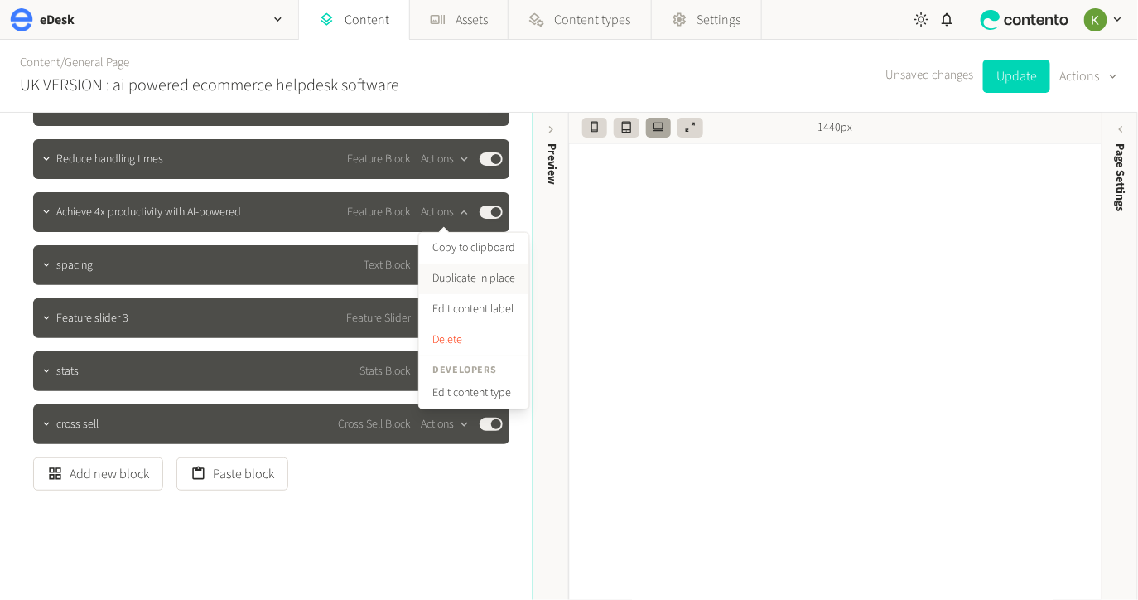
click at [464, 281] on button "Duplicate in place" at bounding box center [473, 278] width 109 height 31
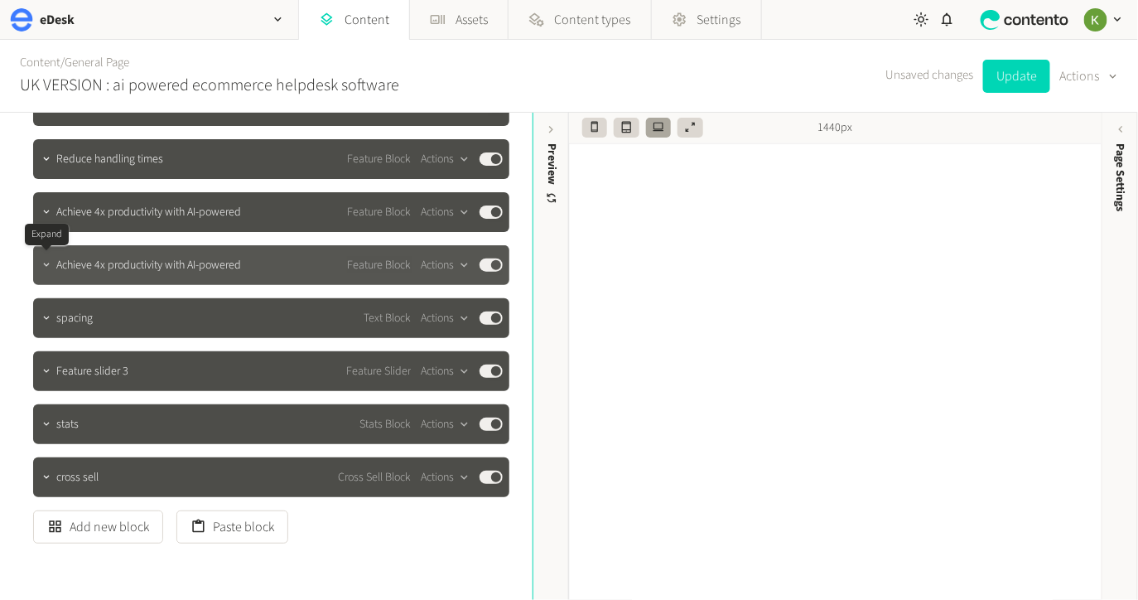
click at [51, 268] on icon "button" at bounding box center [47, 265] width 12 height 12
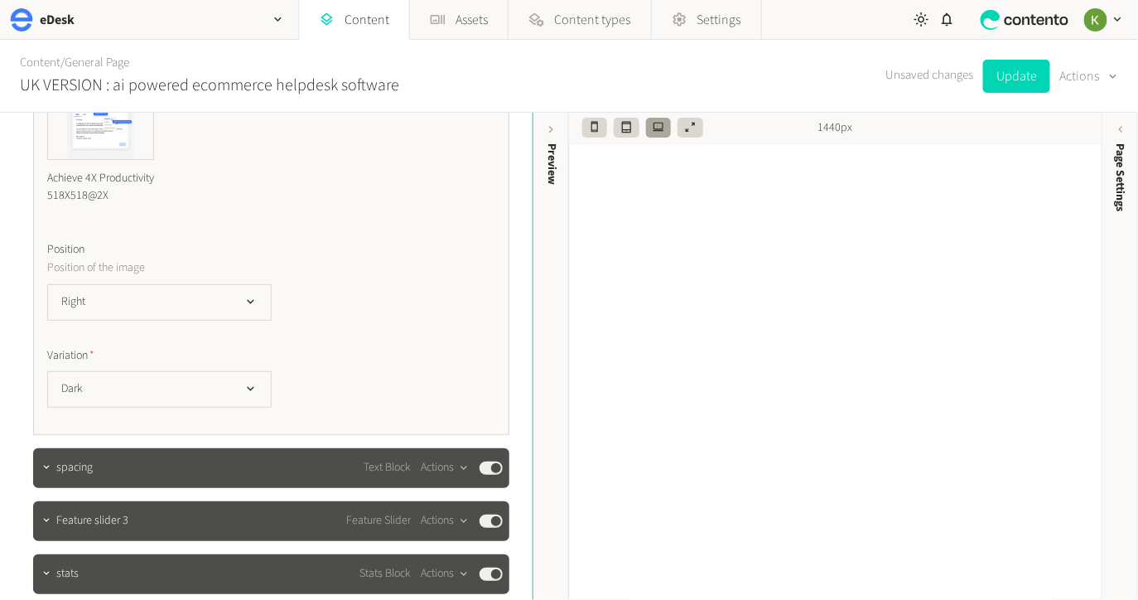
scroll to position [1255, 0]
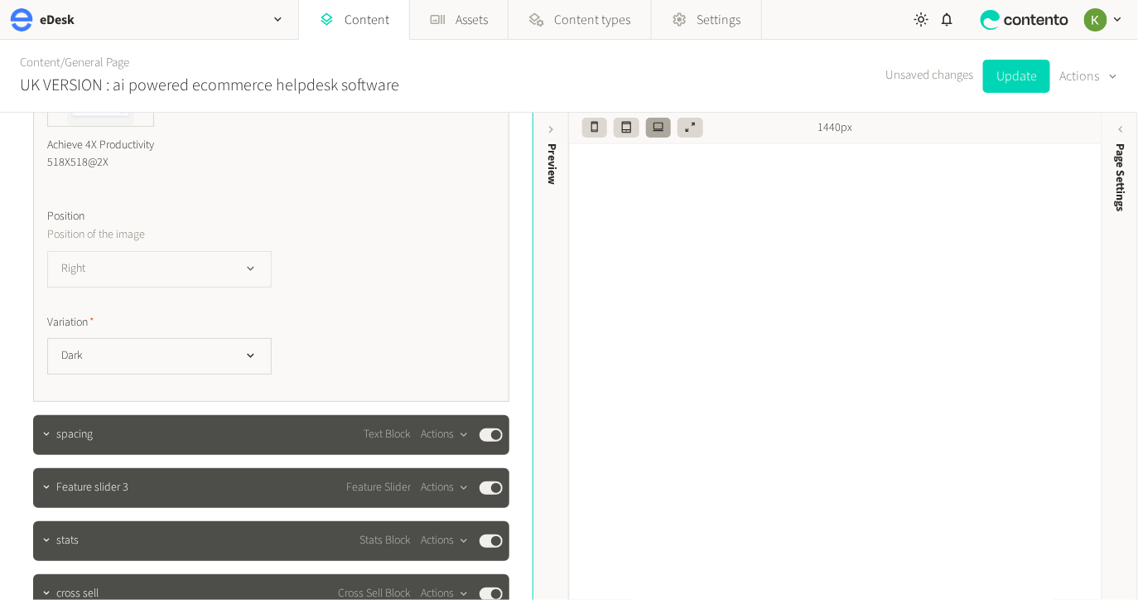
click at [227, 280] on button "Right" at bounding box center [159, 269] width 225 height 36
drag, startPoint x: 197, startPoint y: 347, endPoint x: 204, endPoint y: 338, distance: 11.3
click at [197, 347] on li "Left" at bounding box center [159, 337] width 223 height 33
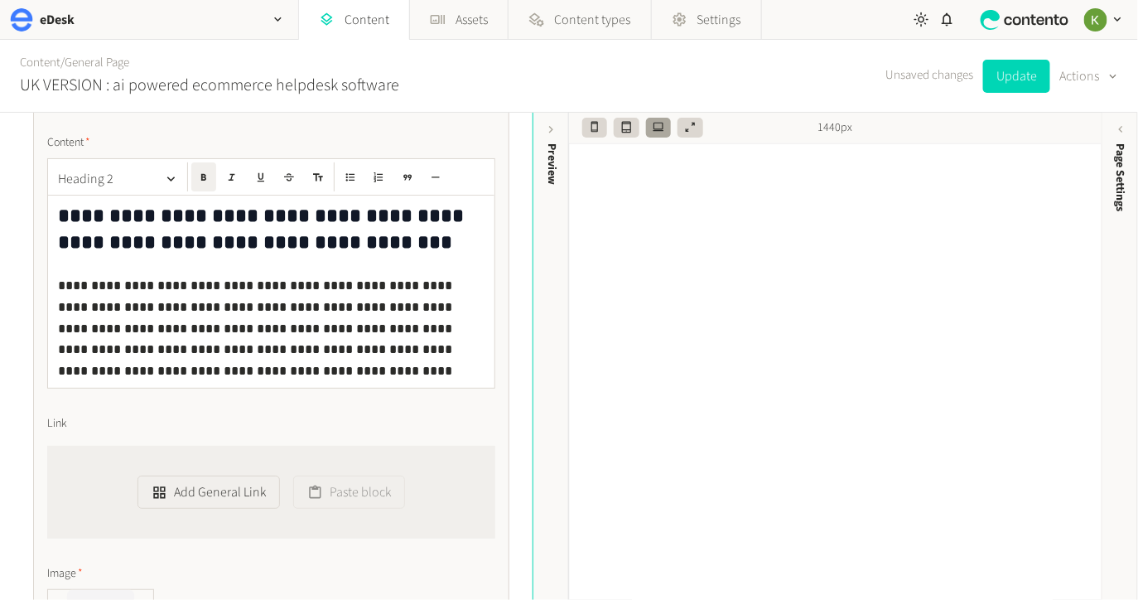
scroll to position [719, 0]
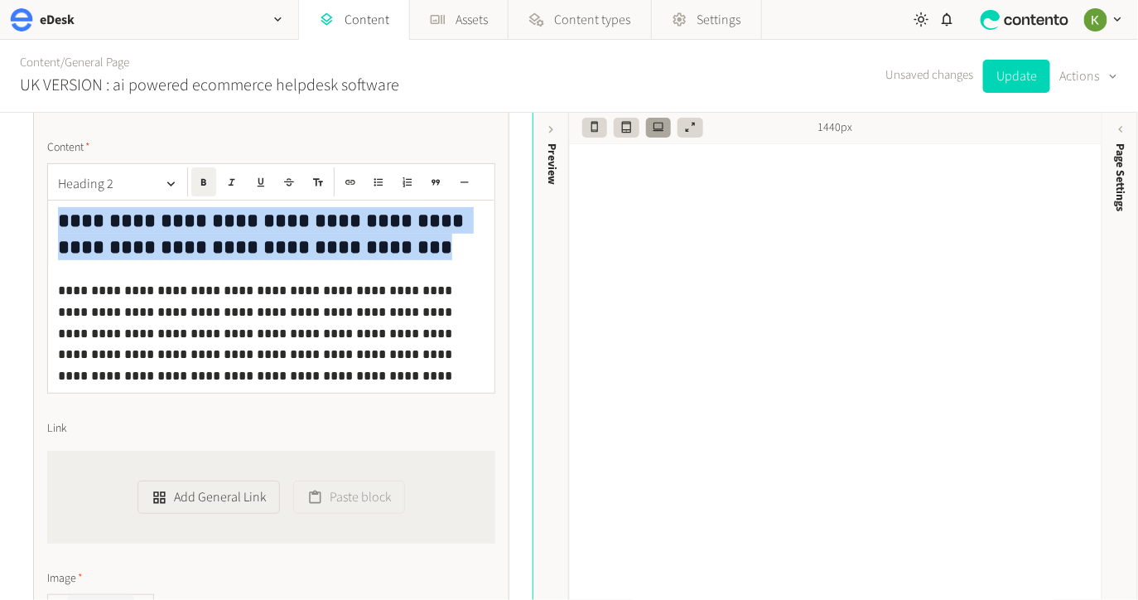
drag, startPoint x: 422, startPoint y: 250, endPoint x: 197, endPoint y: 222, distance: 226.3
click at [31, 216] on div "**********" at bounding box center [266, 295] width 506 height 1803
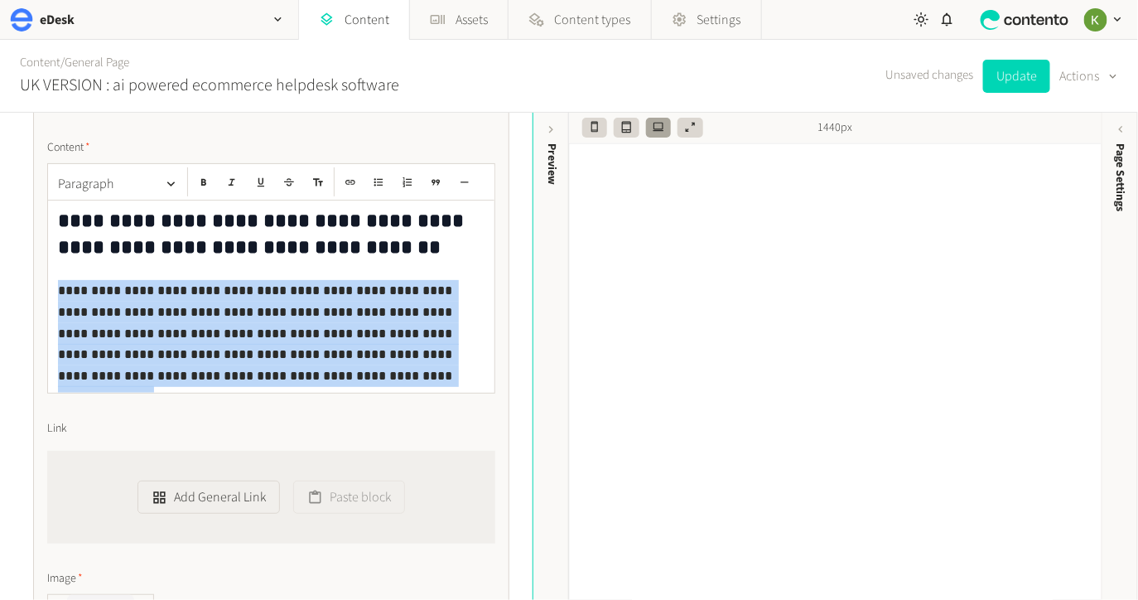
drag, startPoint x: 230, startPoint y: 379, endPoint x: 58, endPoint y: 298, distance: 190.5
click at [58, 298] on p "**********" at bounding box center [271, 333] width 427 height 106
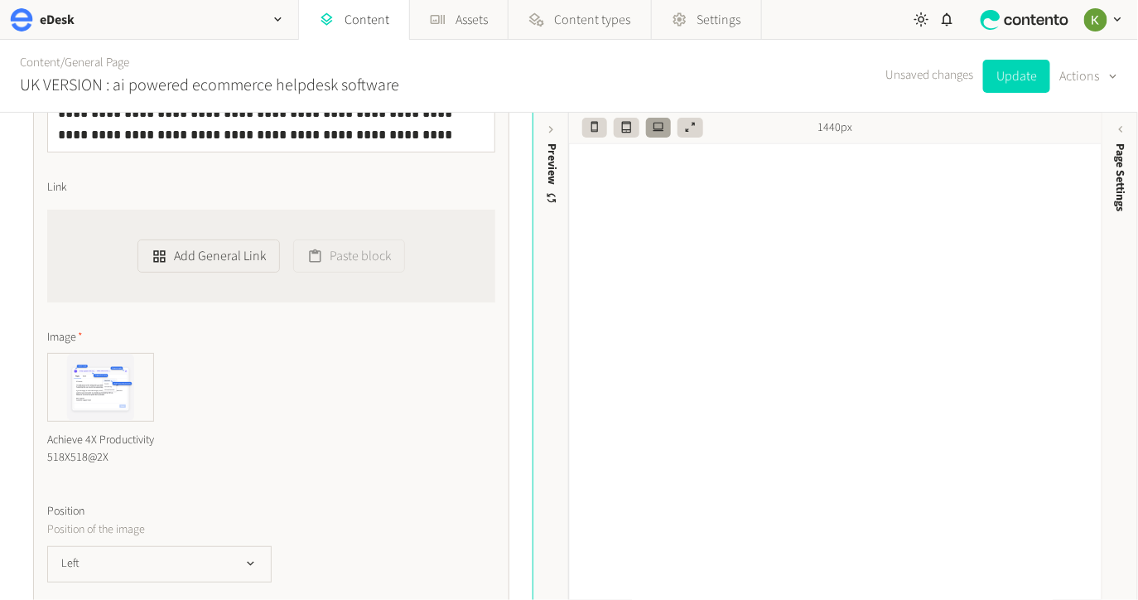
scroll to position [987, 0]
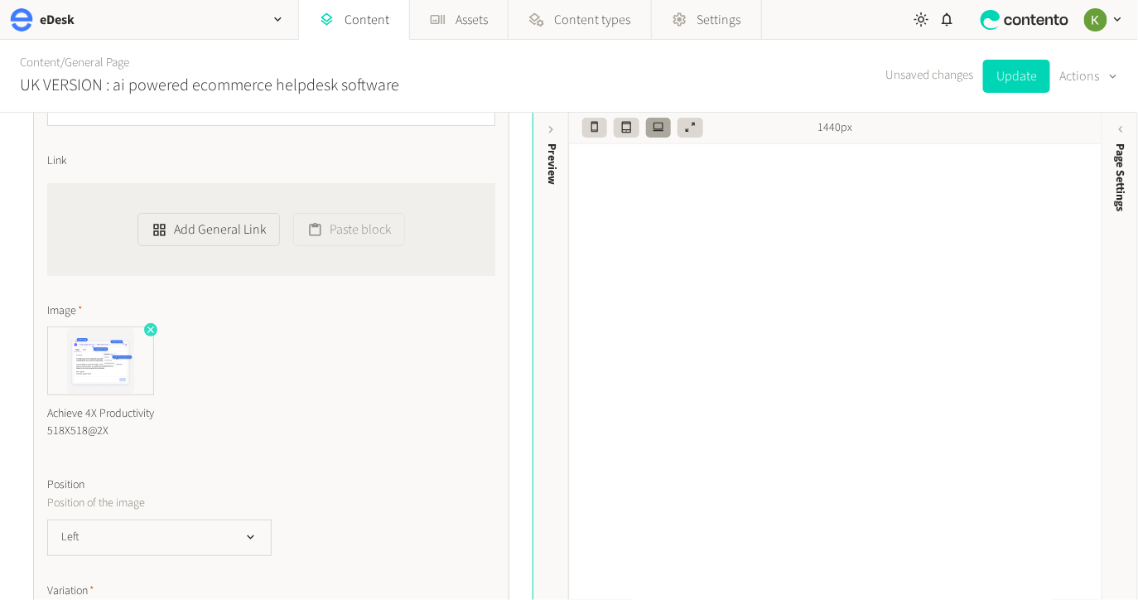
click at [150, 330] on icon "button" at bounding box center [150, 329] width 7 height 7
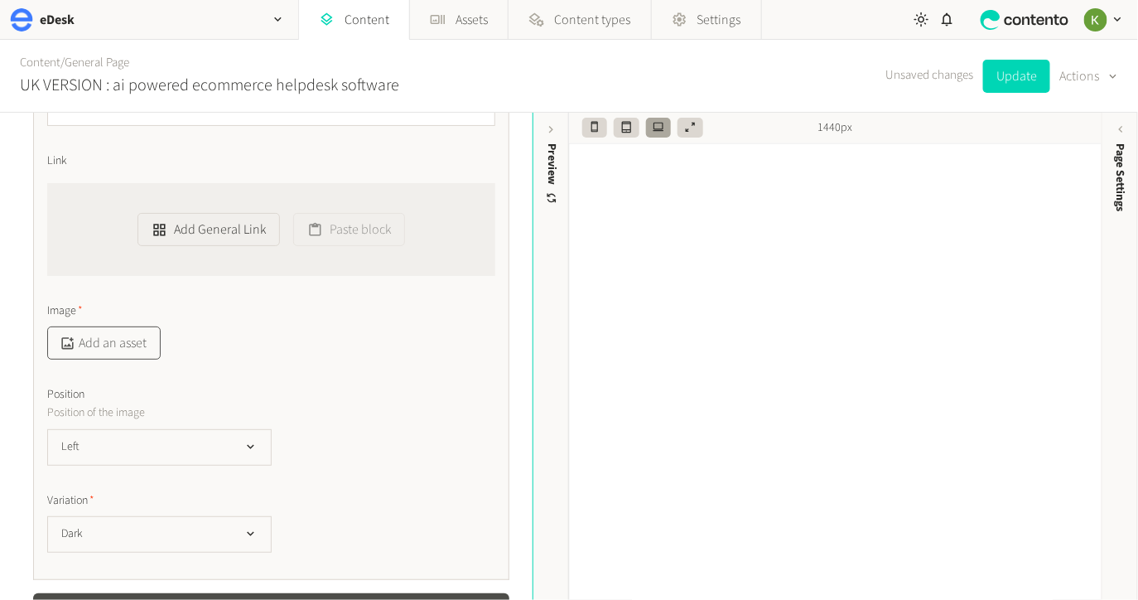
click at [123, 340] on button "Add an asset" at bounding box center [104, 342] width 114 height 33
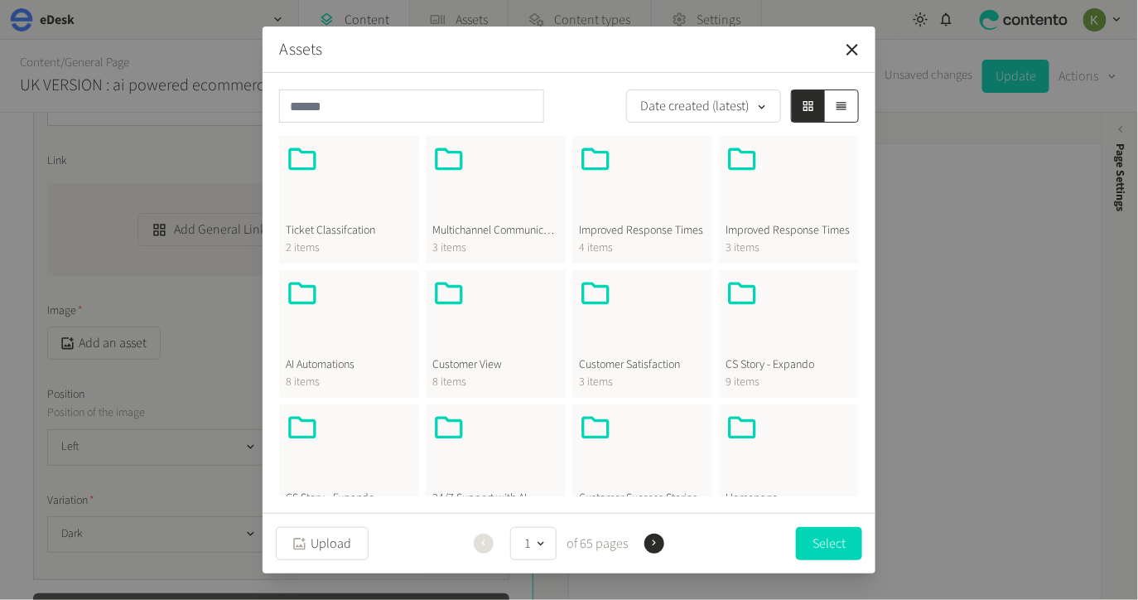
drag, startPoint x: 809, startPoint y: 540, endPoint x: 699, endPoint y: 163, distance: 392.5
click at [698, 163] on div "Assets Date created (latest) Ticket Classifcation 2 items Multichannel Communic…" at bounding box center [569, 300] width 613 height 546
drag, startPoint x: 847, startPoint y: 46, endPoint x: 467, endPoint y: 147, distance: 392.9
click at [846, 46] on icon "button" at bounding box center [853, 50] width 20 height 20
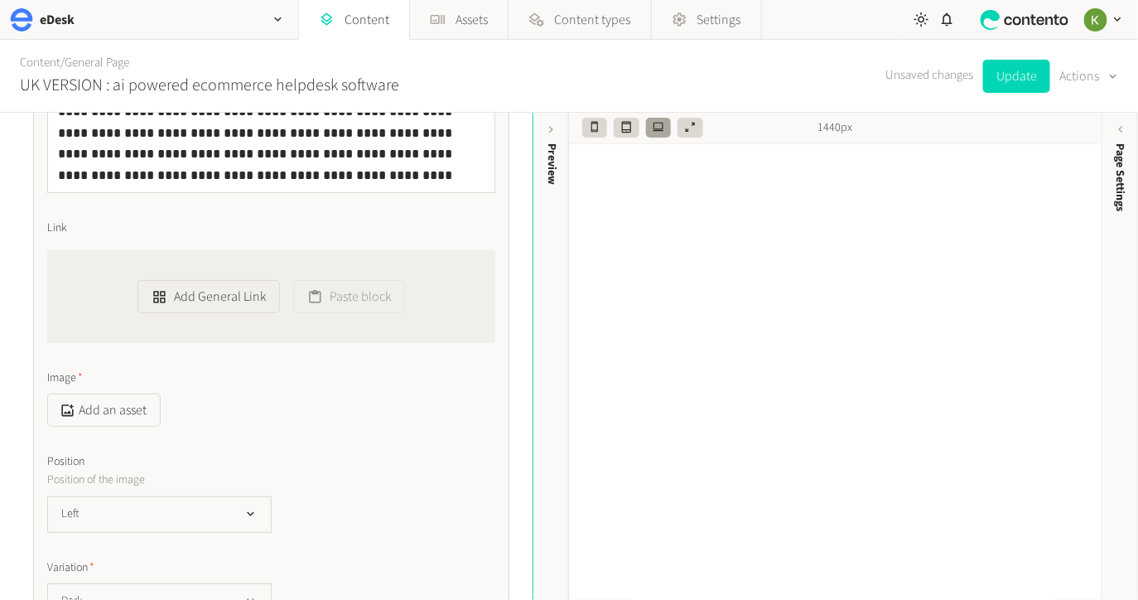
scroll to position [998, 0]
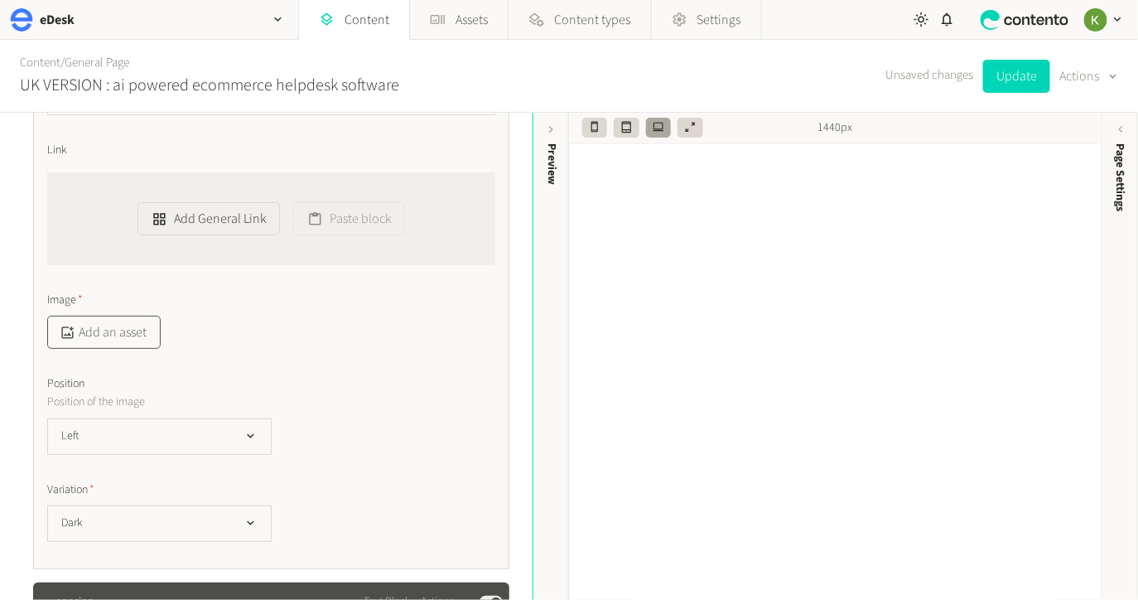
click at [124, 336] on button "Add an asset" at bounding box center [104, 332] width 114 height 33
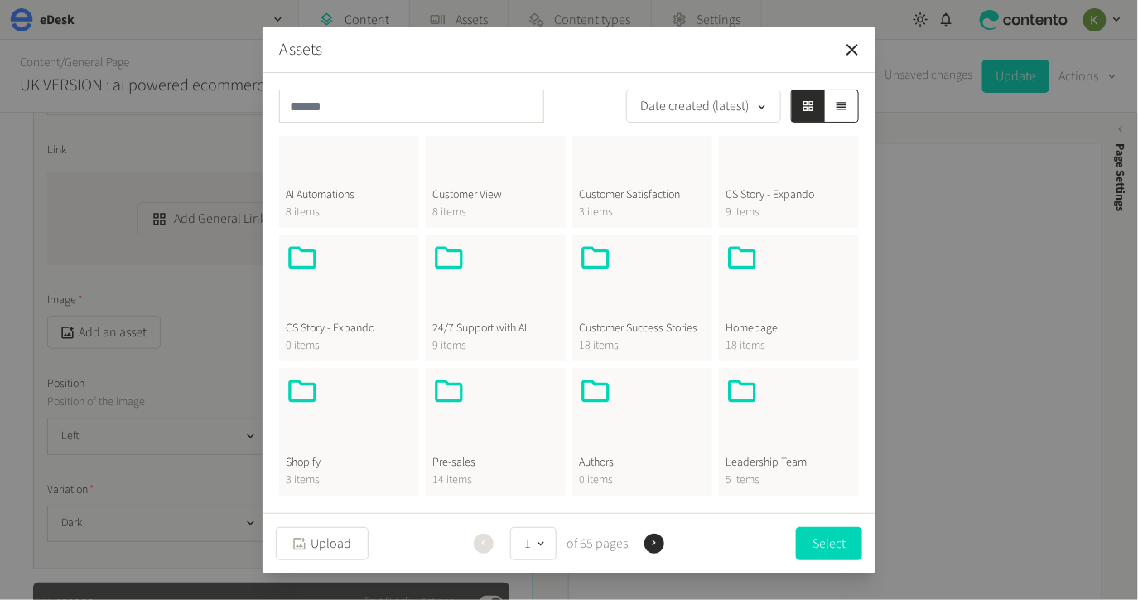
scroll to position [0, 0]
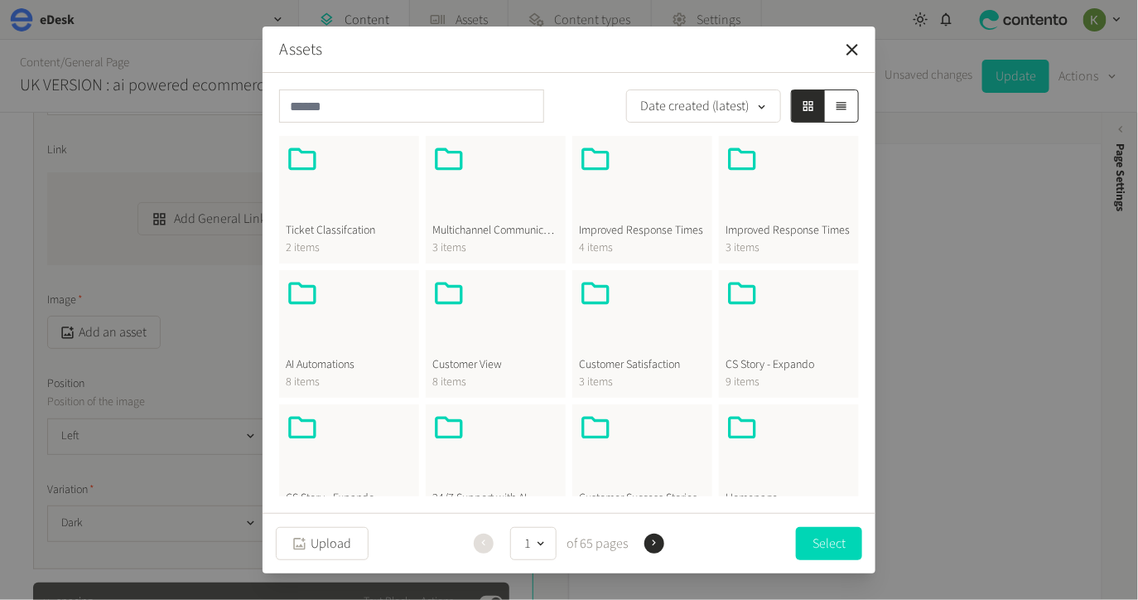
click at [331, 336] on div at bounding box center [349, 317] width 127 height 80
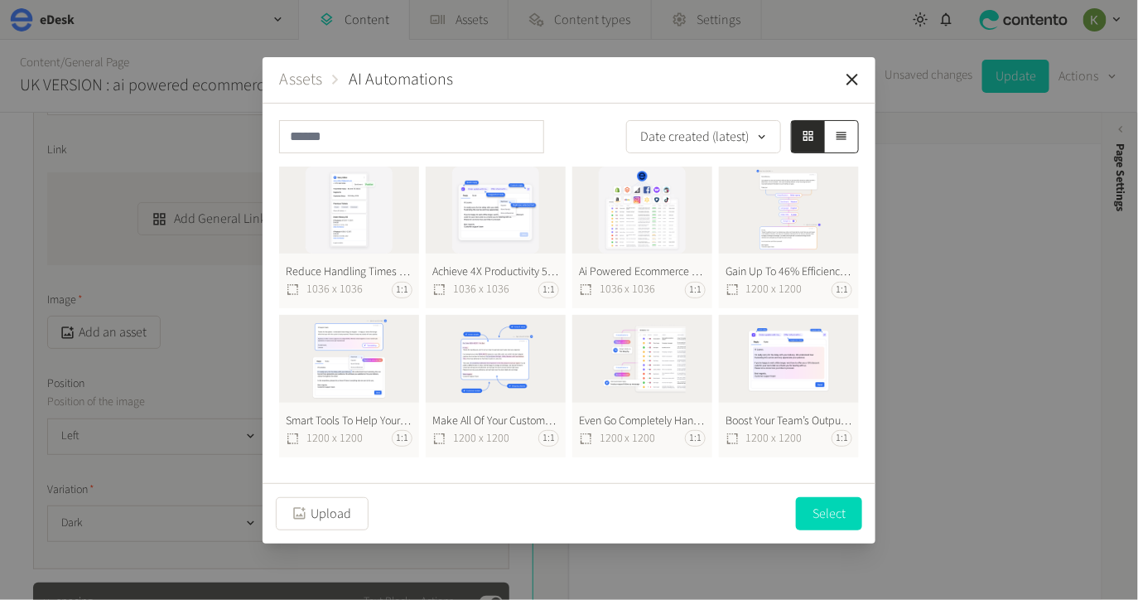
click at [327, 495] on div "Upload Select" at bounding box center [569, 513] width 613 height 60
click at [324, 504] on button "Upload" at bounding box center [322, 513] width 93 height 33
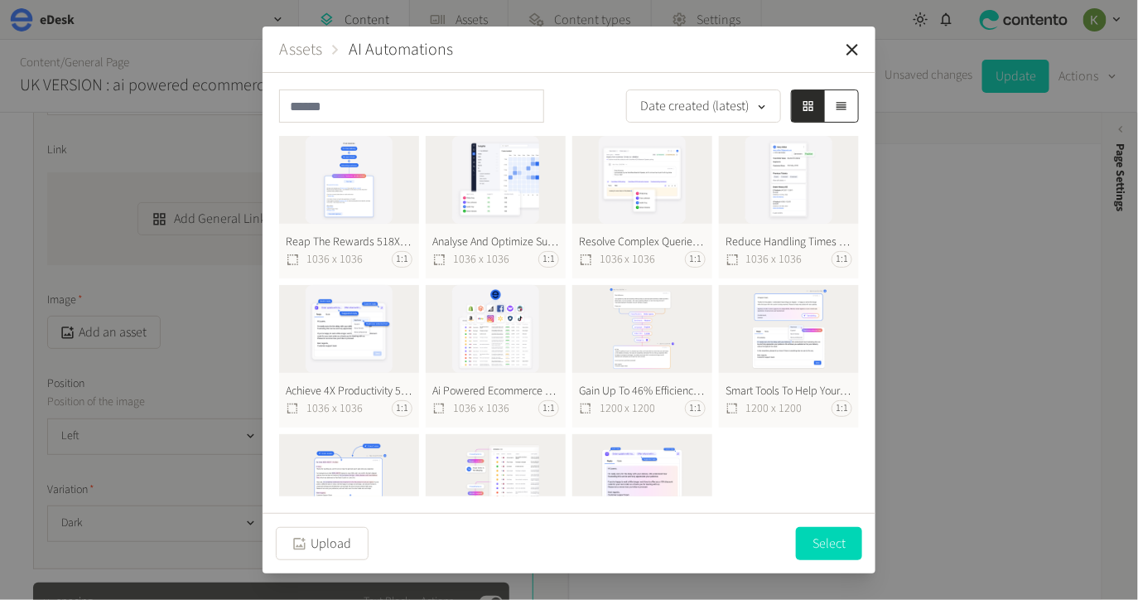
click at [640, 181] on button "Resolve Complex Queries Faster 518X518@2X 1036 x 1036 1:1" at bounding box center [642, 207] width 140 height 143
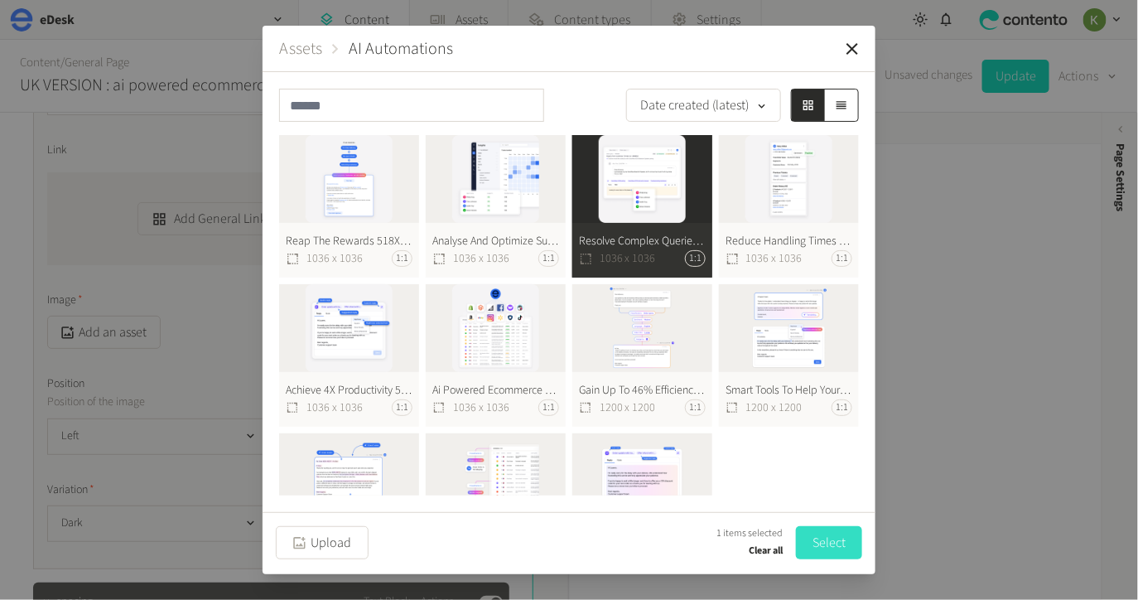
click at [814, 542] on button "Select" at bounding box center [829, 542] width 66 height 33
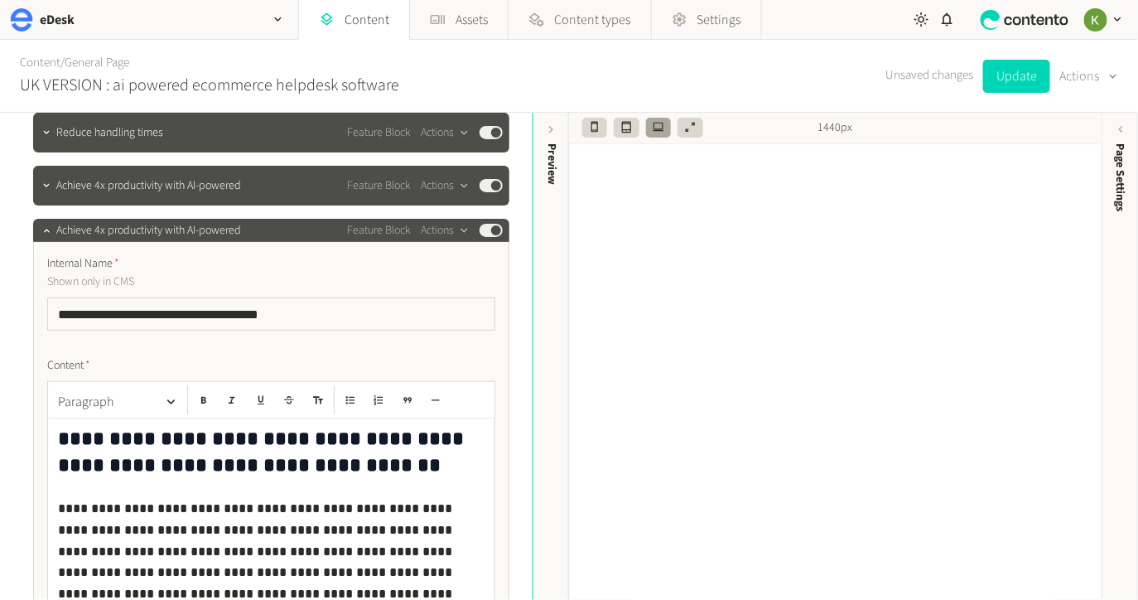
scroll to position [499, 0]
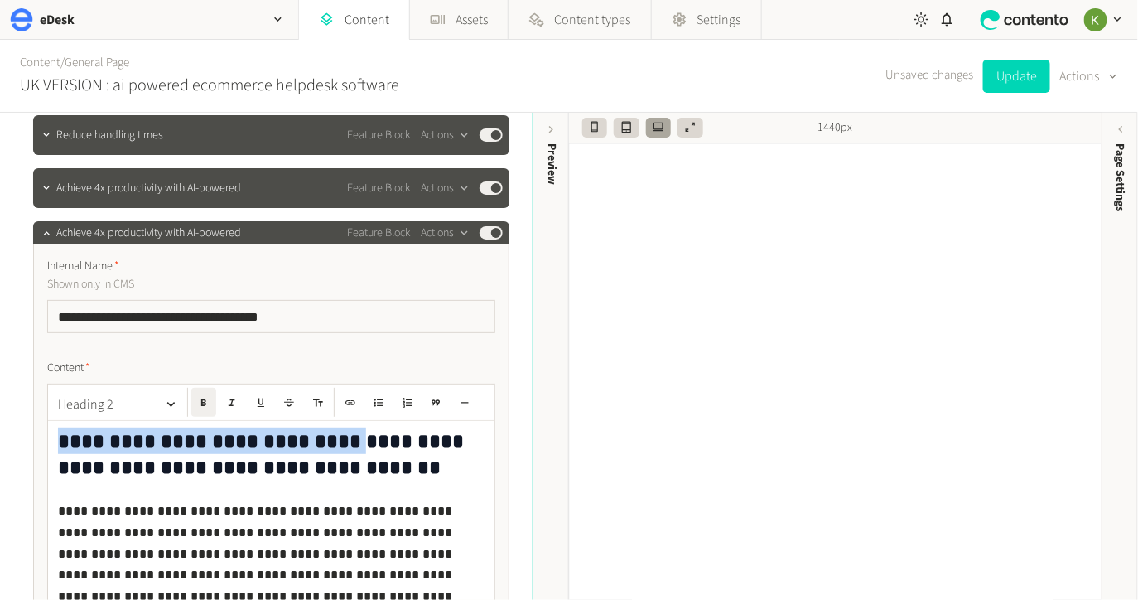
drag, startPoint x: 258, startPoint y: 442, endPoint x: 40, endPoint y: 434, distance: 218.8
click at [31, 437] on div "**********" at bounding box center [266, 524] width 506 height 1820
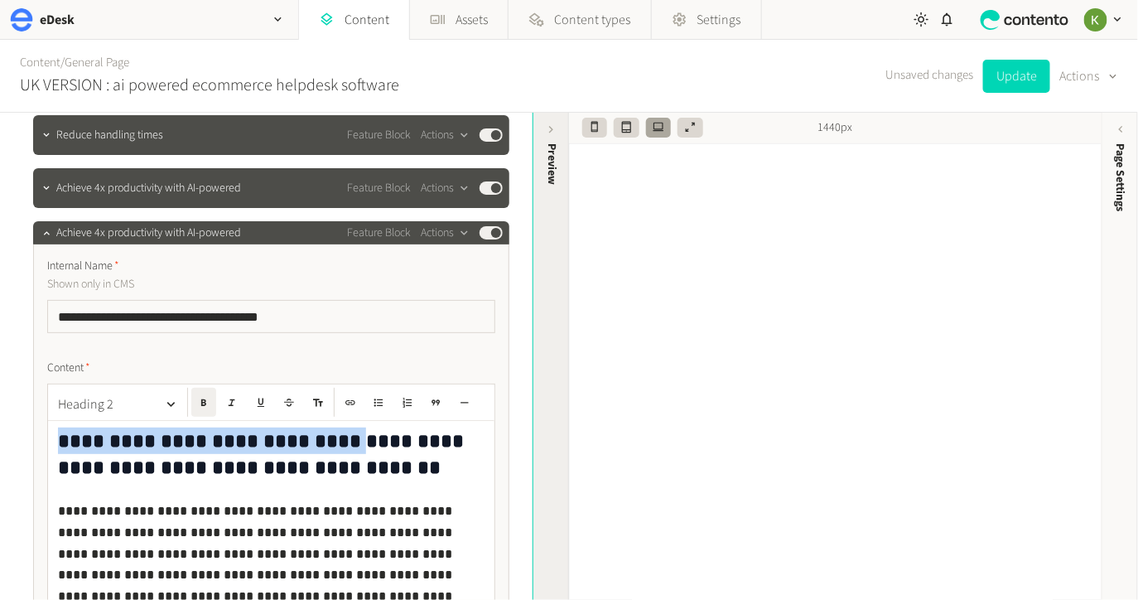
copy strong "**********"
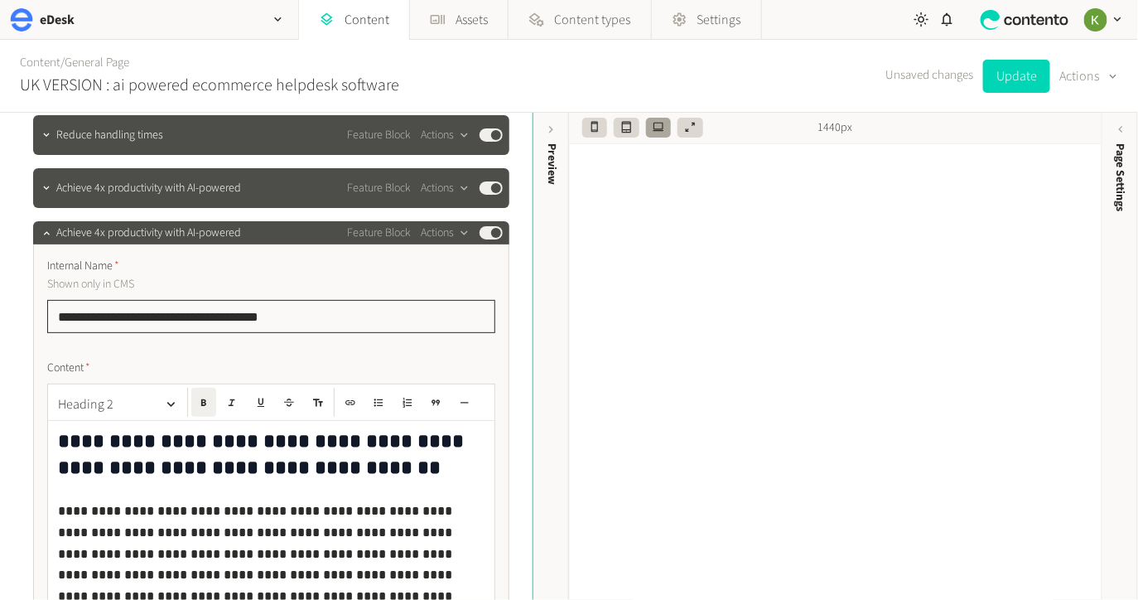
drag, startPoint x: 272, startPoint y: 307, endPoint x: 255, endPoint y: 273, distance: 38.5
click at [53, 298] on div "**********" at bounding box center [271, 295] width 448 height 75
paste input "text"
type input "**********"
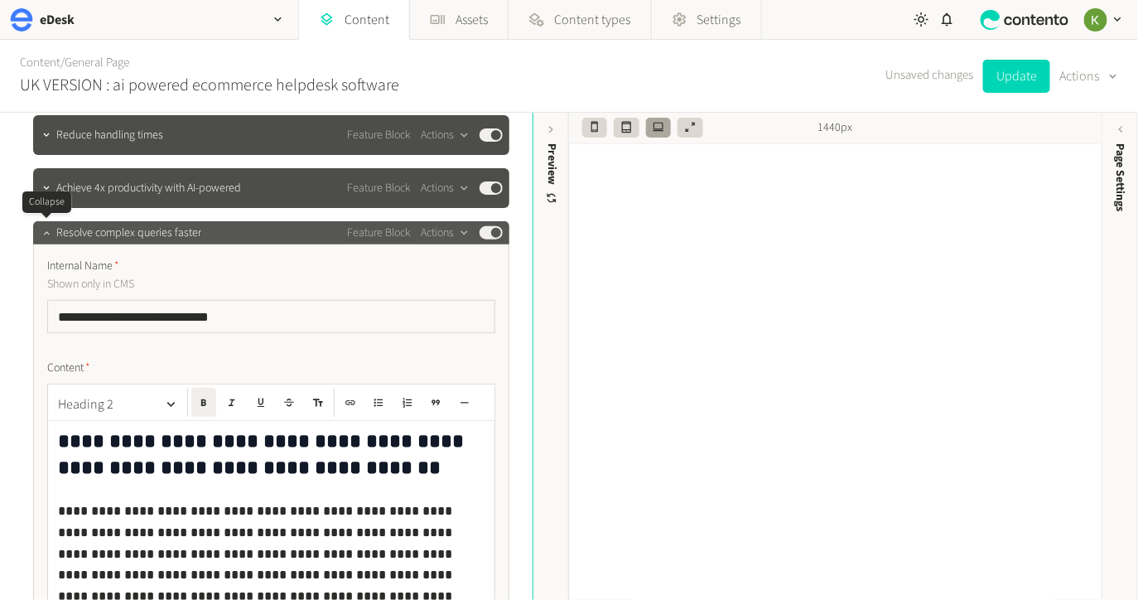
click at [44, 233] on icon "button" at bounding box center [46, 232] width 6 height 3
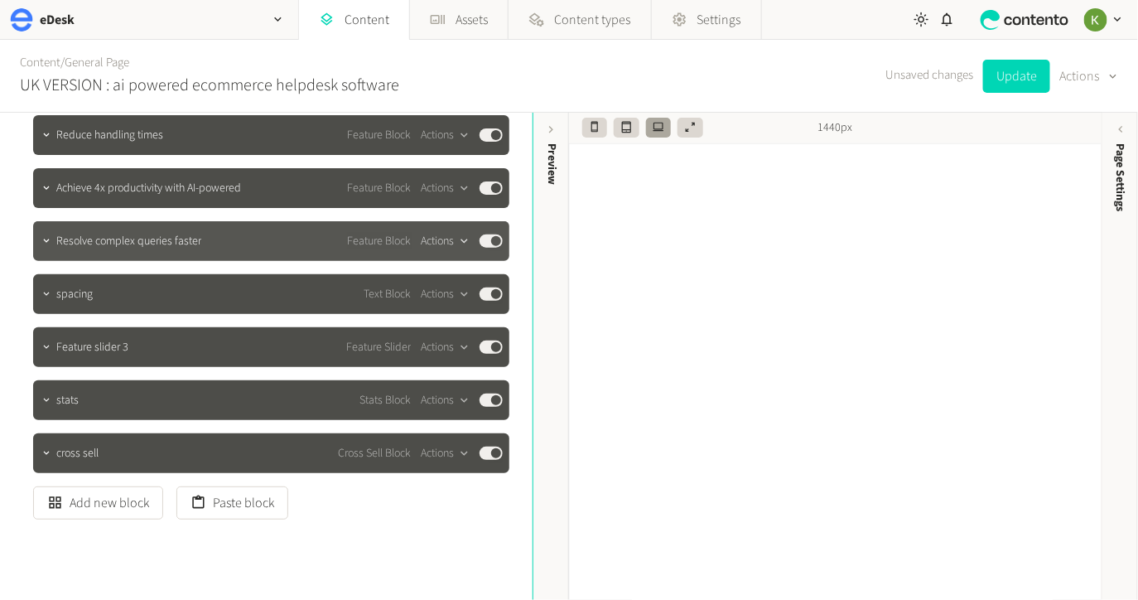
click at [458, 242] on icon "button" at bounding box center [464, 241] width 14 height 14
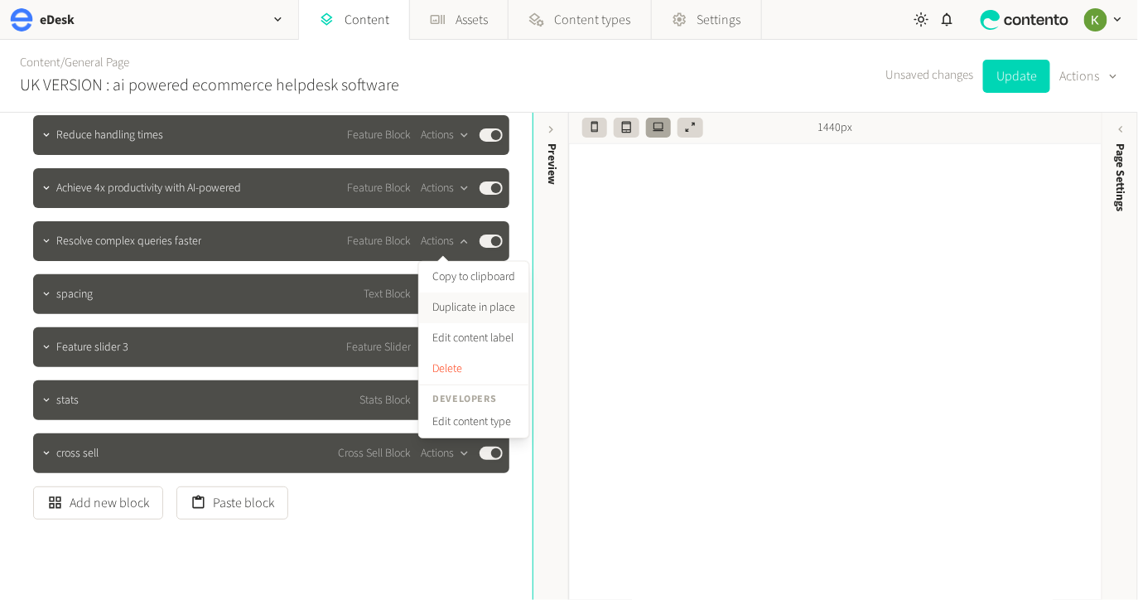
click at [457, 307] on button "Duplicate in place" at bounding box center [473, 307] width 109 height 31
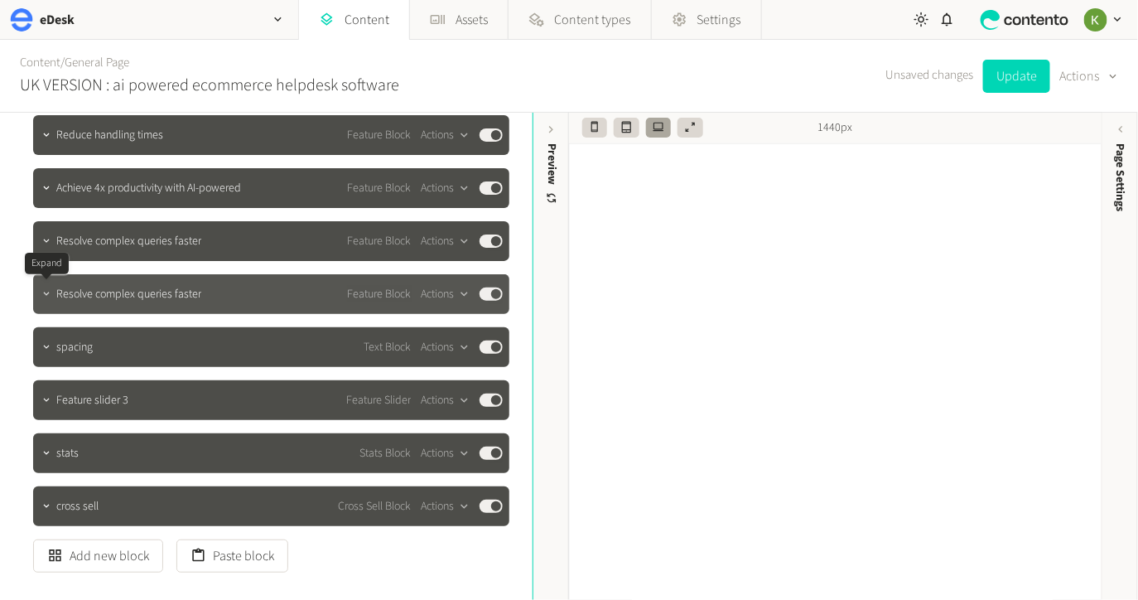
click at [44, 297] on icon "button" at bounding box center [47, 294] width 12 height 12
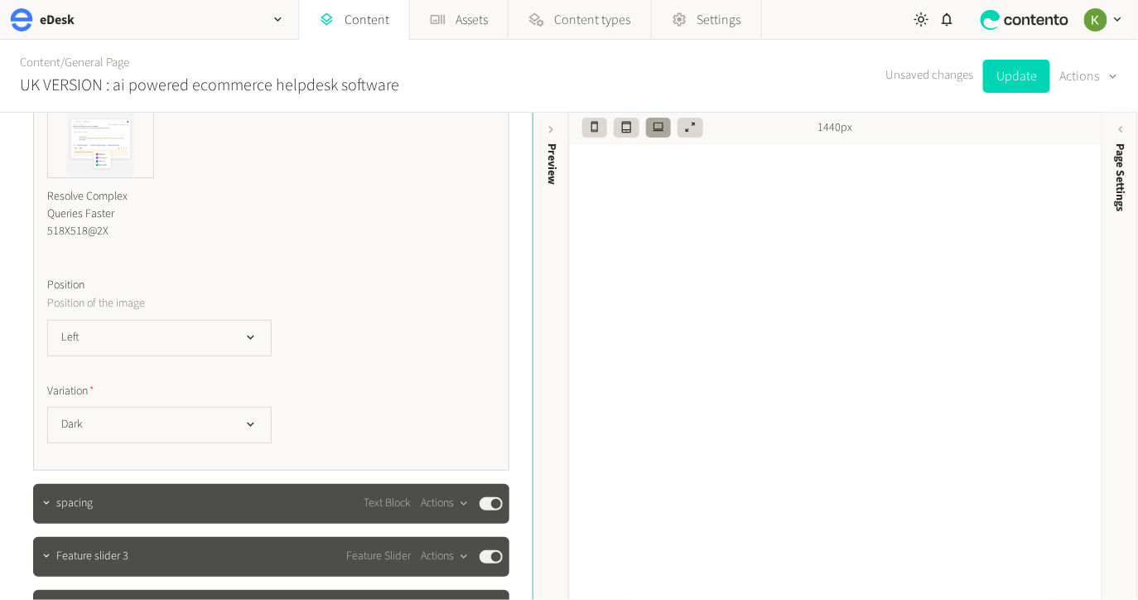
scroll to position [1268, 0]
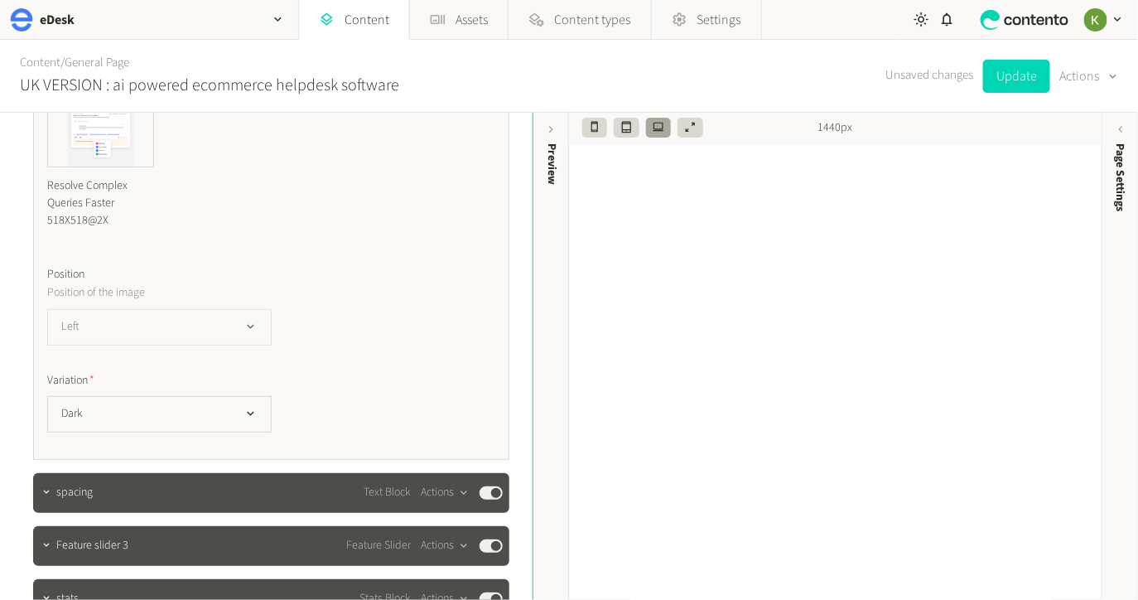
click at [208, 328] on button "Left" at bounding box center [159, 327] width 225 height 36
click at [180, 362] on li "Right" at bounding box center [159, 361] width 223 height 33
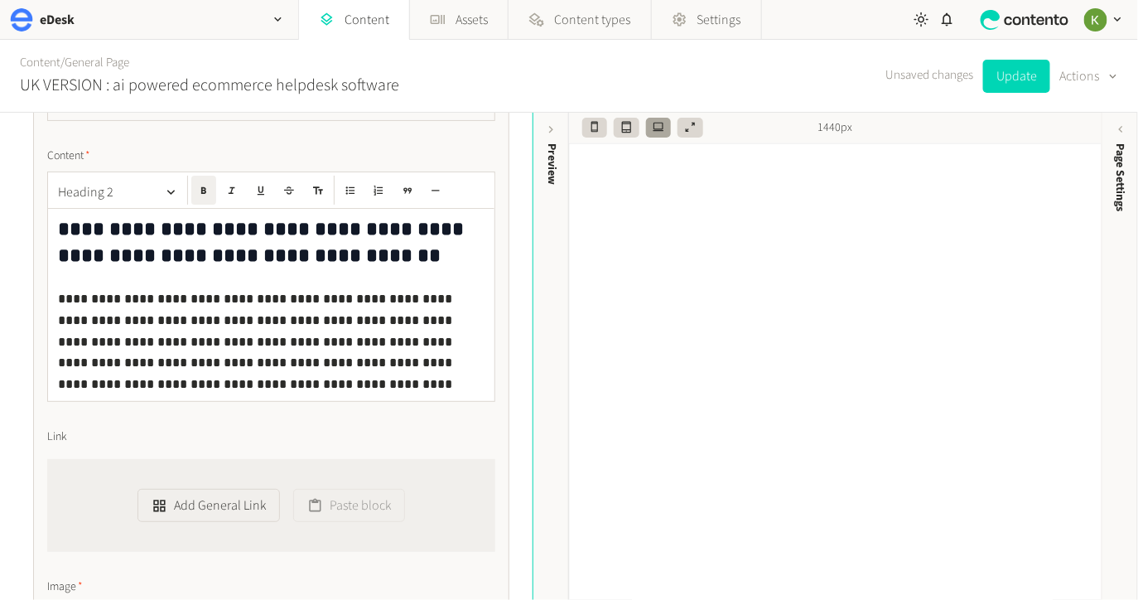
scroll to position [766, 0]
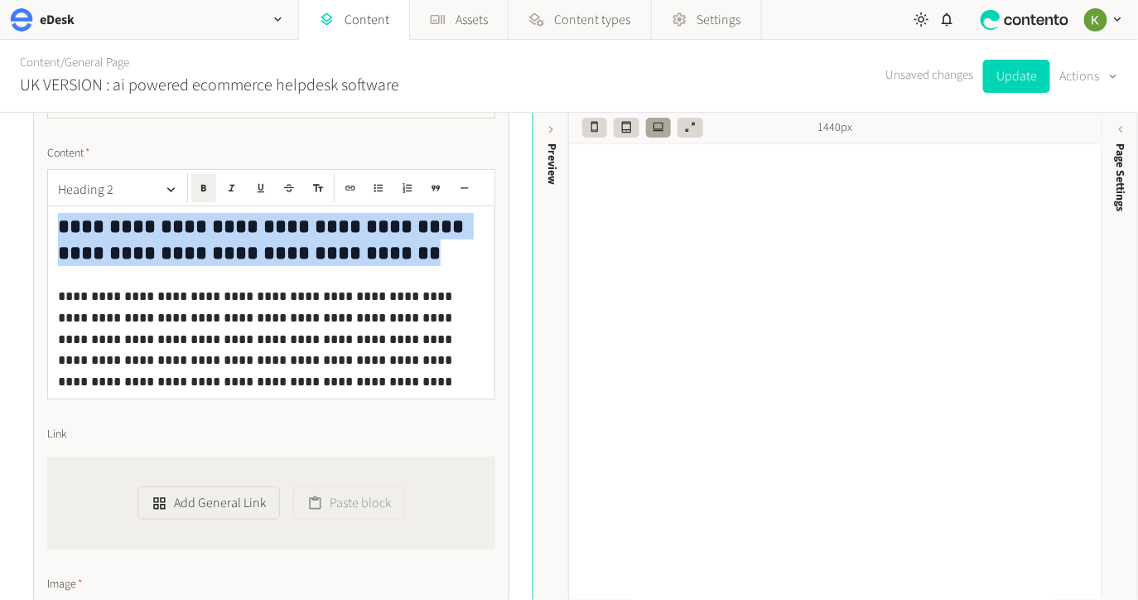
drag, startPoint x: 352, startPoint y: 258, endPoint x: 49, endPoint y: 229, distance: 304.6
click at [46, 229] on div "**********" at bounding box center [271, 495] width 476 height 931
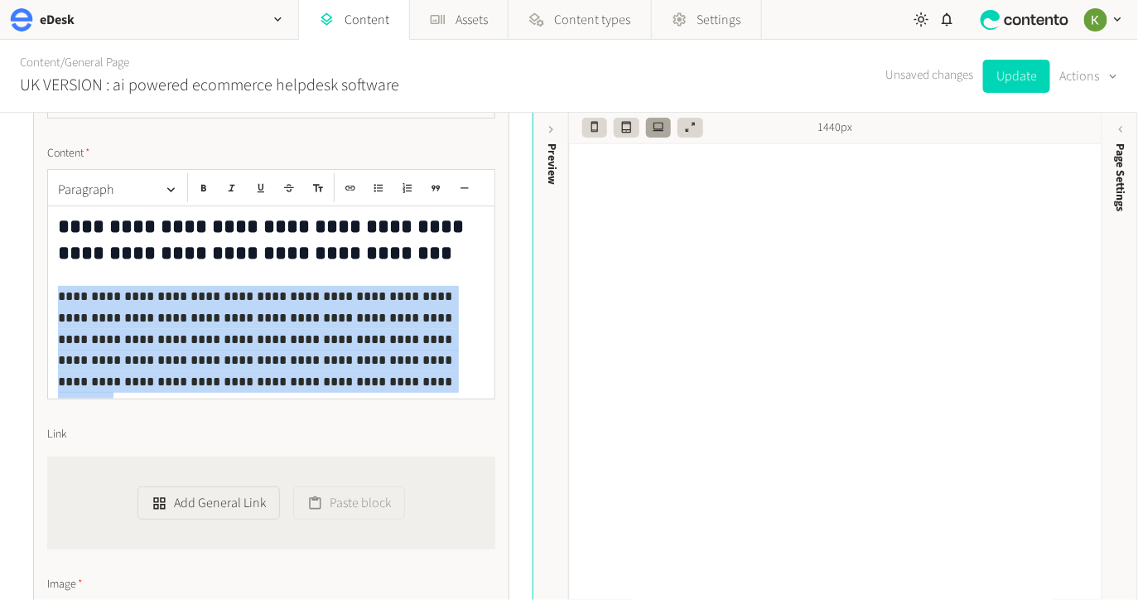
drag, startPoint x: 157, startPoint y: 377, endPoint x: 106, endPoint y: 300, distance: 92.6
click at [53, 297] on div "**********" at bounding box center [271, 302] width 447 height 192
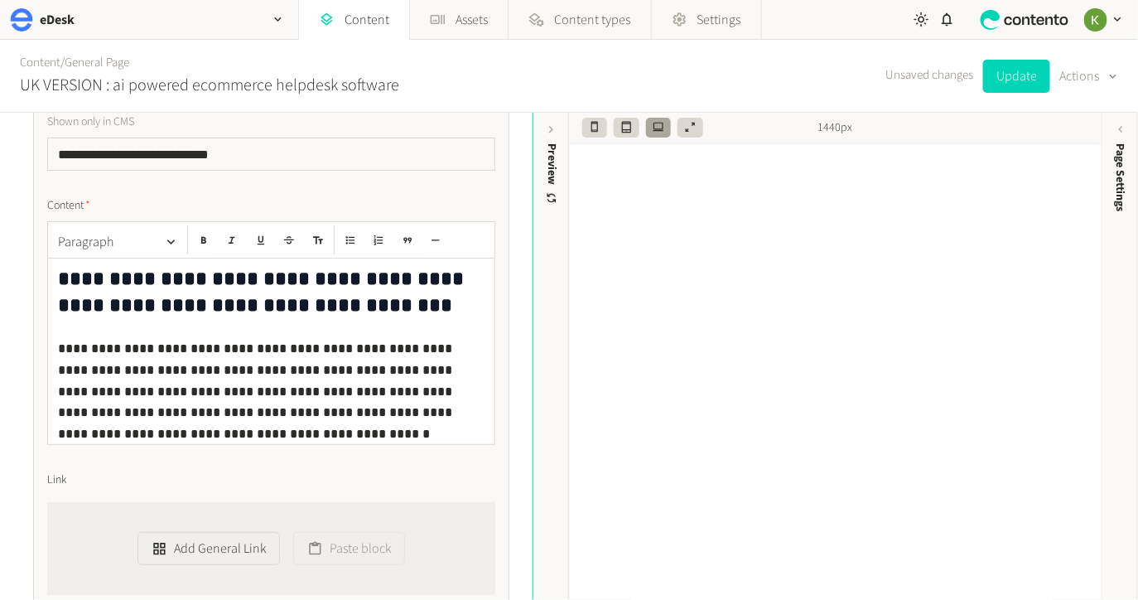
scroll to position [683, 0]
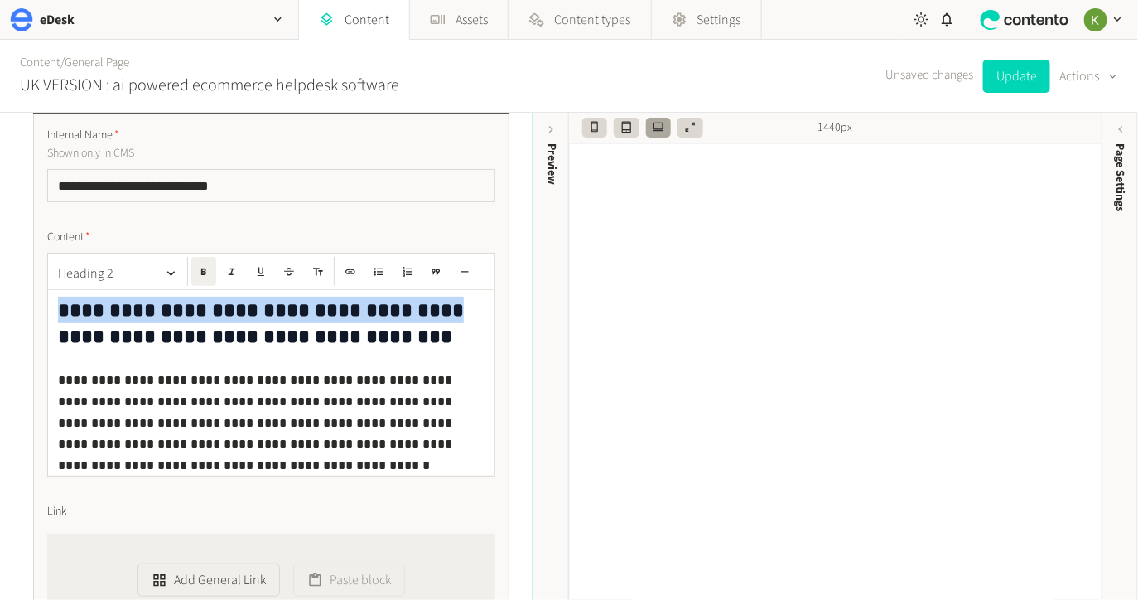
drag, startPoint x: 297, startPoint y: 312, endPoint x: 34, endPoint y: 303, distance: 263.6
click at [14, 305] on div "**********" at bounding box center [266, 363] width 506 height 1867
copy strong "**********"
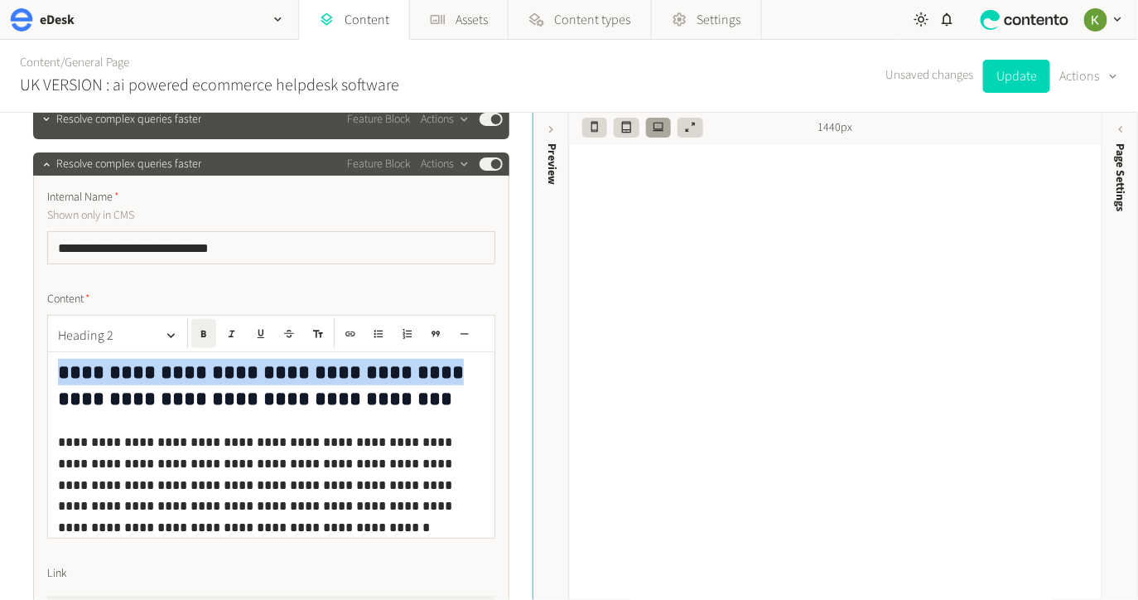
scroll to position [603, 0]
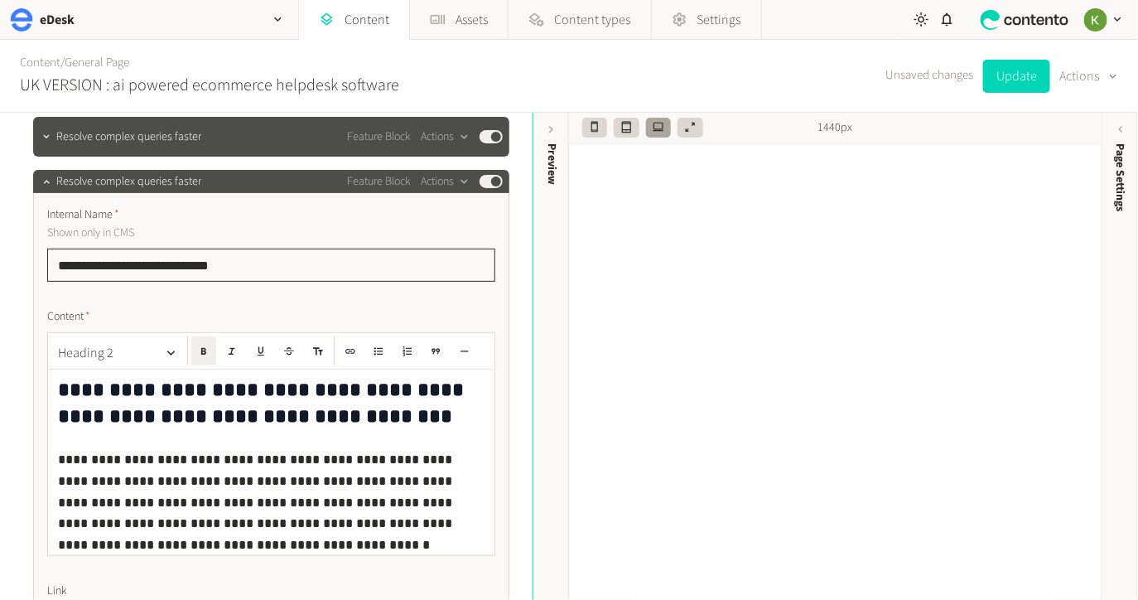
drag, startPoint x: 182, startPoint y: 263, endPoint x: 289, endPoint y: 230, distance: 111.7
click at [27, 251] on div "**********" at bounding box center [266, 443] width 506 height 1867
paste input "*********"
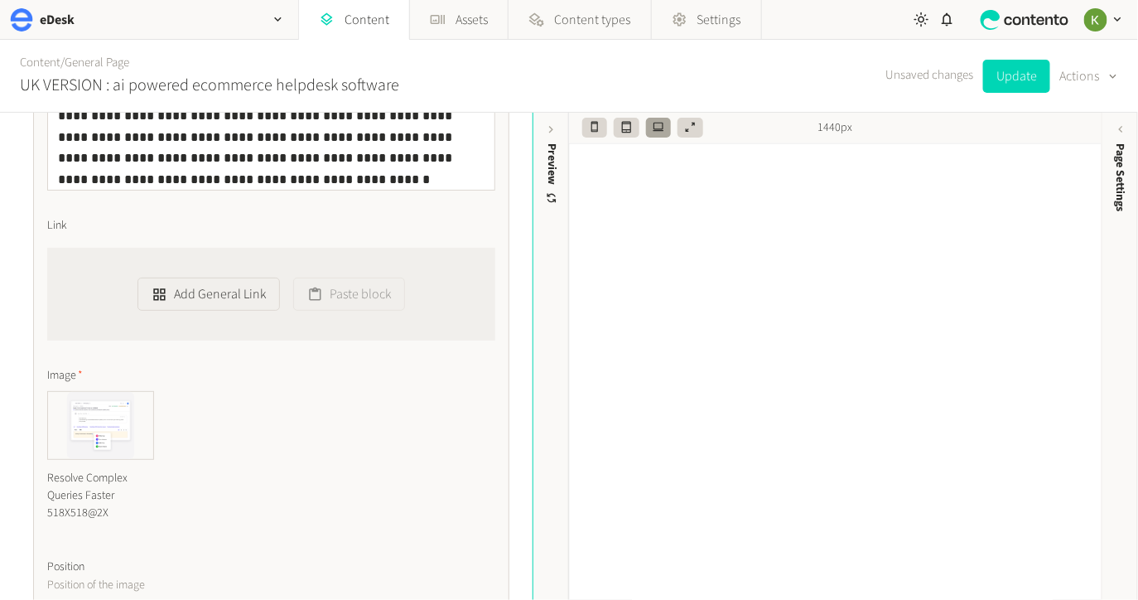
scroll to position [1002, 0]
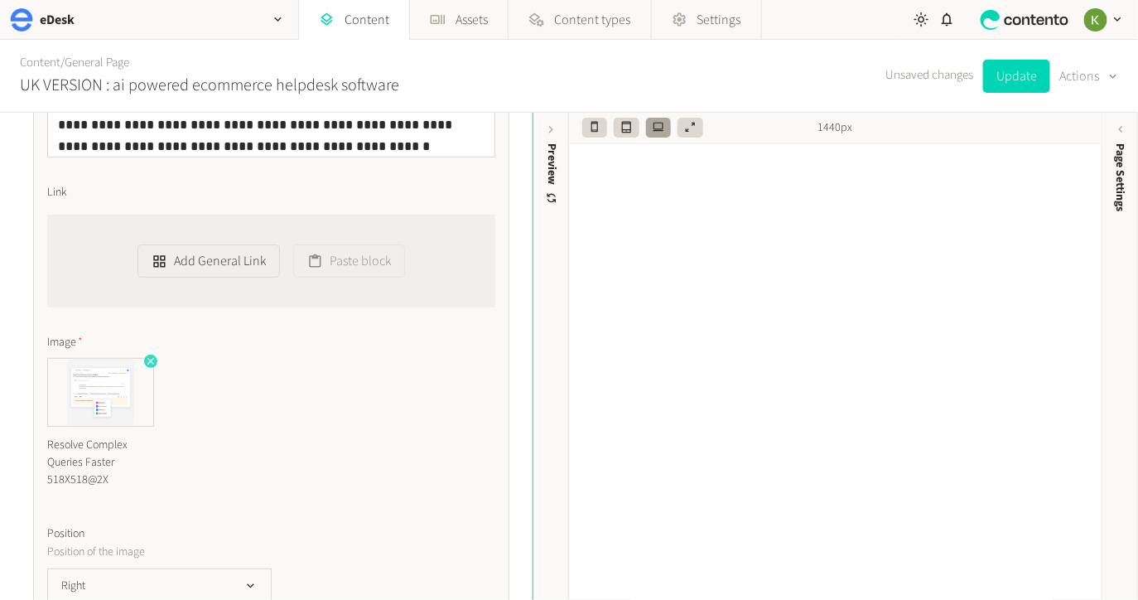
type input "**********"
click at [149, 365] on icon "button" at bounding box center [151, 361] width 12 height 12
click at [124, 370] on button "Add an asset" at bounding box center [104, 374] width 114 height 33
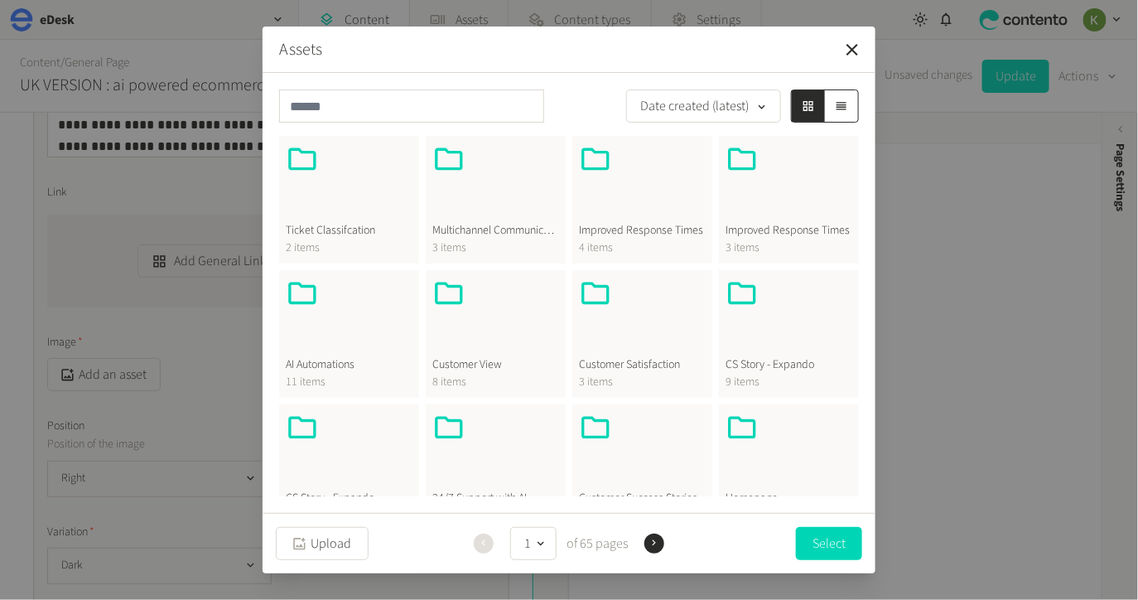
click at [325, 356] on span "AI Automations" at bounding box center [349, 364] width 127 height 17
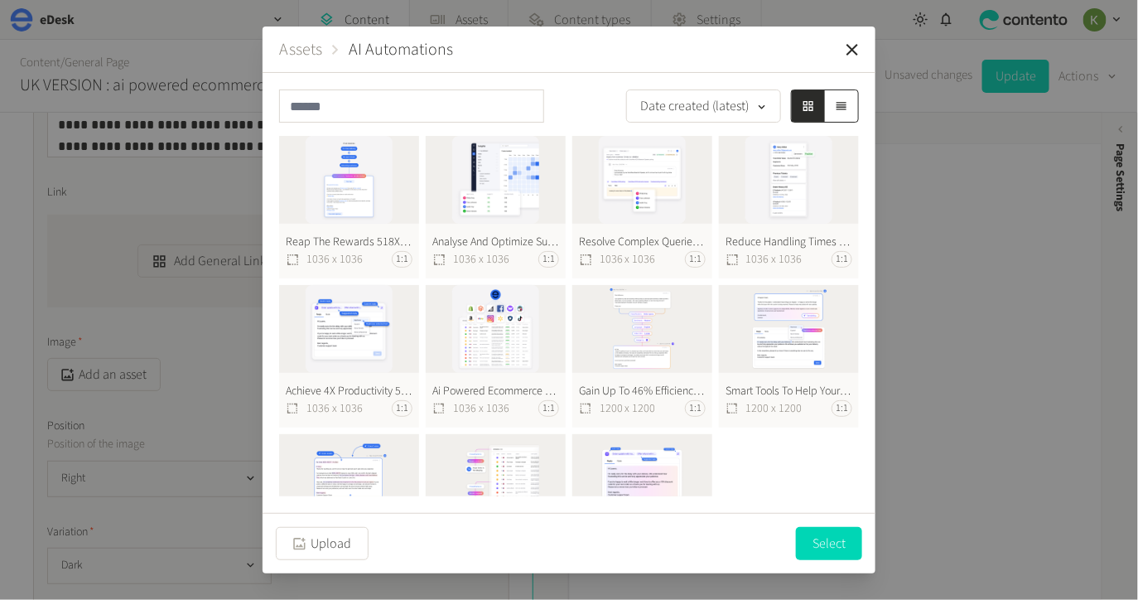
click at [477, 189] on button "Analyse And Optimize Support 518X518@2X 1036 x 1036 1:1" at bounding box center [496, 207] width 140 height 143
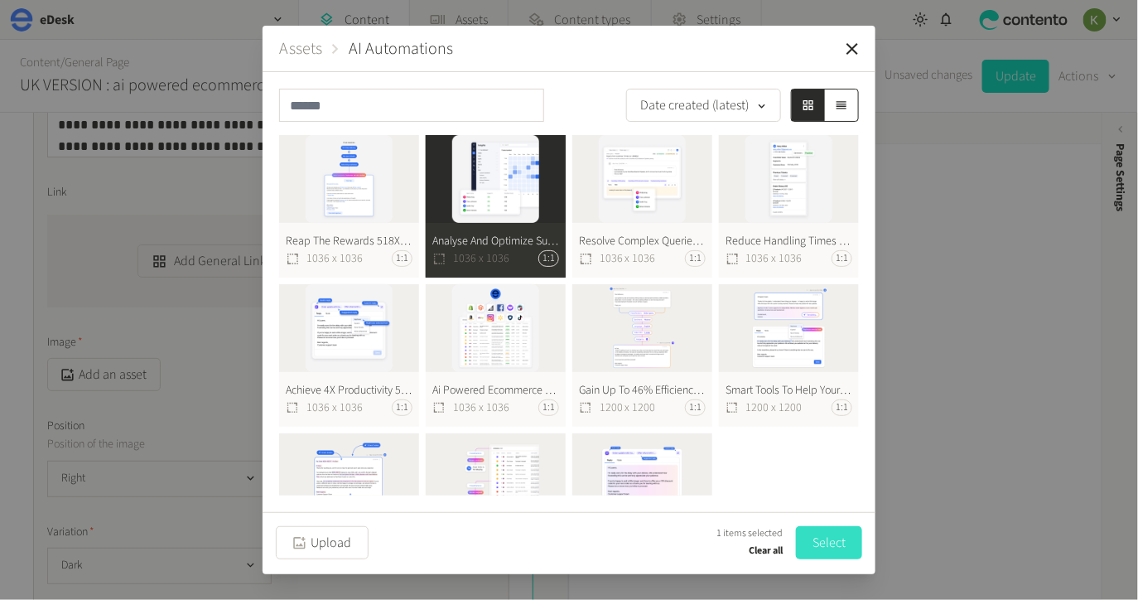
drag, startPoint x: 817, startPoint y: 536, endPoint x: 531, endPoint y: 479, distance: 291.5
click at [815, 535] on button "Select" at bounding box center [829, 542] width 66 height 33
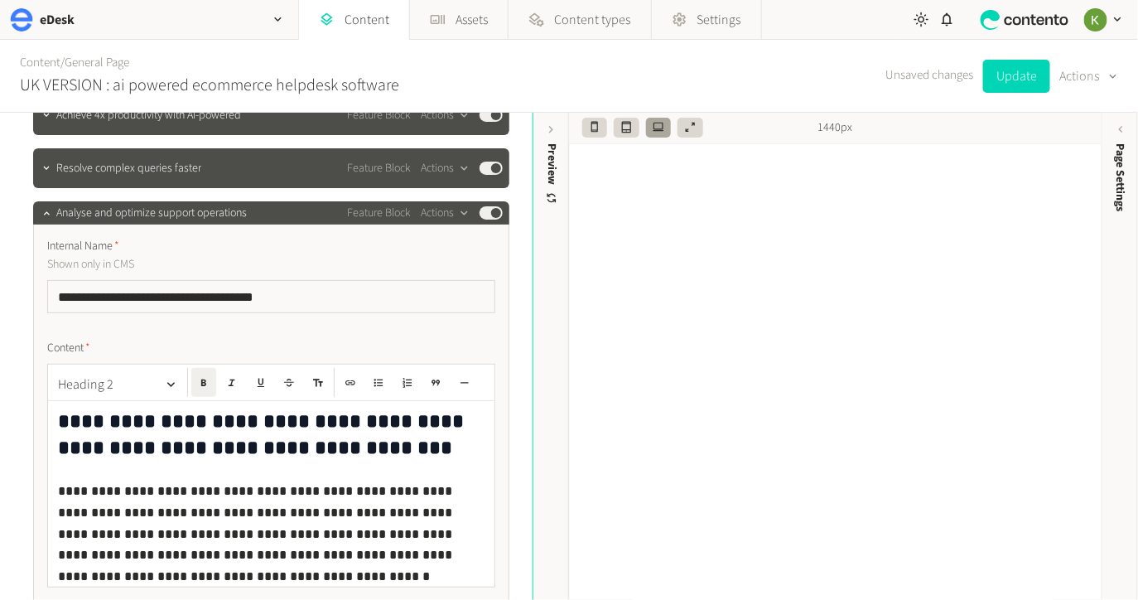
scroll to position [548, 0]
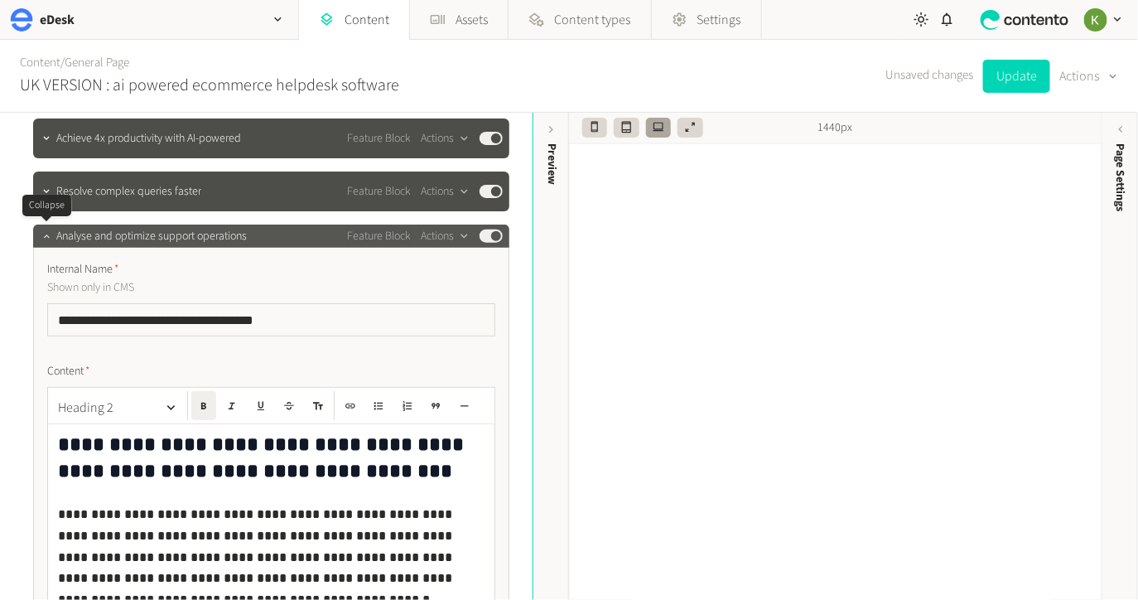
click at [39, 237] on button "button" at bounding box center [46, 235] width 20 height 20
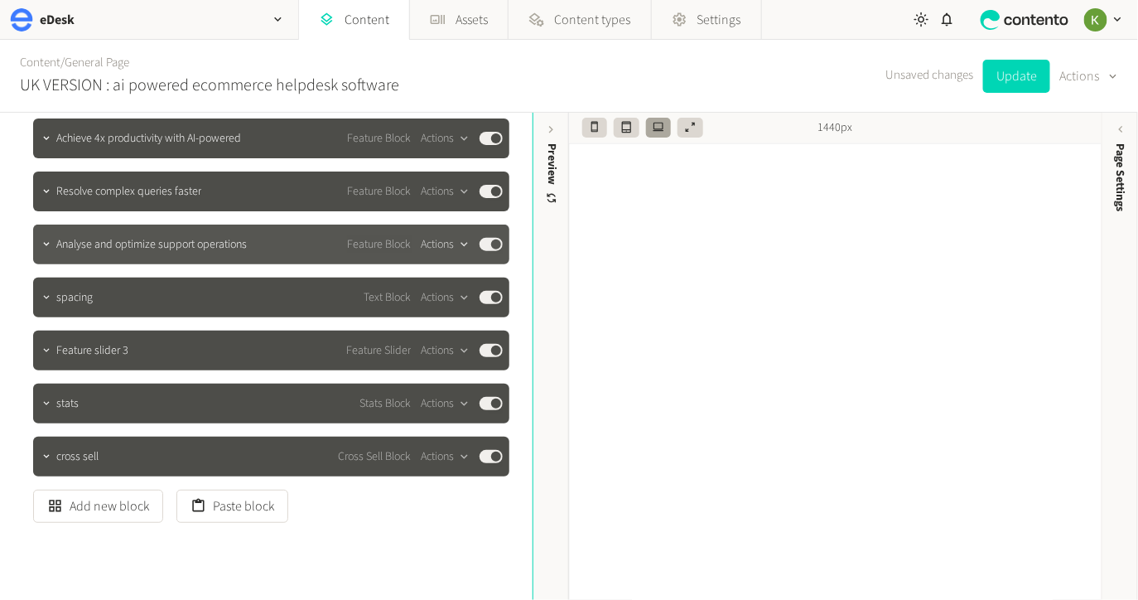
click at [441, 245] on button "Actions" at bounding box center [445, 244] width 49 height 20
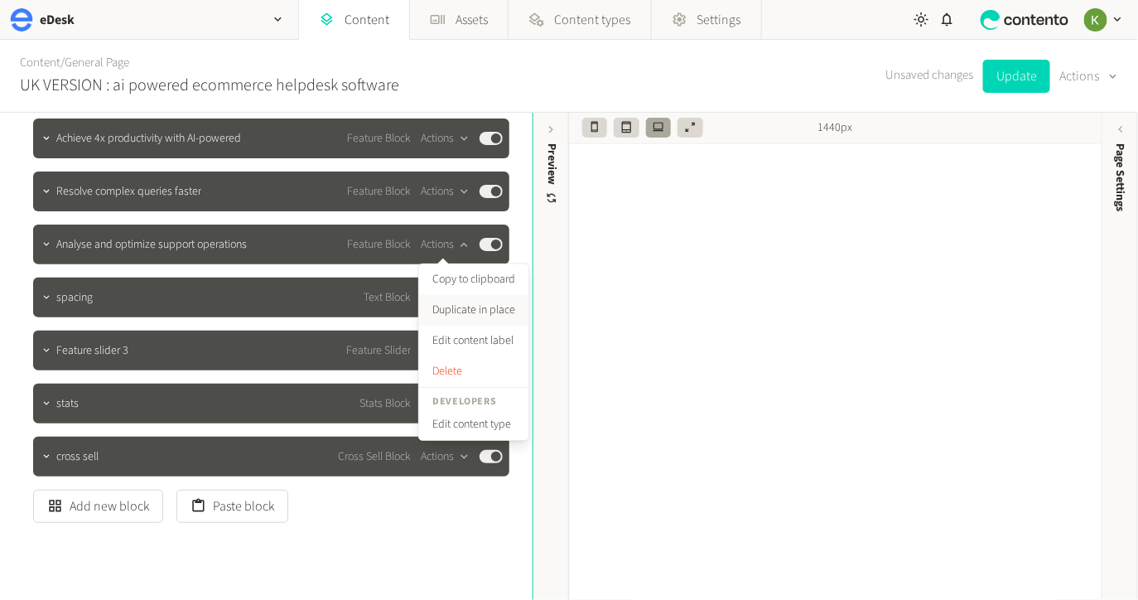
click at [466, 303] on button "Duplicate in place" at bounding box center [473, 310] width 109 height 31
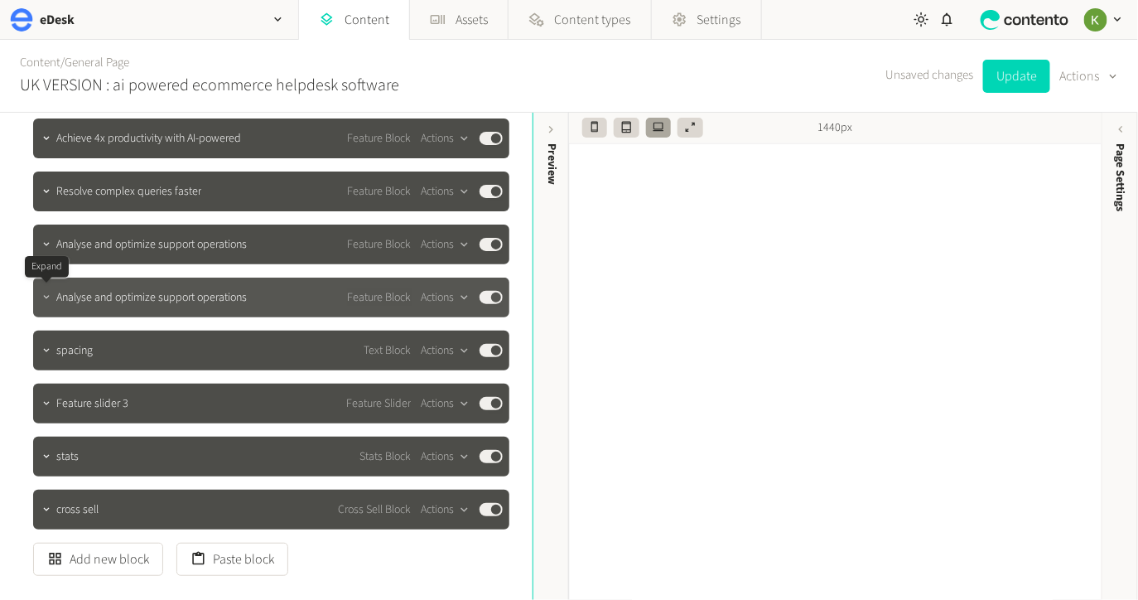
click at [46, 298] on icon "button" at bounding box center [46, 296] width 6 height 3
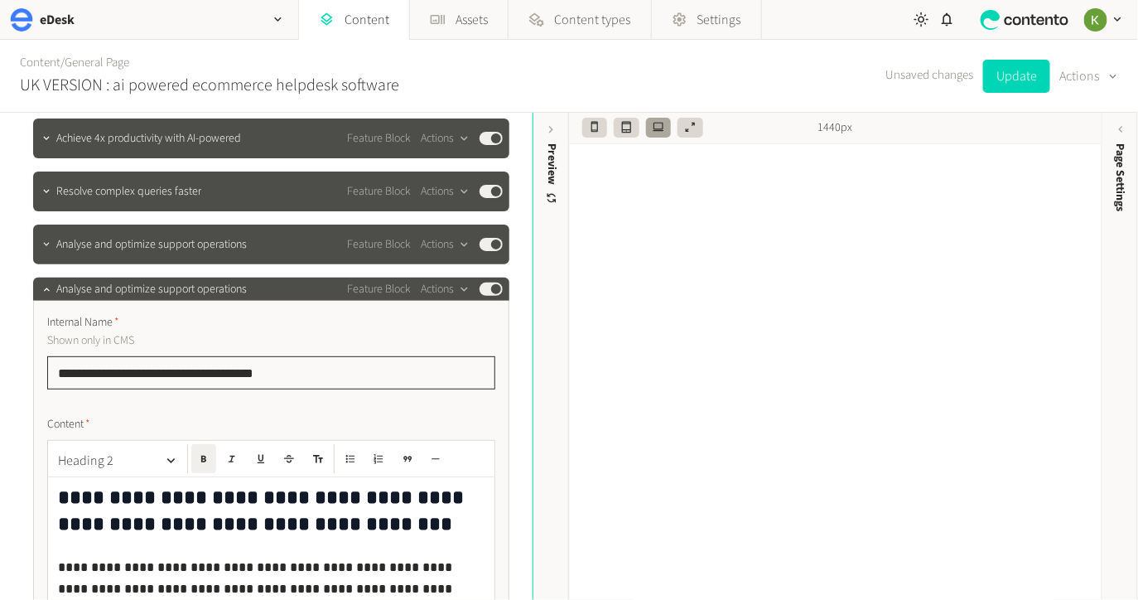
click at [288, 375] on input "**********" at bounding box center [271, 372] width 448 height 33
drag, startPoint x: 313, startPoint y: 377, endPoint x: 22, endPoint y: 369, distance: 291.7
click at [11, 368] on div "**********" at bounding box center [266, 356] width 533 height 487
paste input "**********"
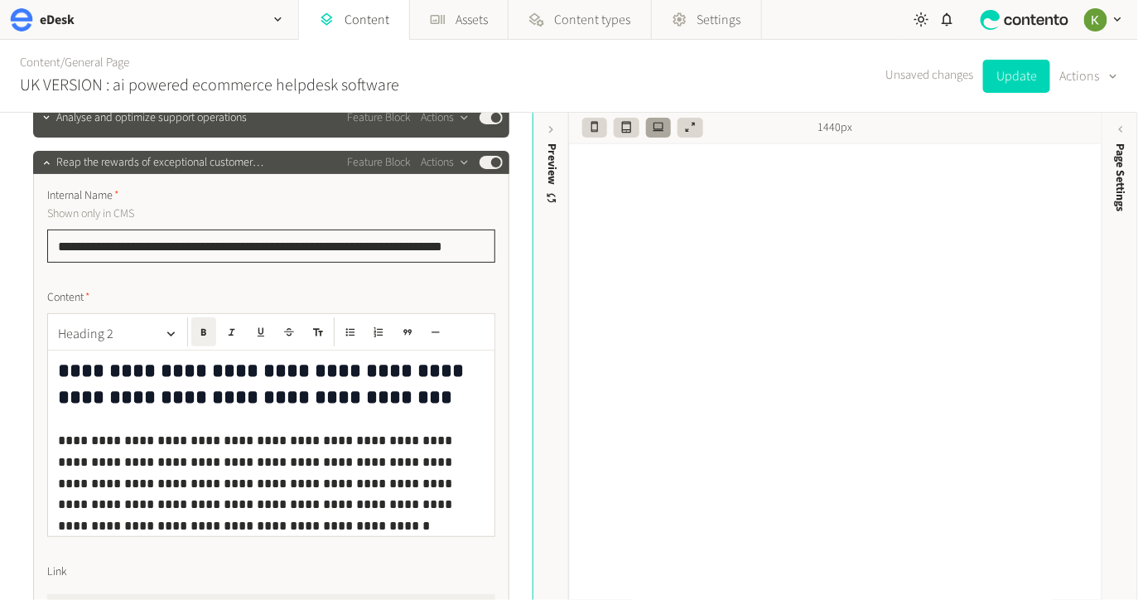
scroll to position [747, 0]
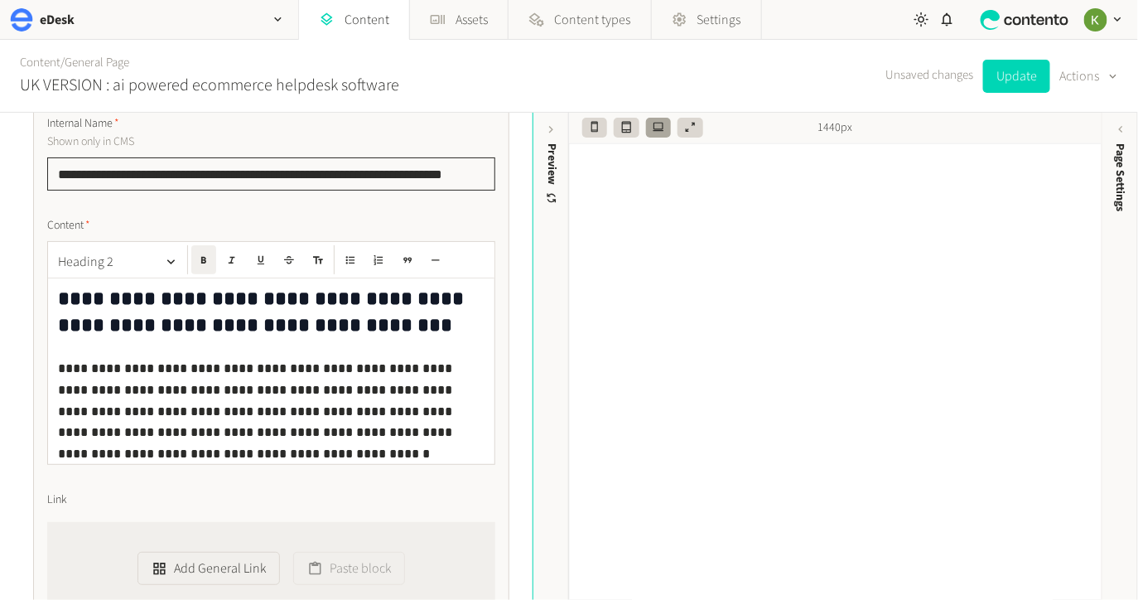
type input "**********"
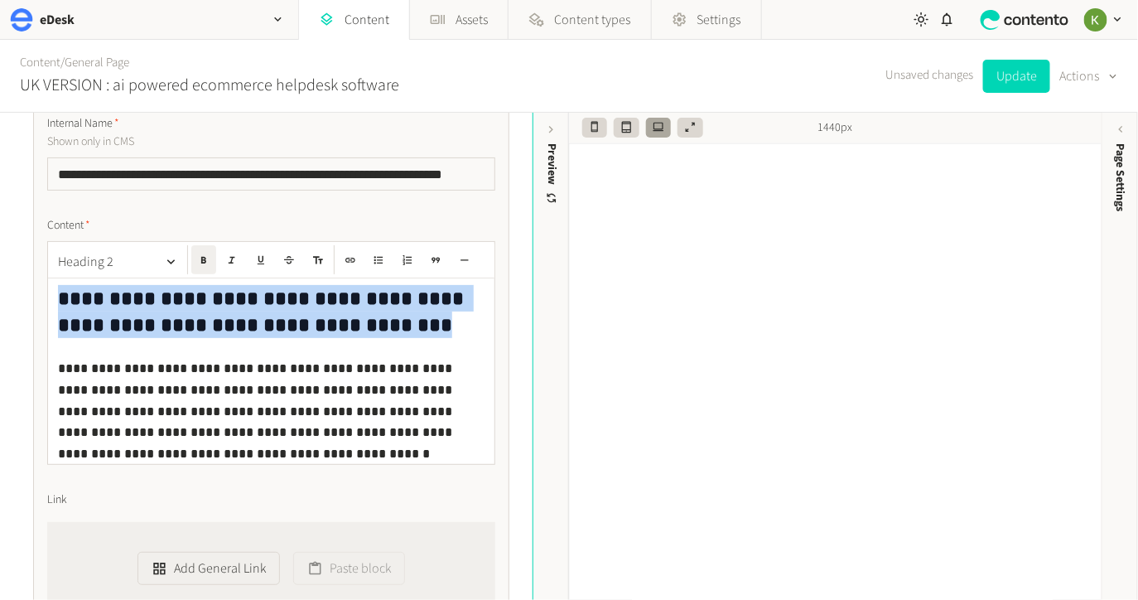
drag, startPoint x: 376, startPoint y: 332, endPoint x: 29, endPoint y: 291, distance: 349.6
click at [19, 290] on div "**********" at bounding box center [266, 316] width 506 height 1902
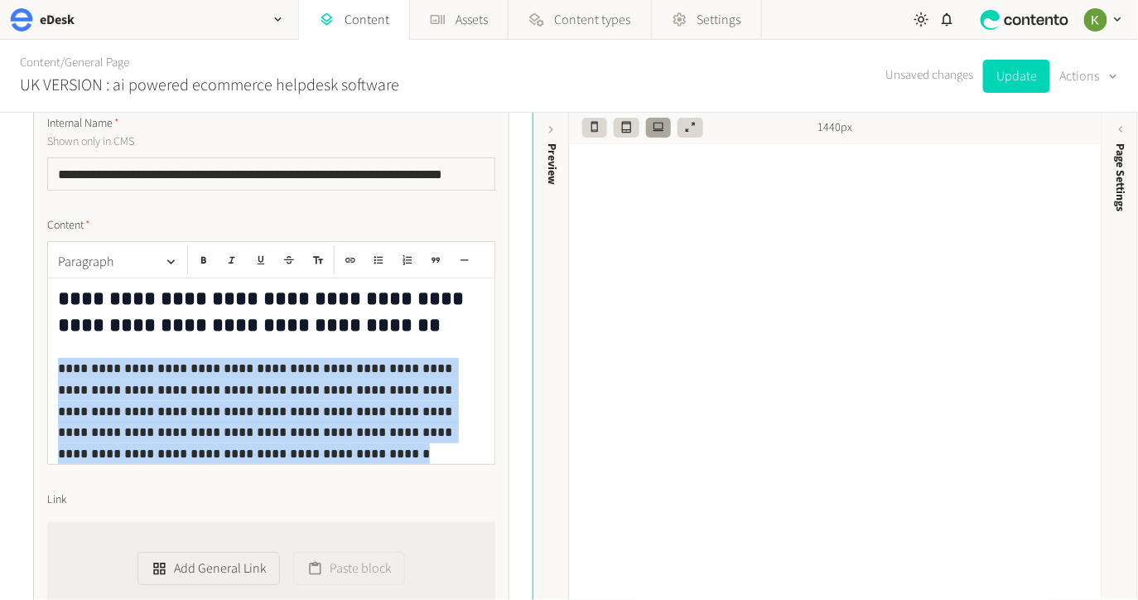
drag, startPoint x: 86, startPoint y: 380, endPoint x: 464, endPoint y: 436, distance: 381.8
click at [481, 434] on div "**********" at bounding box center [271, 371] width 447 height 186
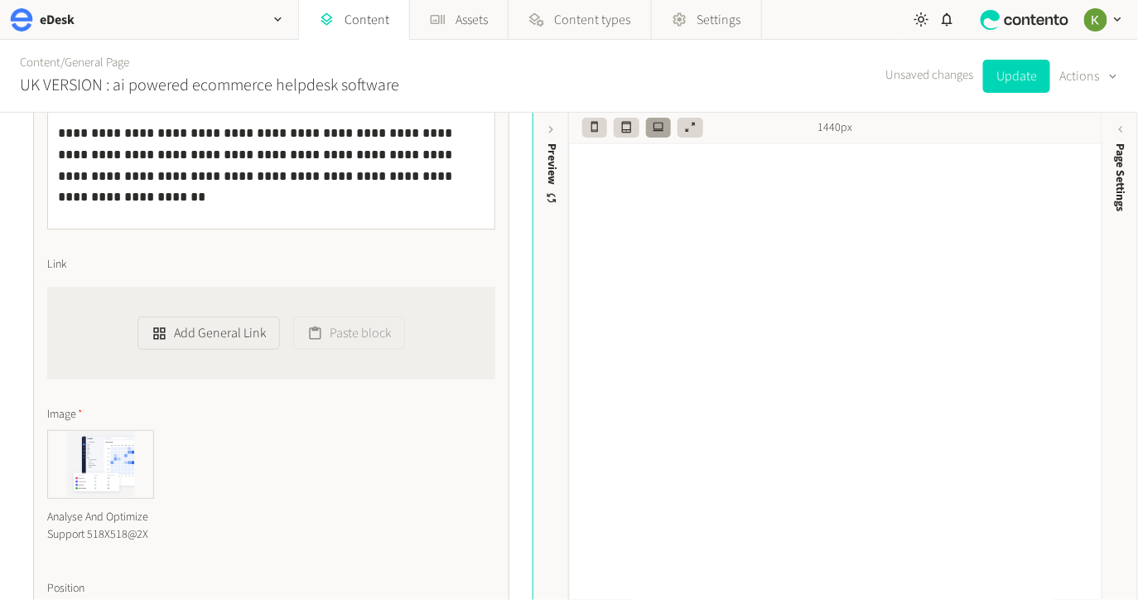
scroll to position [1054, 0]
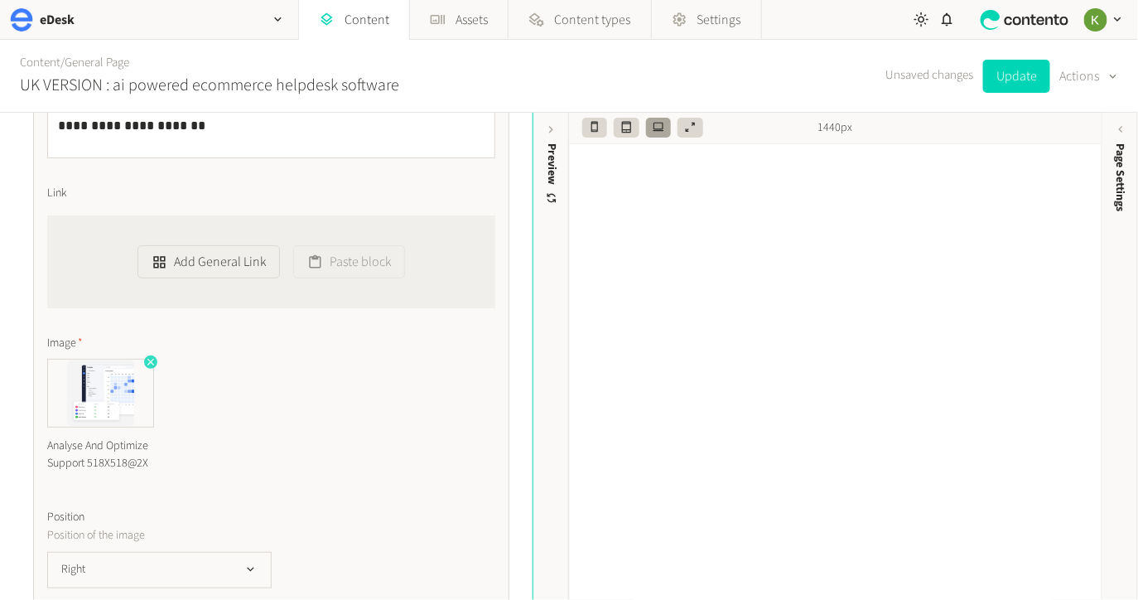
click at [150, 365] on icon "button" at bounding box center [151, 362] width 12 height 12
click at [123, 374] on button "Add an asset" at bounding box center [104, 375] width 114 height 33
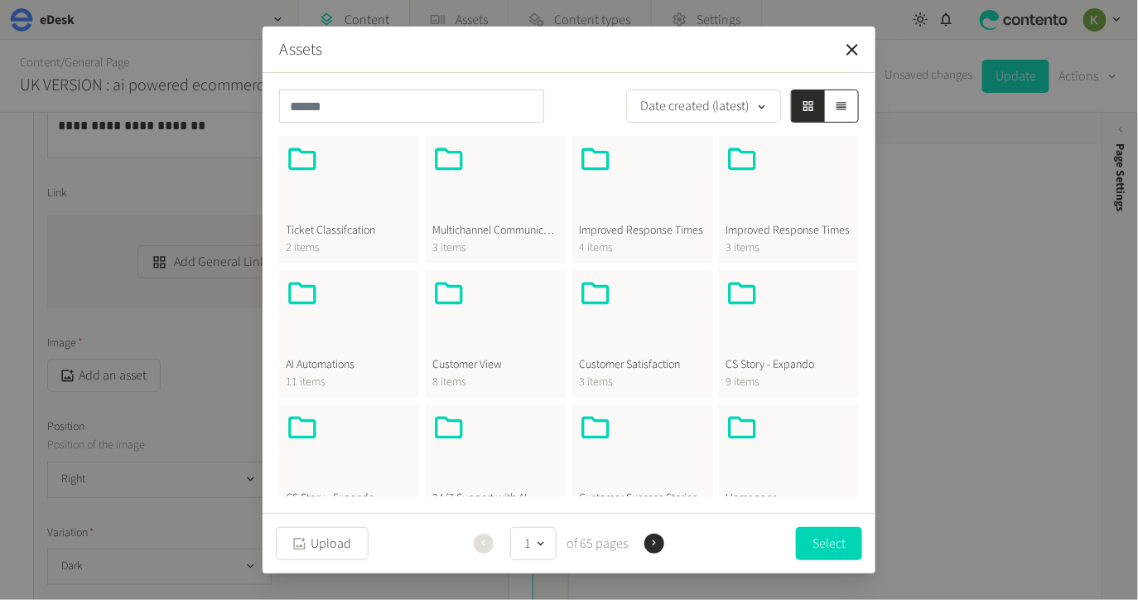
click at [355, 355] on div at bounding box center [349, 317] width 127 height 80
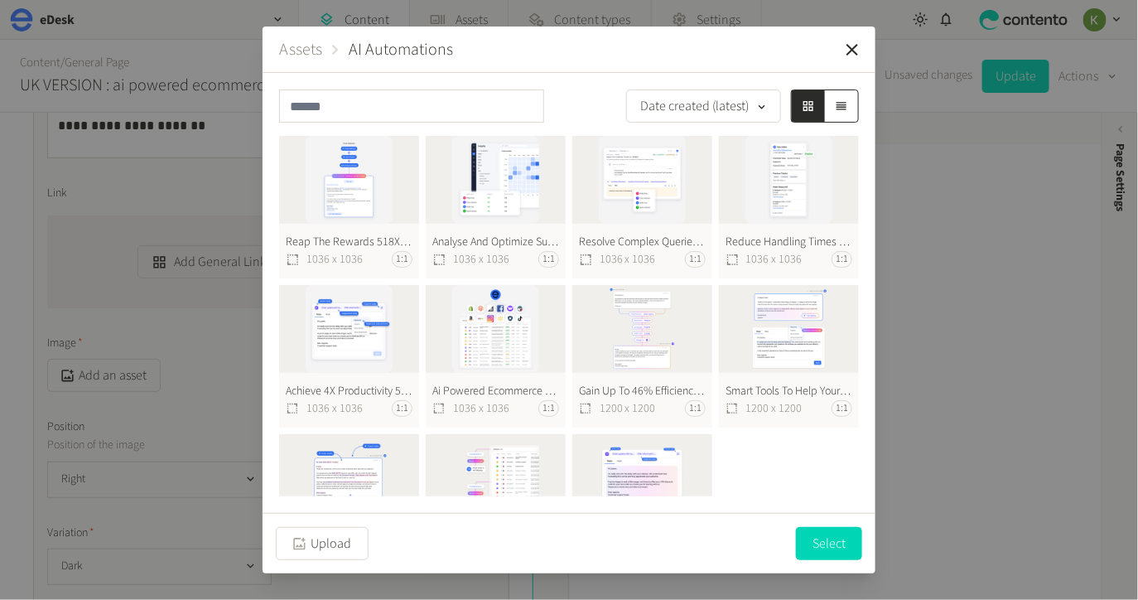
click at [363, 184] on button "Reap The Rewards 518X518@2X 1036 x 1036 1:1" at bounding box center [349, 207] width 140 height 143
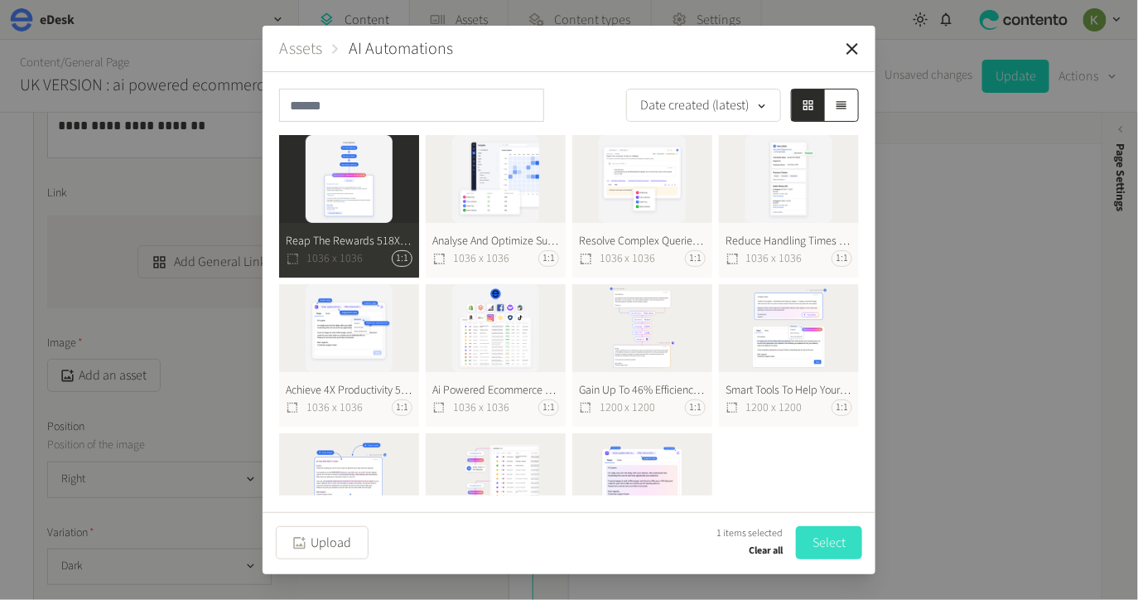
click at [821, 540] on button "Select" at bounding box center [829, 542] width 66 height 33
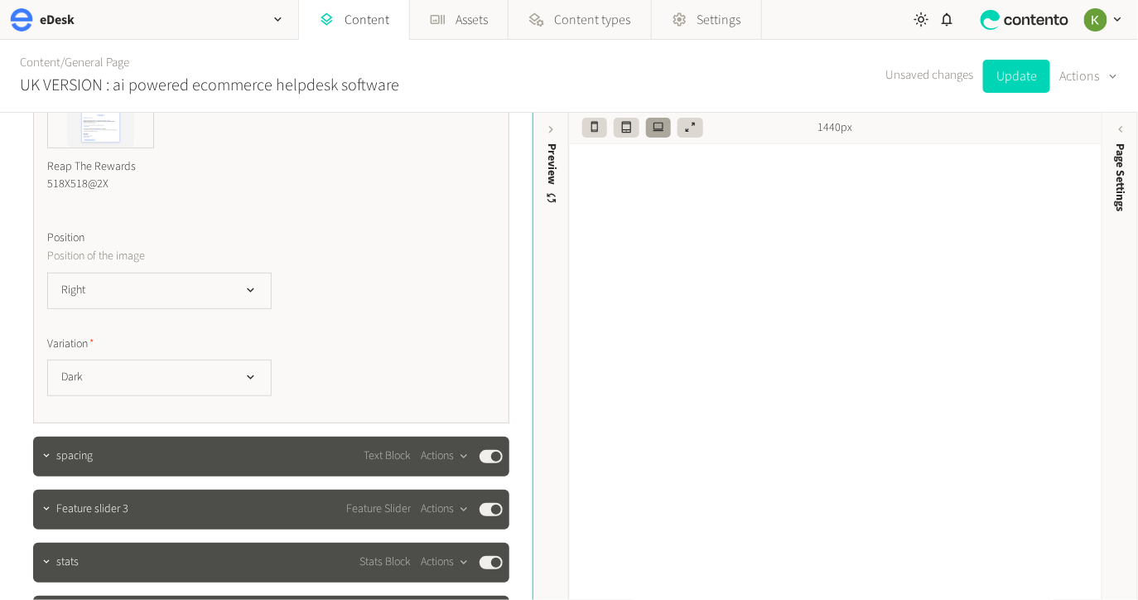
scroll to position [1384, 0]
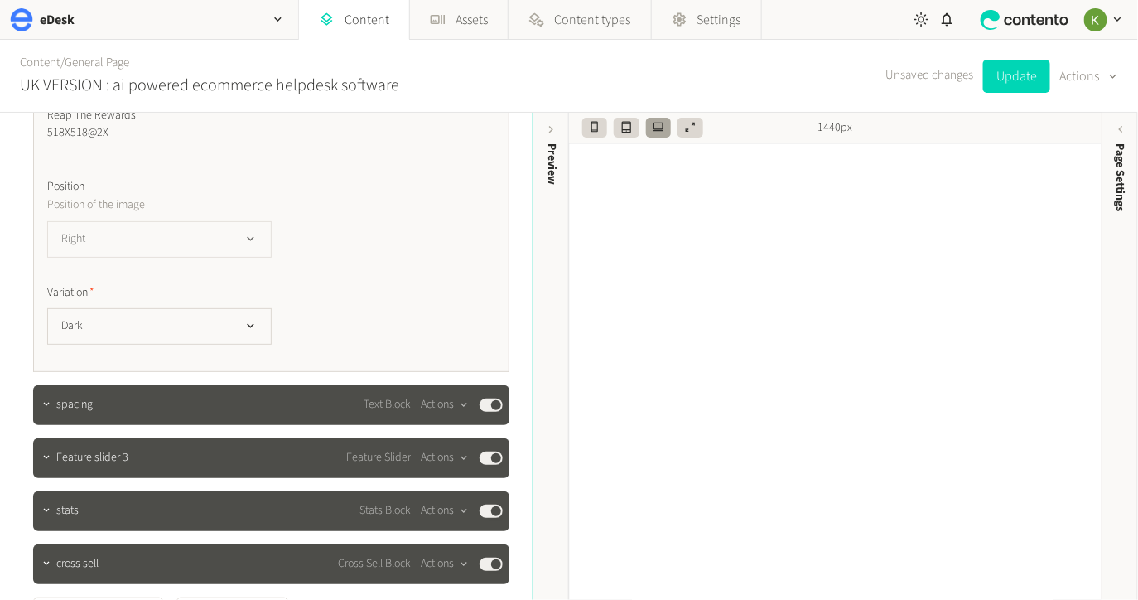
click at [227, 242] on button "Right" at bounding box center [159, 239] width 225 height 36
click at [195, 301] on li "Left" at bounding box center [159, 307] width 223 height 33
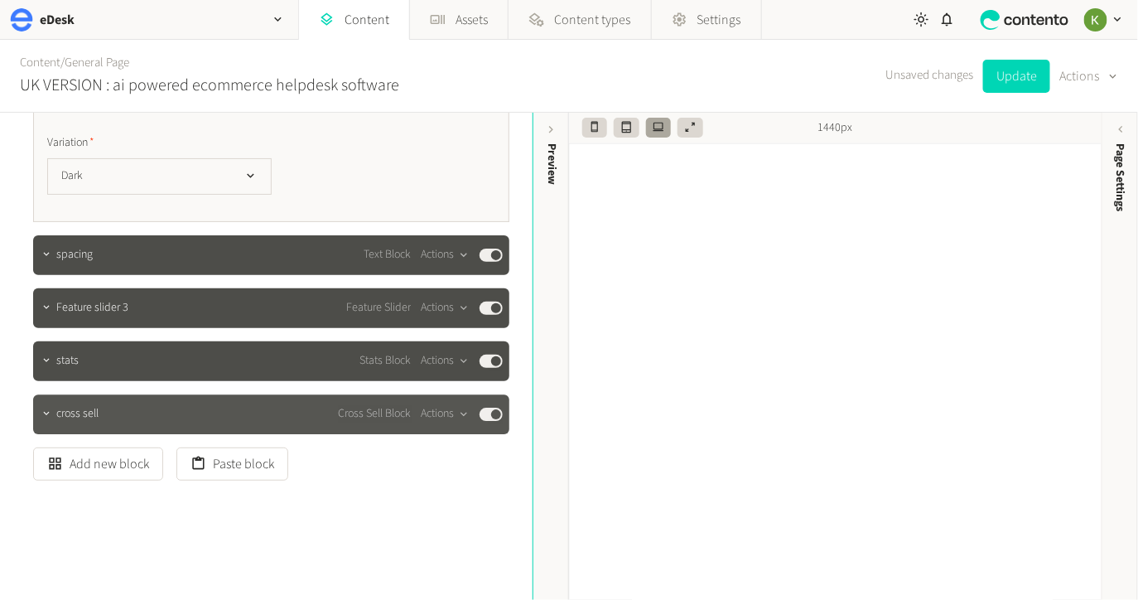
scroll to position [1545, 0]
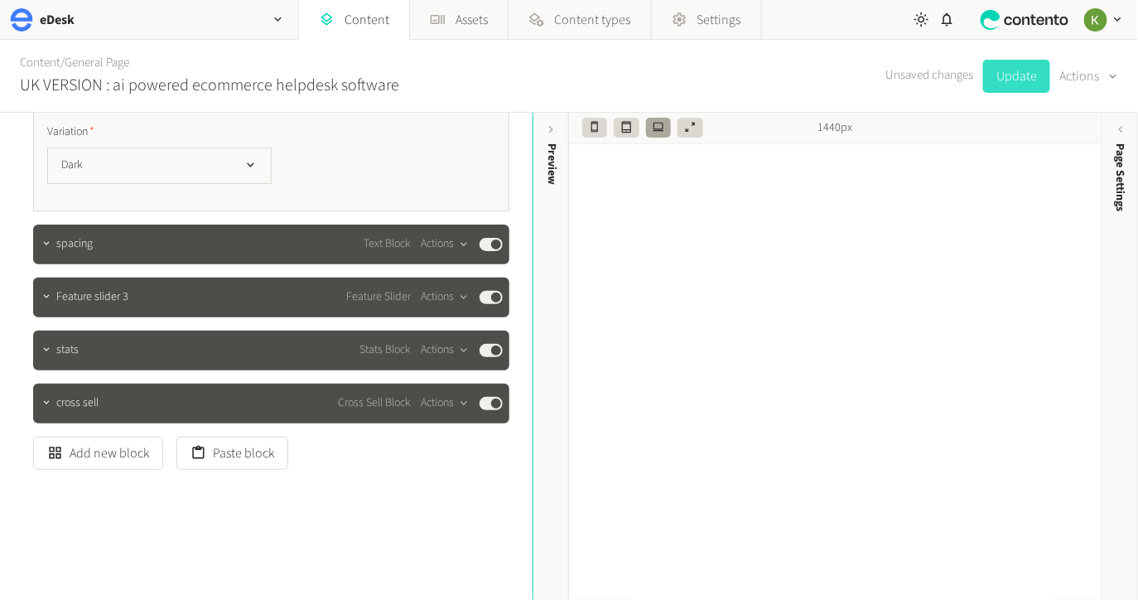
click at [1010, 84] on button "Update" at bounding box center [1016, 76] width 67 height 33
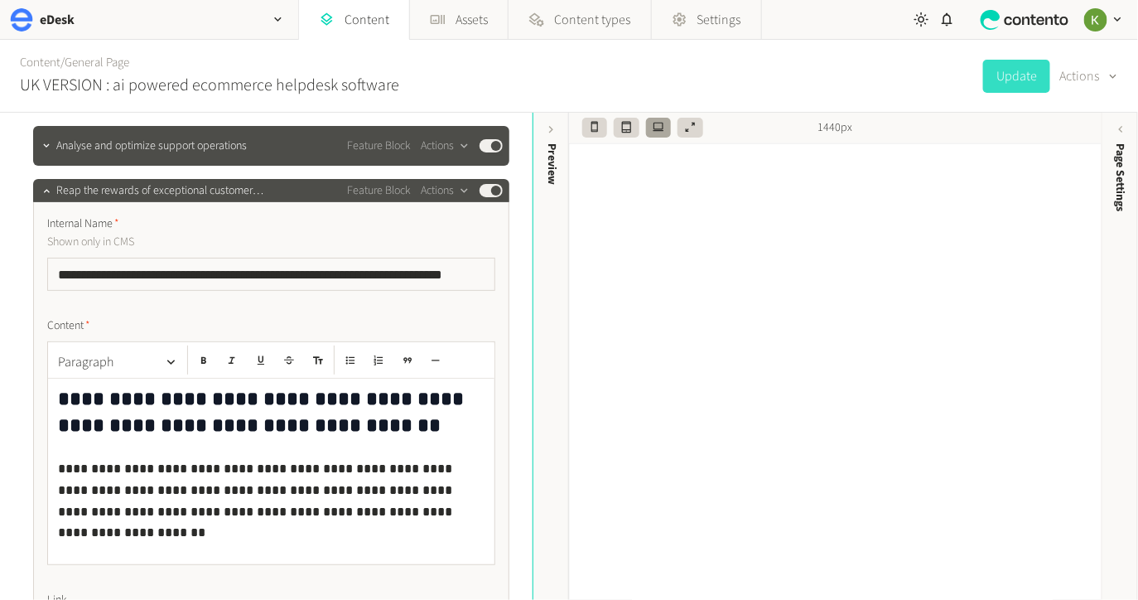
scroll to position [635, 0]
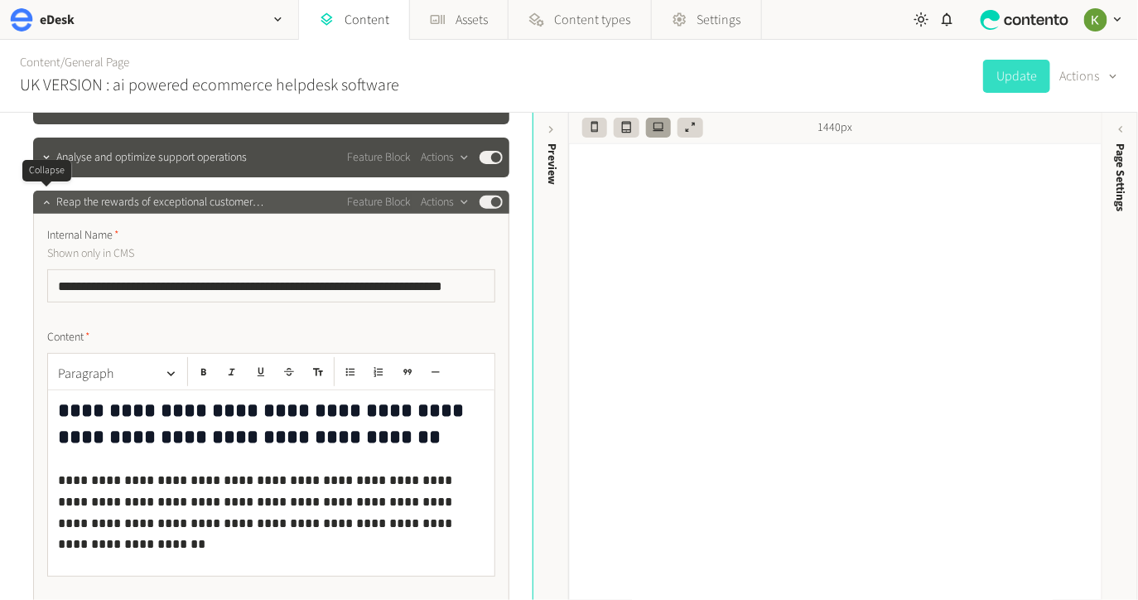
click at [49, 203] on icon "button" at bounding box center [47, 202] width 12 height 12
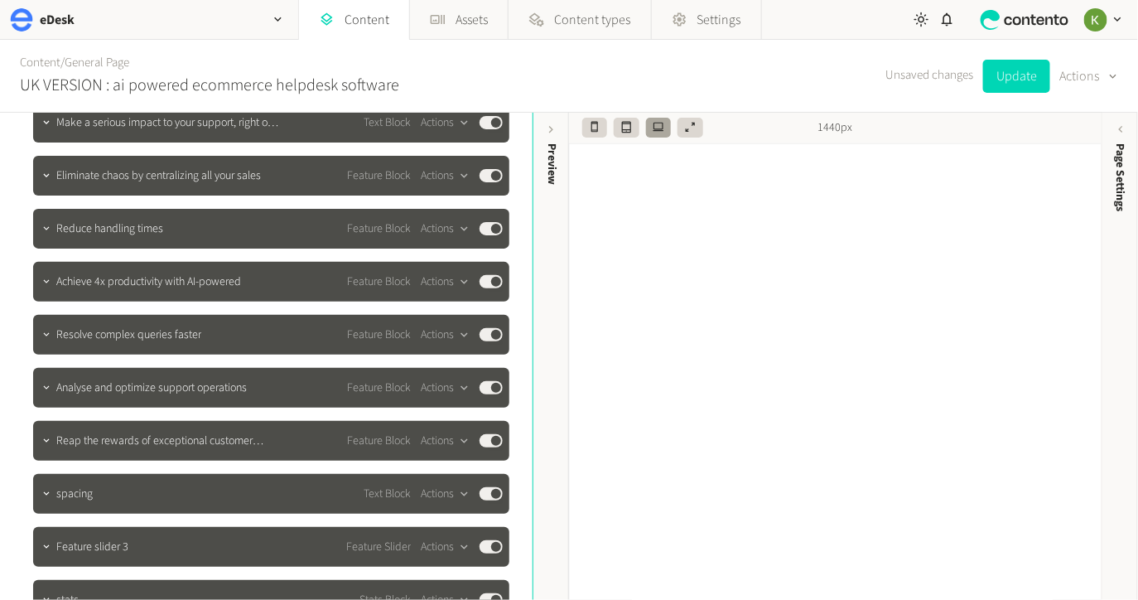
scroll to position [468, 0]
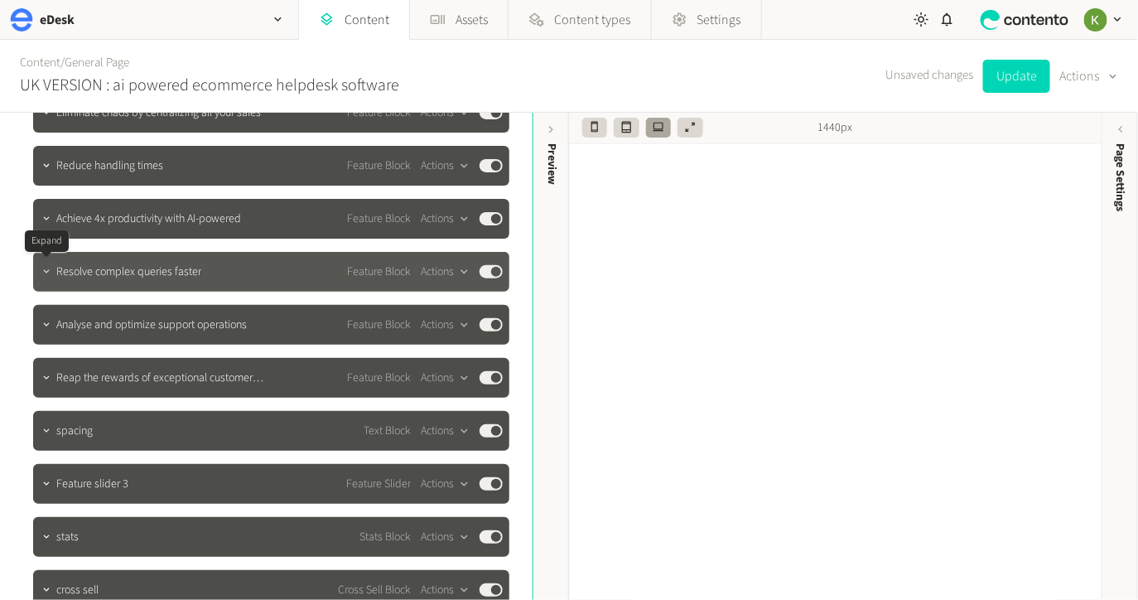
click at [48, 274] on icon "button" at bounding box center [47, 272] width 12 height 12
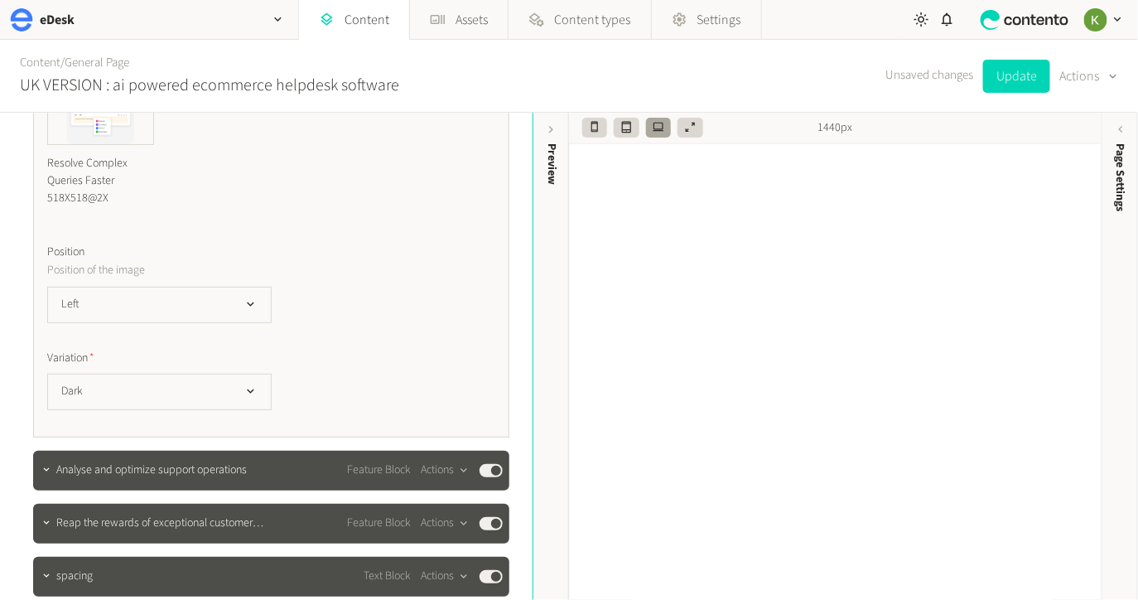
scroll to position [1297, 0]
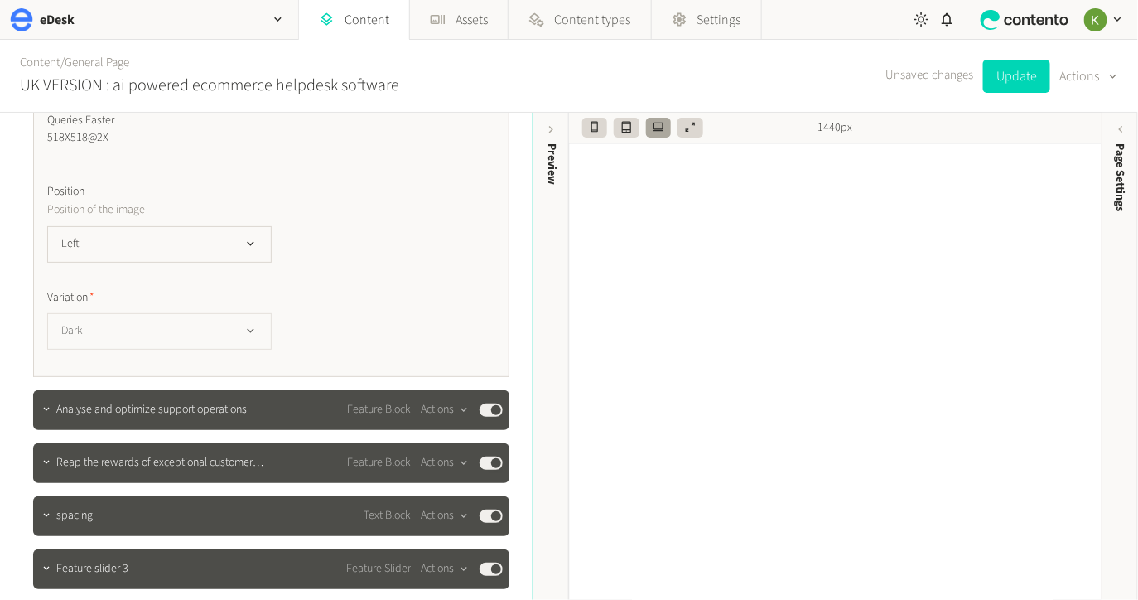
click at [253, 325] on icon "button" at bounding box center [251, 331] width 14 height 14
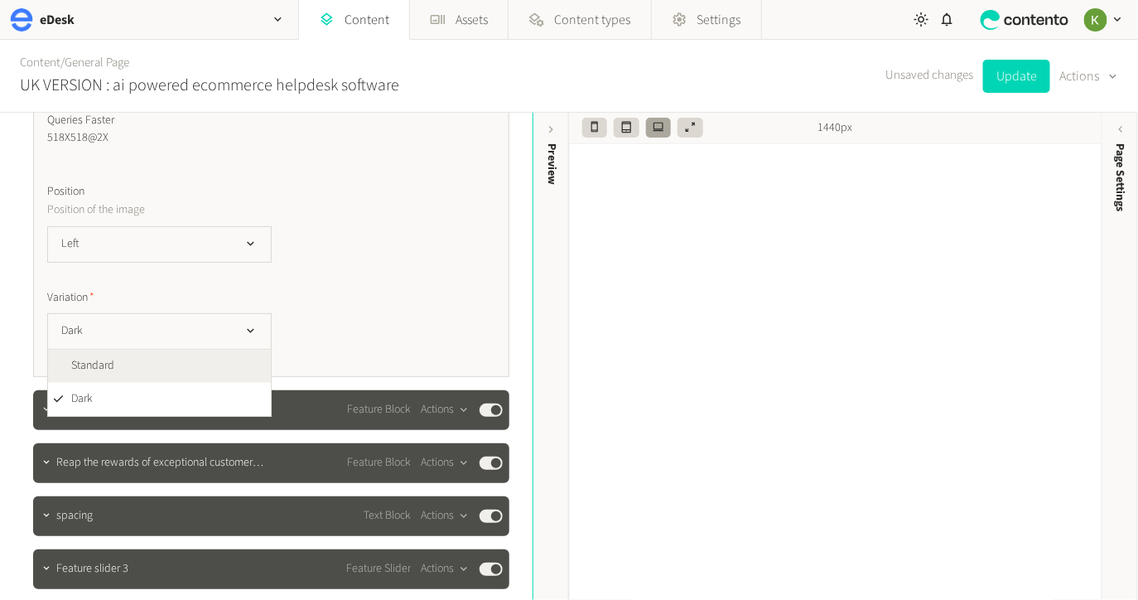
click at [209, 372] on li "Standard" at bounding box center [159, 366] width 223 height 33
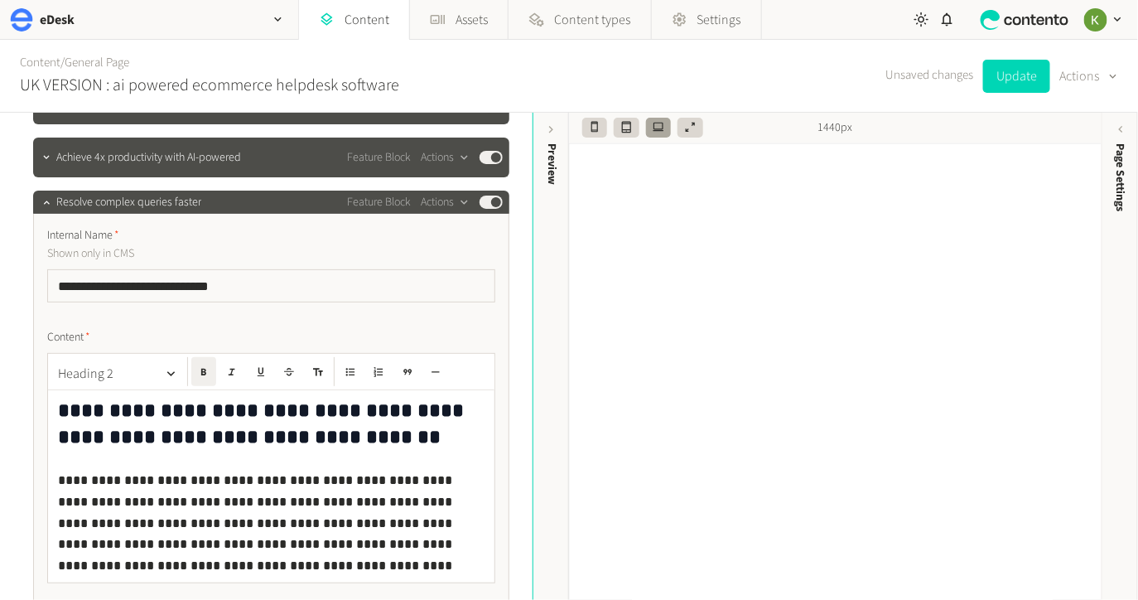
scroll to position [473, 0]
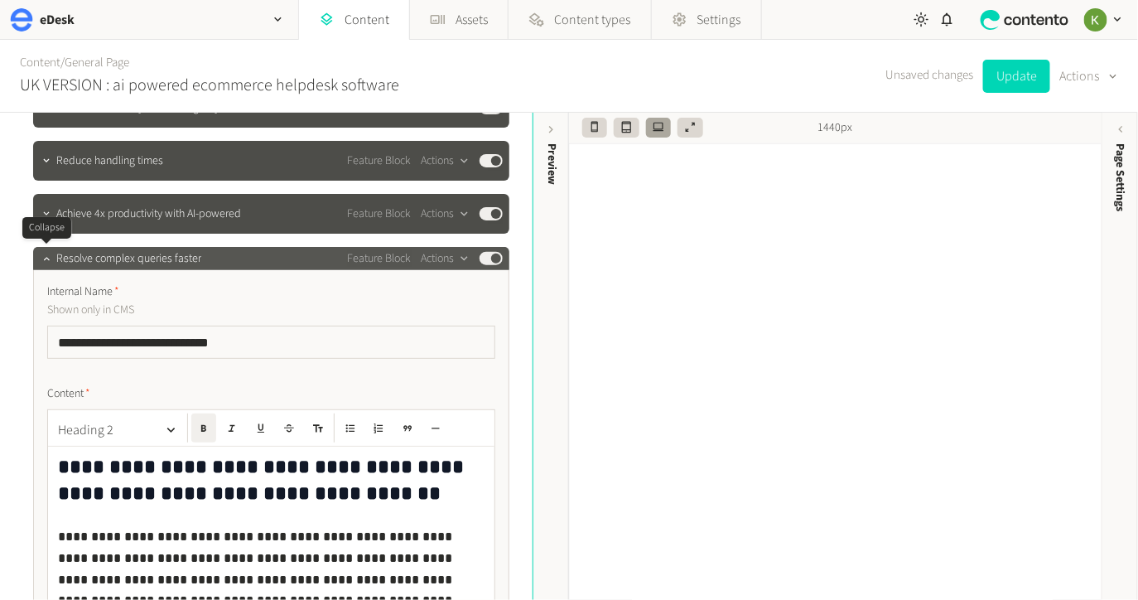
click at [41, 254] on icon "button" at bounding box center [47, 259] width 12 height 12
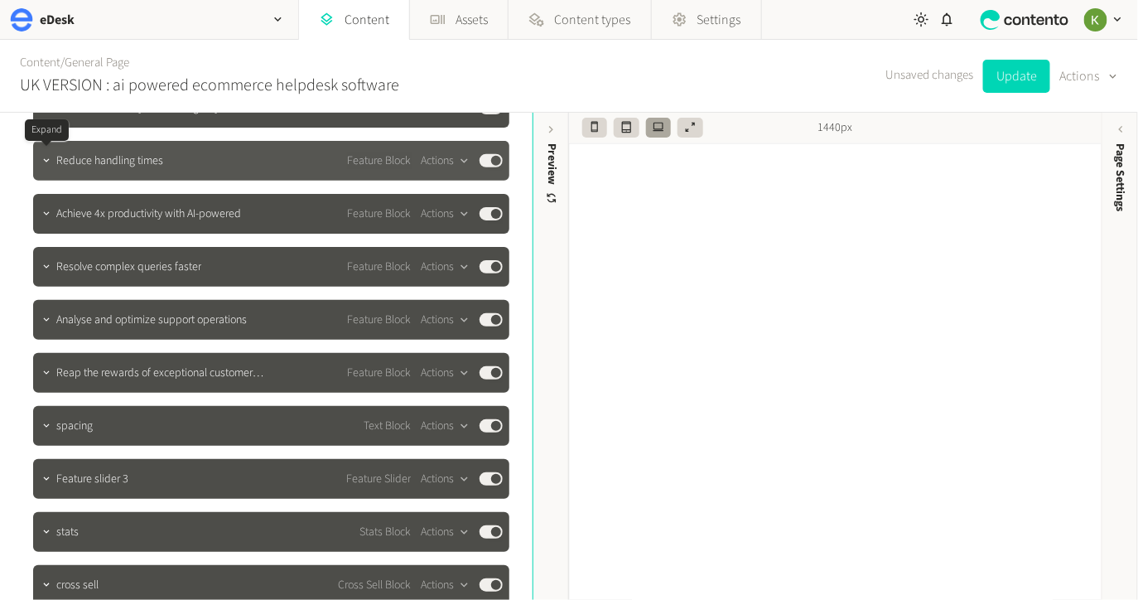
drag, startPoint x: 52, startPoint y: 163, endPoint x: 64, endPoint y: 162, distance: 11.7
click at [52, 163] on button "button" at bounding box center [46, 159] width 20 height 20
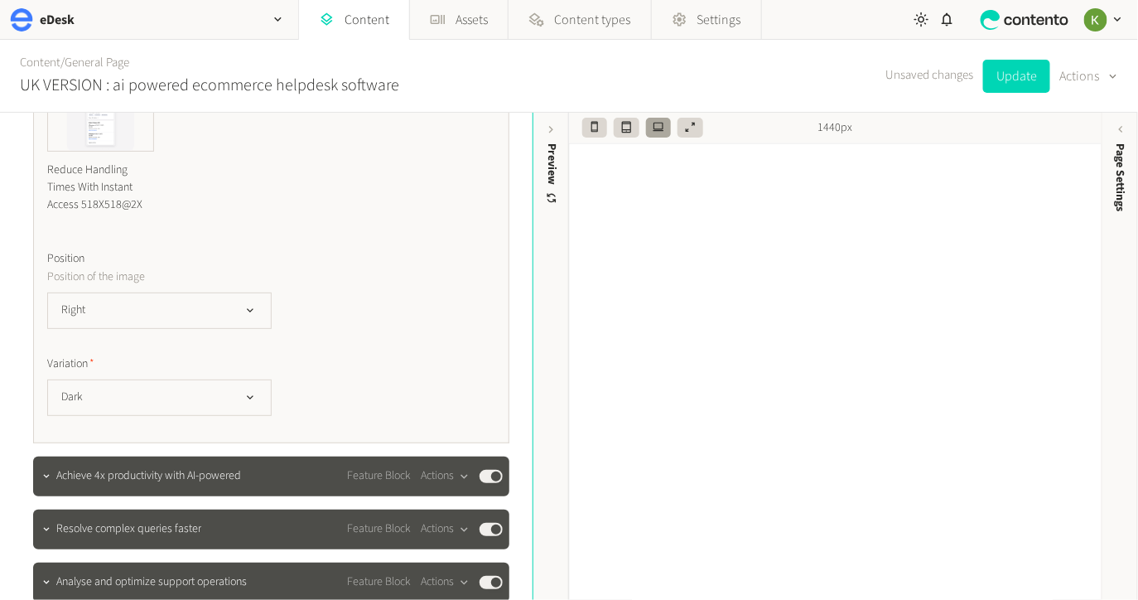
scroll to position [1133, 0]
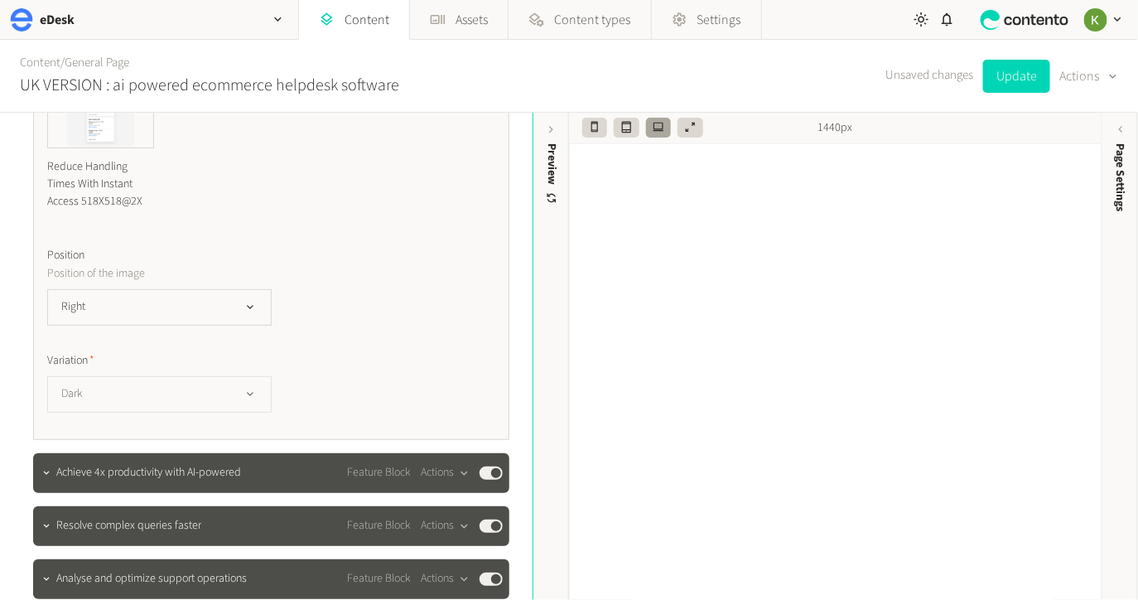
click at [169, 380] on button "Dark" at bounding box center [159, 394] width 225 height 36
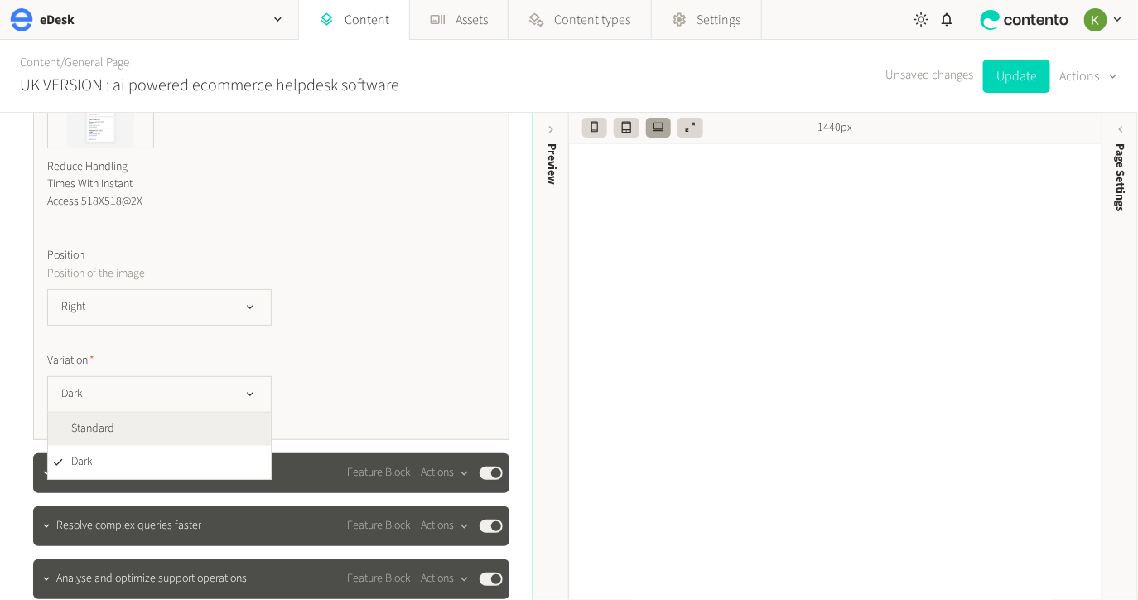
click at [161, 413] on li "Standard" at bounding box center [159, 429] width 223 height 33
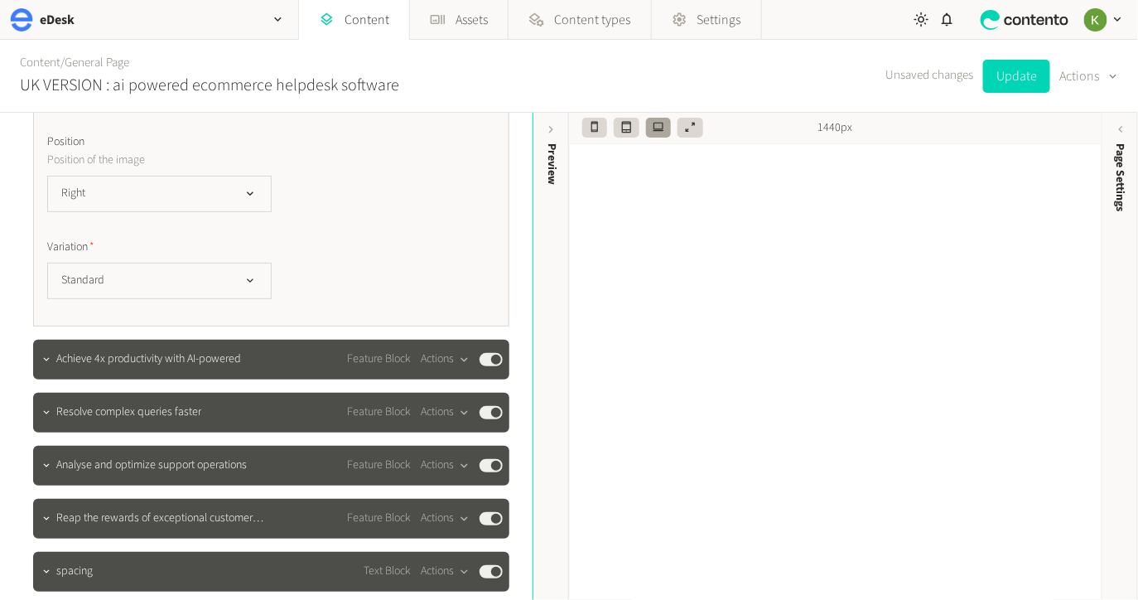
scroll to position [1280, 0]
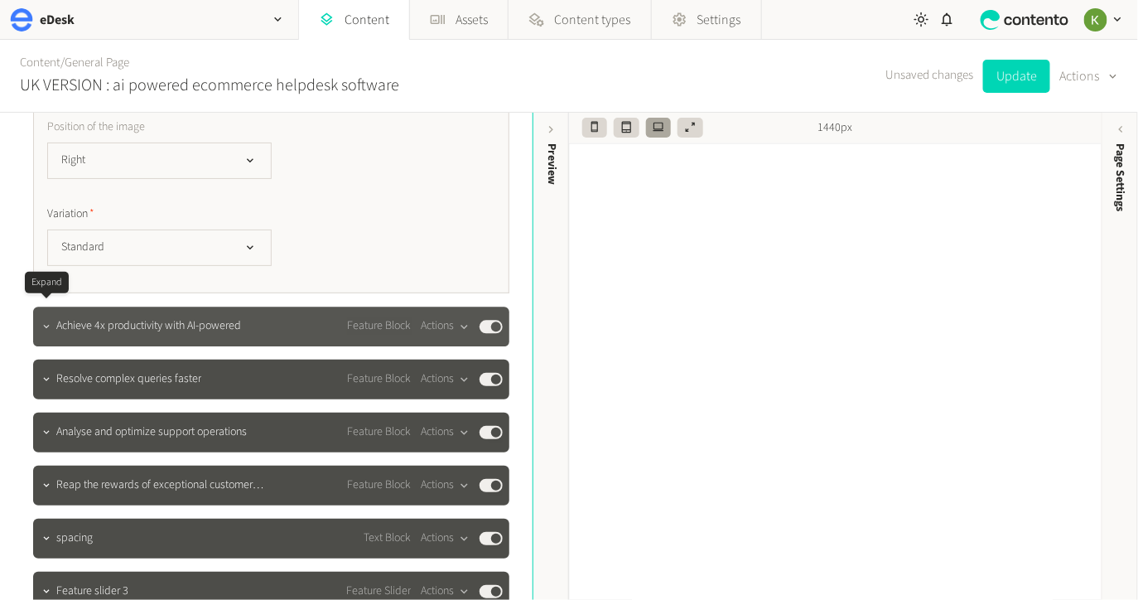
click at [49, 321] on icon "button" at bounding box center [47, 327] width 12 height 12
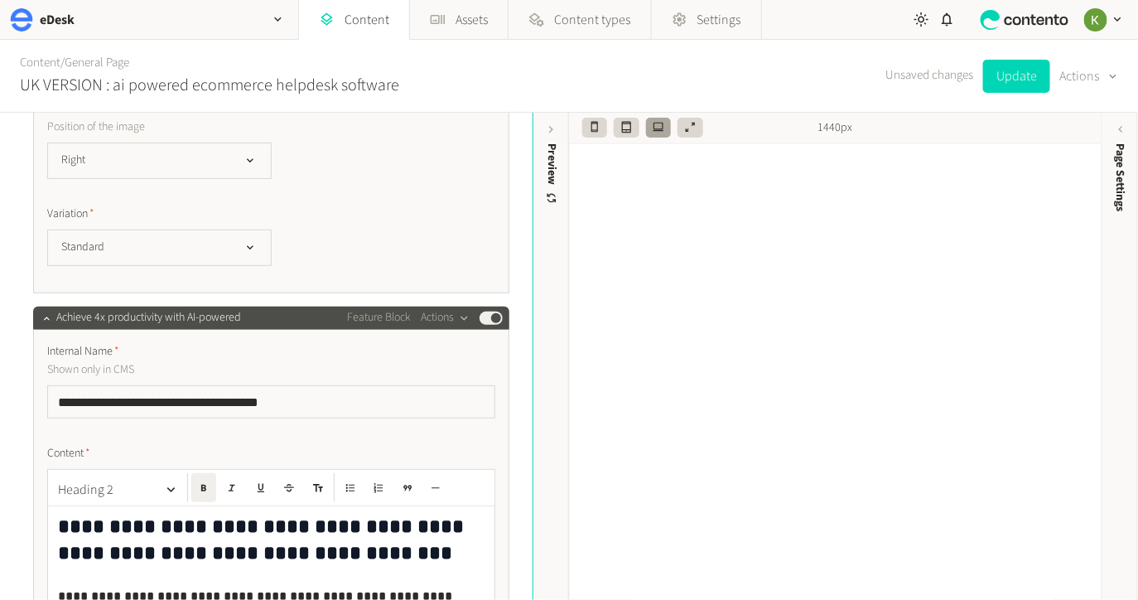
click at [61, 516] on strong "**********" at bounding box center [263, 539] width 411 height 46
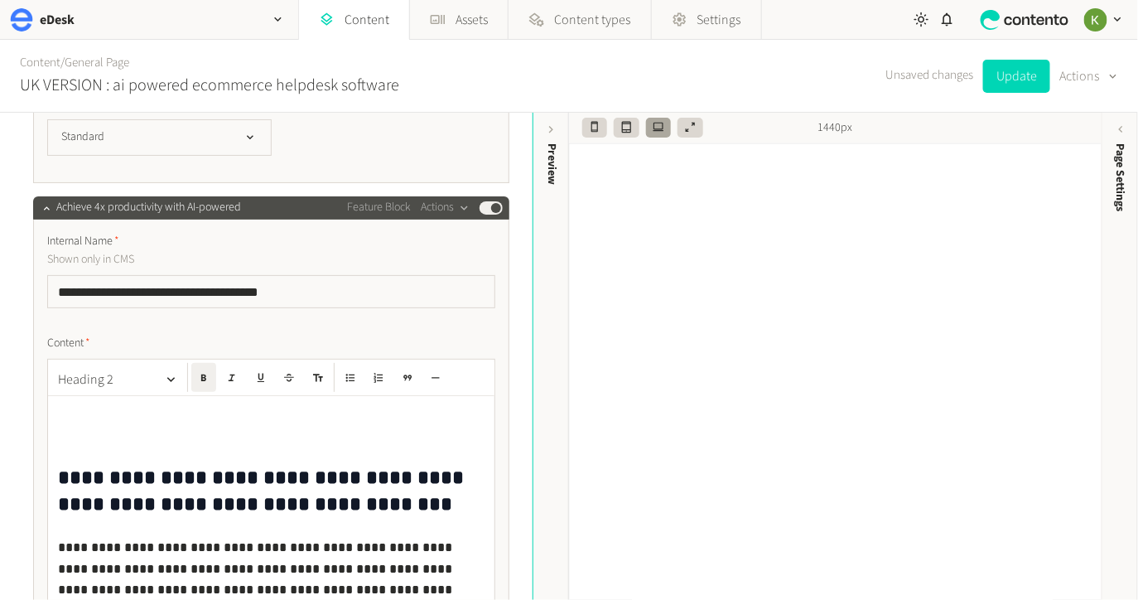
scroll to position [1399, 0]
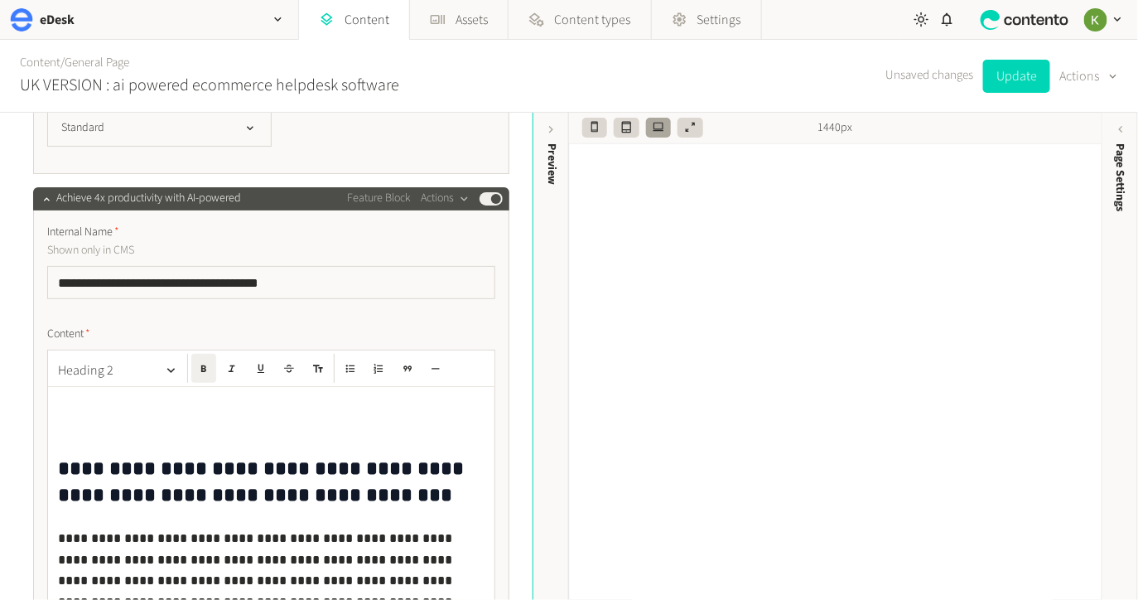
drag, startPoint x: 138, startPoint y: 424, endPoint x: 172, endPoint y: 428, distance: 34.1
click at [138, 424] on div "**********" at bounding box center [271, 514] width 447 height 254
click at [137, 408] on div "**********" at bounding box center [271, 514] width 447 height 254
click at [1017, 84] on button "Update" at bounding box center [1016, 76] width 67 height 33
click at [32, 68] on link "Content" at bounding box center [40, 62] width 41 height 17
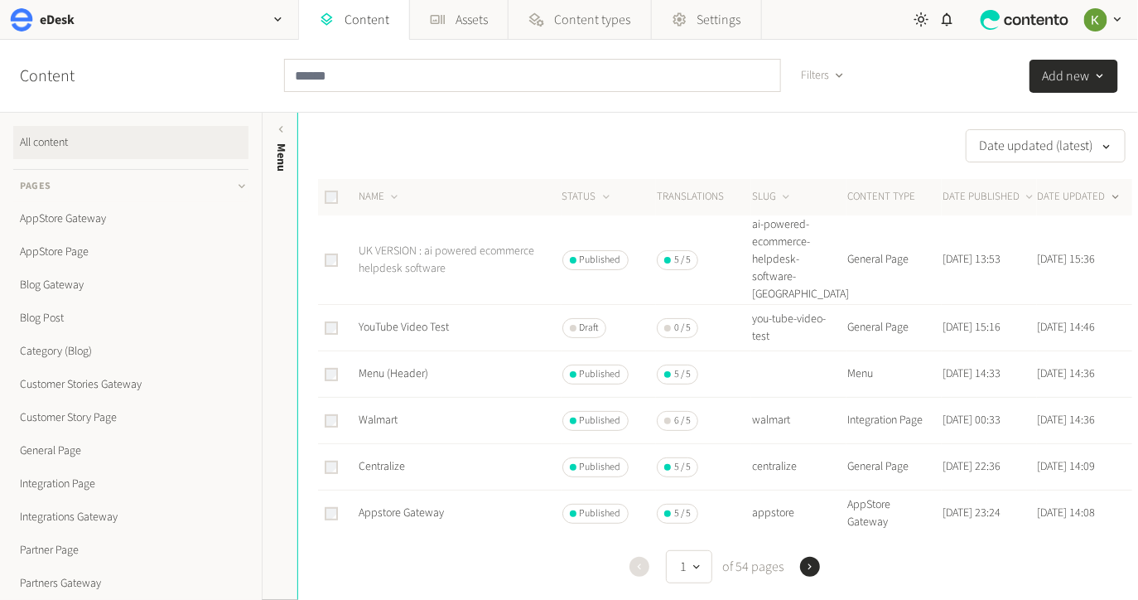
click at [454, 243] on link "UK VERSION : ai powered ecommerce helpdesk software" at bounding box center [447, 260] width 176 height 34
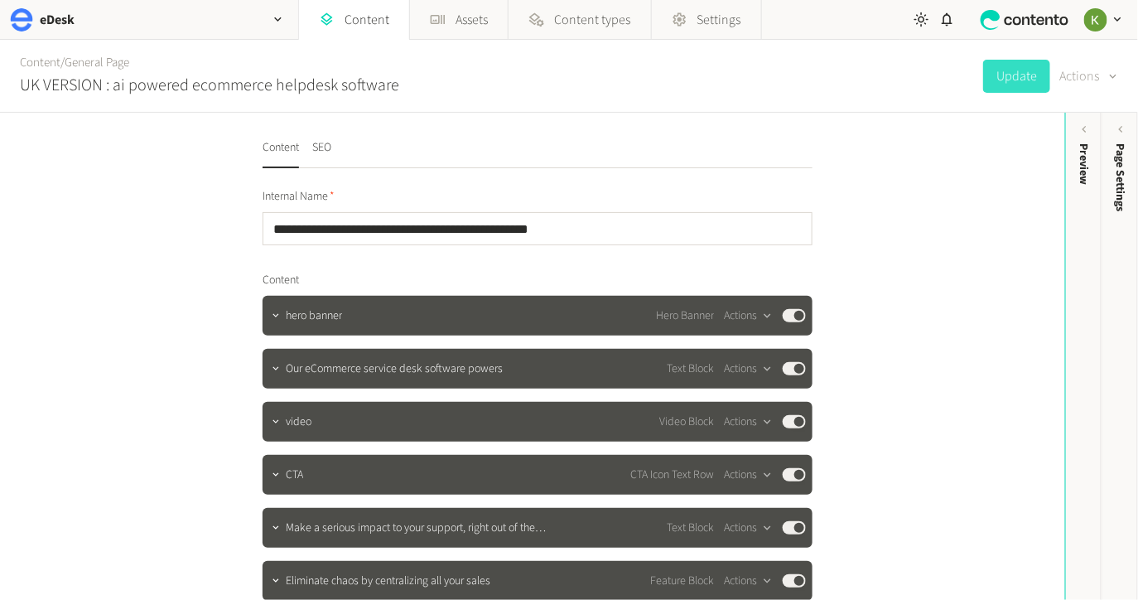
click at [1104, 80] on div "button" at bounding box center [1112, 77] width 17 height 16
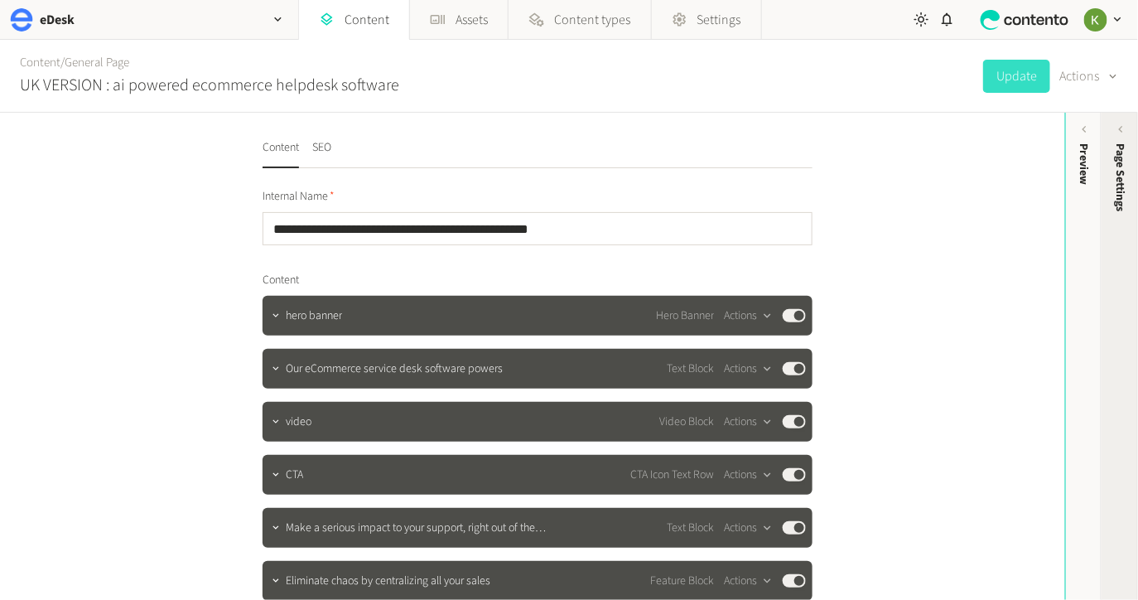
click at [1116, 160] on span "Page Settings" at bounding box center [1121, 177] width 17 height 68
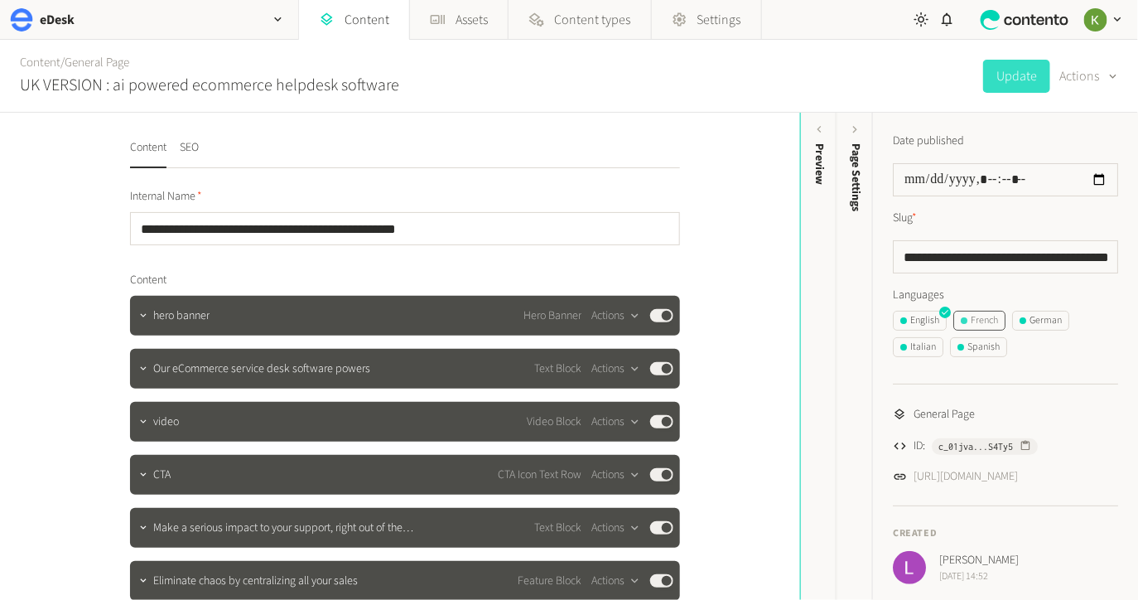
click at [978, 322] on div "French" at bounding box center [979, 320] width 37 height 15
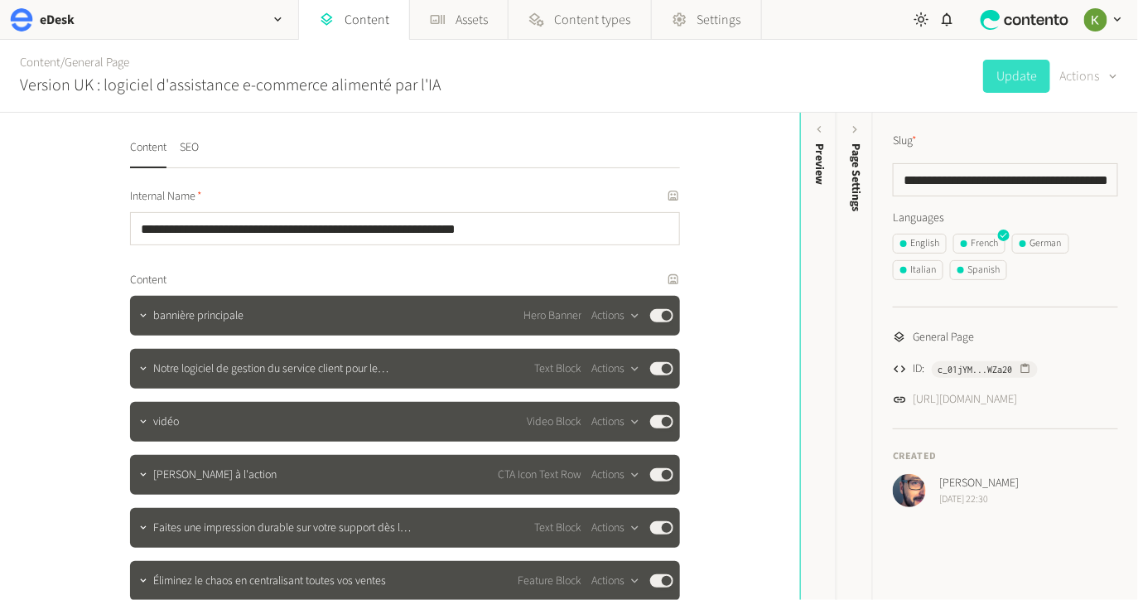
click at [1084, 80] on button "Actions" at bounding box center [1089, 76] width 58 height 33
click at [1073, 178] on button "Translate" at bounding box center [1078, 180] width 78 height 31
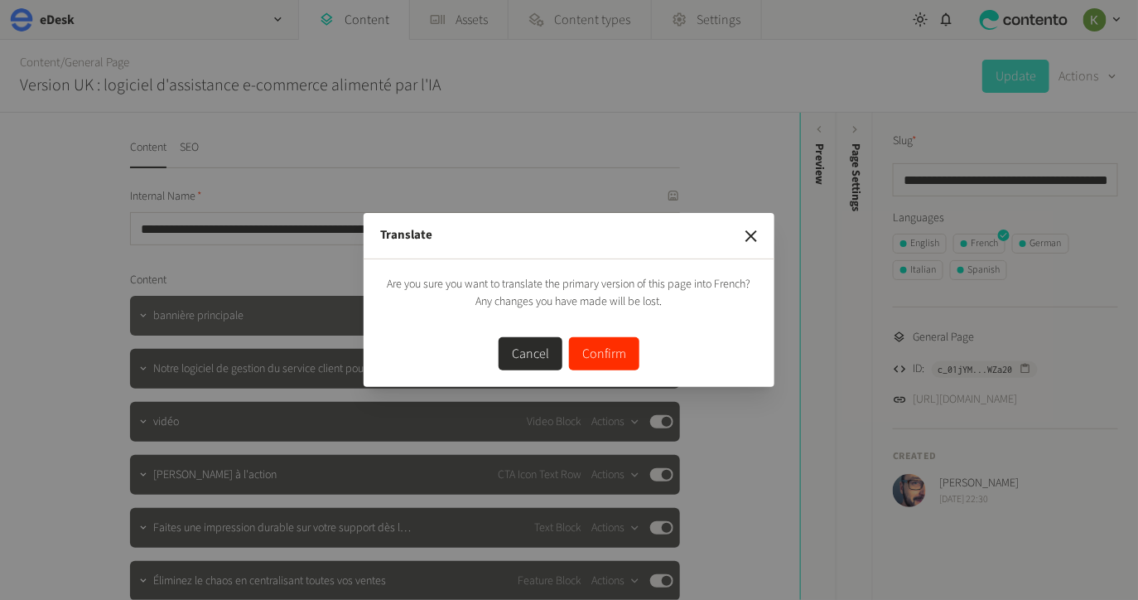
drag, startPoint x: 611, startPoint y: 349, endPoint x: 609, endPoint y: 329, distance: 20.0
click at [610, 347] on button "Confirm" at bounding box center [604, 353] width 70 height 33
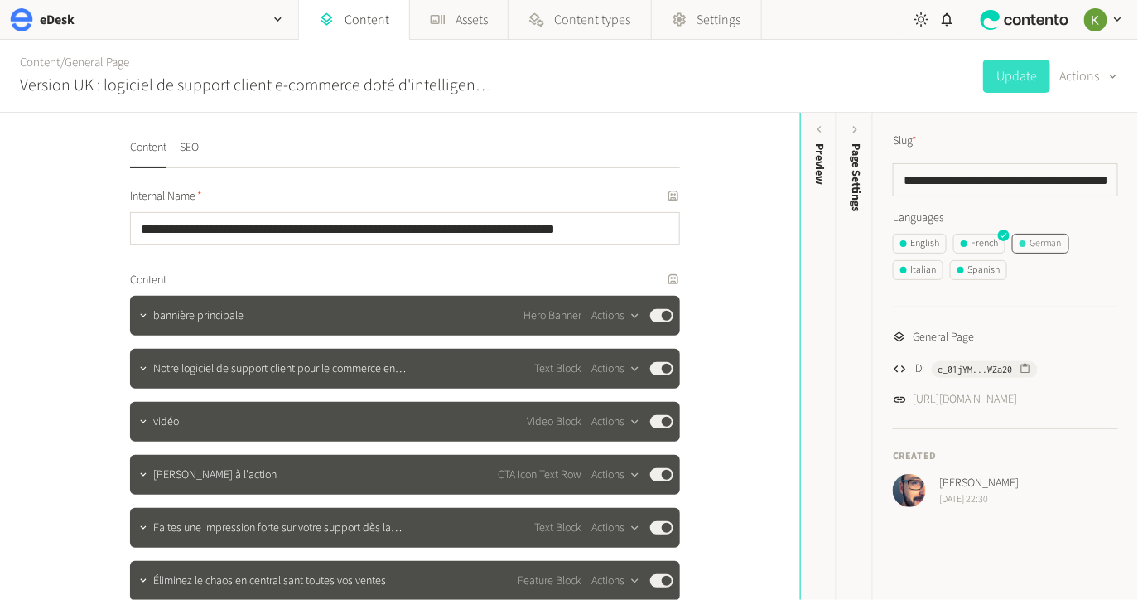
click at [1031, 244] on div "German" at bounding box center [1041, 243] width 42 height 15
click at [1082, 77] on button "Actions" at bounding box center [1089, 76] width 58 height 33
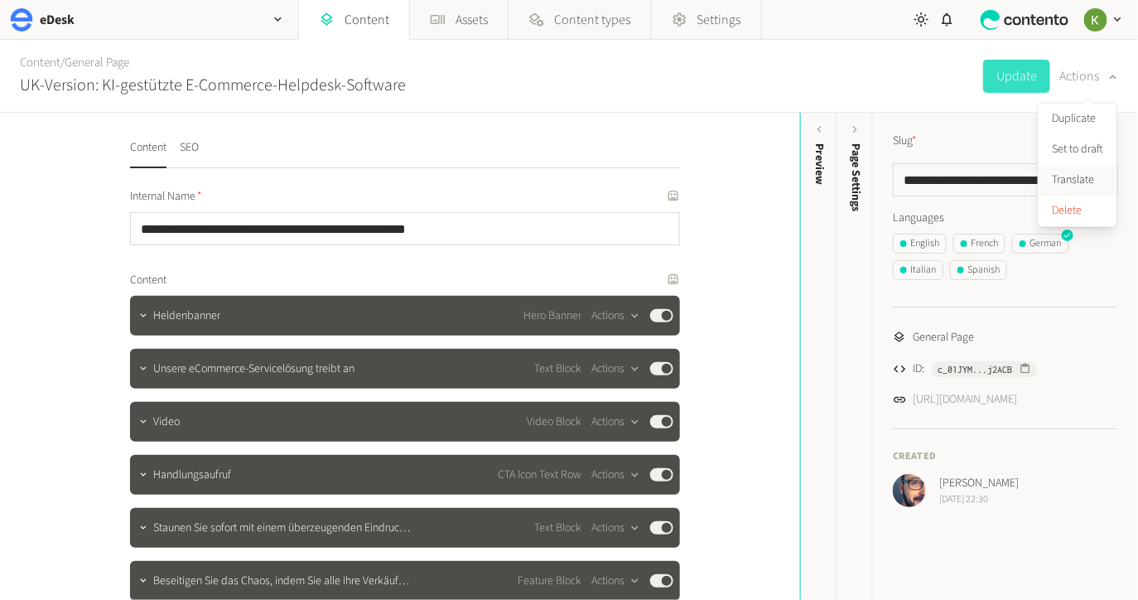
click at [1062, 183] on button "Translate" at bounding box center [1078, 180] width 78 height 31
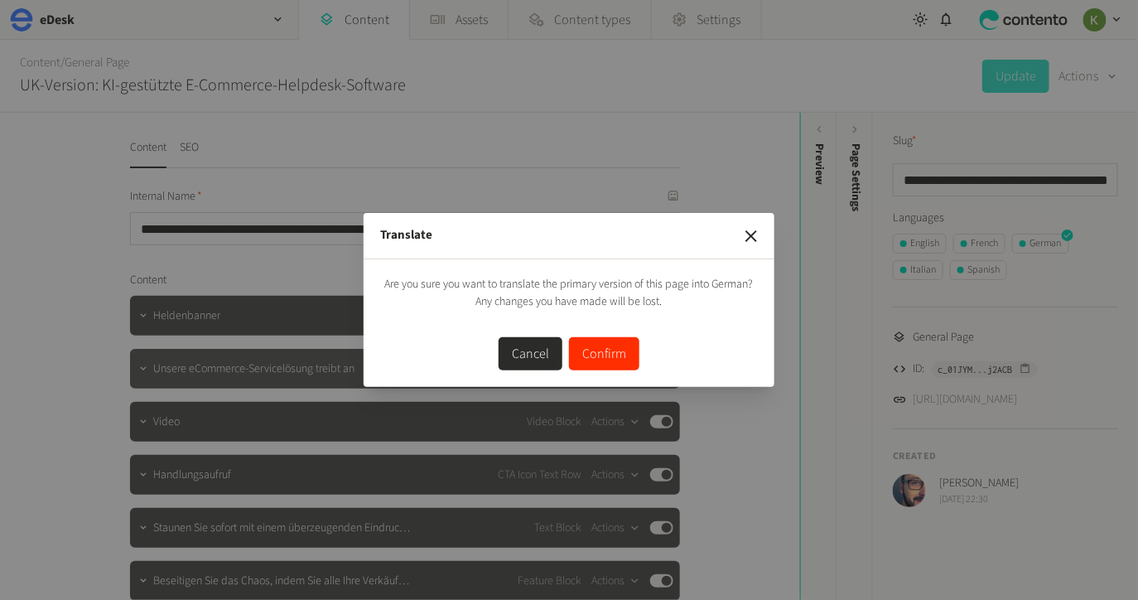
click at [606, 355] on button "Confirm" at bounding box center [604, 353] width 70 height 33
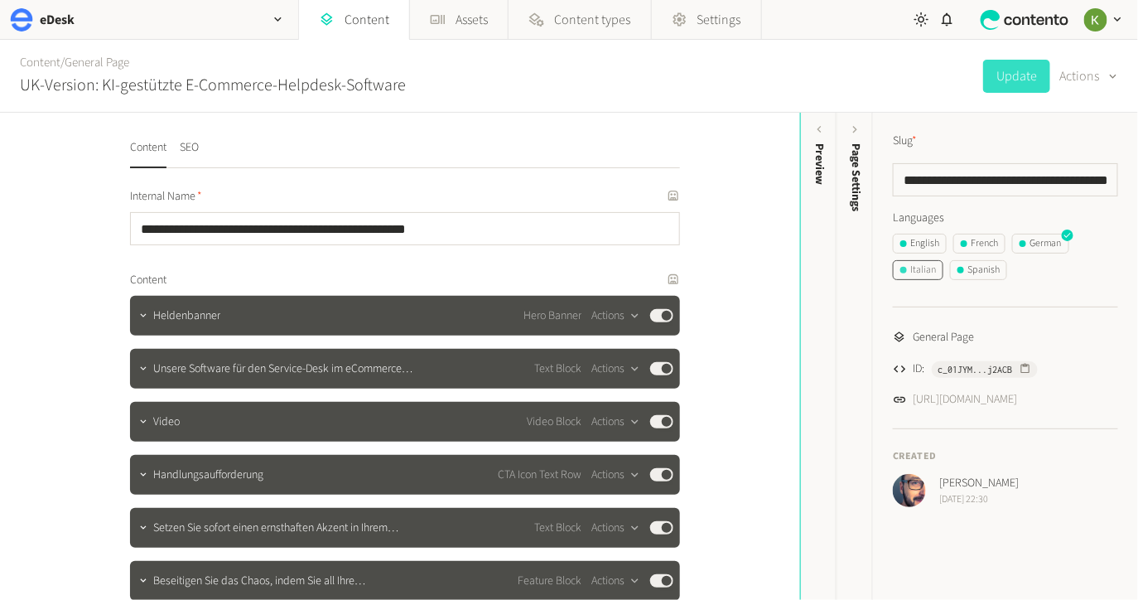
click at [934, 273] on div "Italian" at bounding box center [919, 270] width 36 height 15
click at [1109, 76] on icon "button" at bounding box center [1113, 77] width 13 height 16
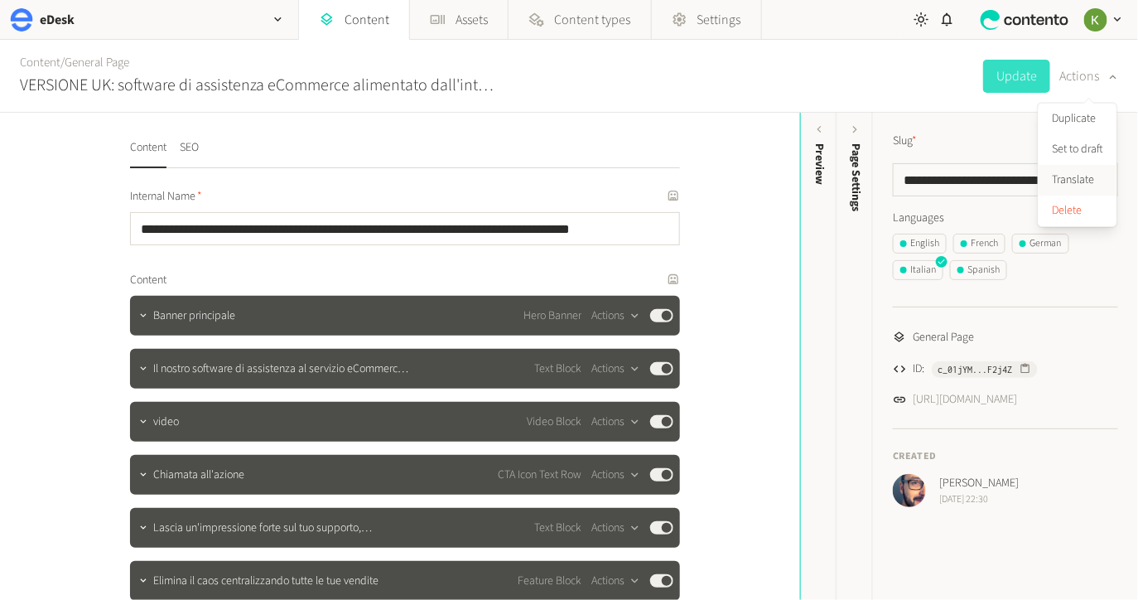
click at [1076, 177] on button "Translate" at bounding box center [1078, 180] width 78 height 31
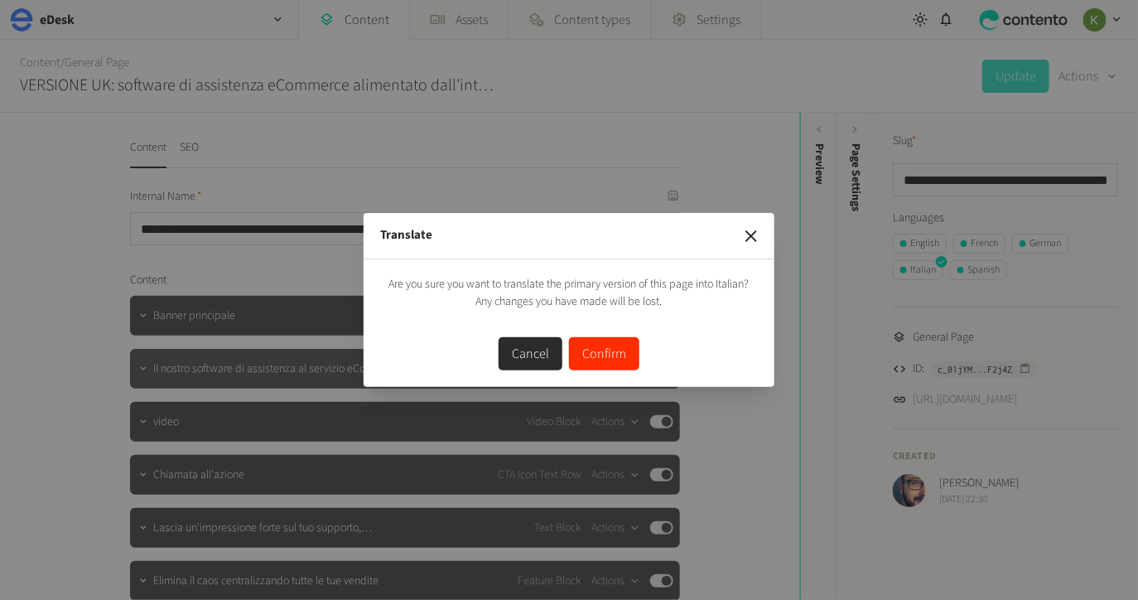
click at [611, 351] on button "Confirm" at bounding box center [604, 353] width 70 height 33
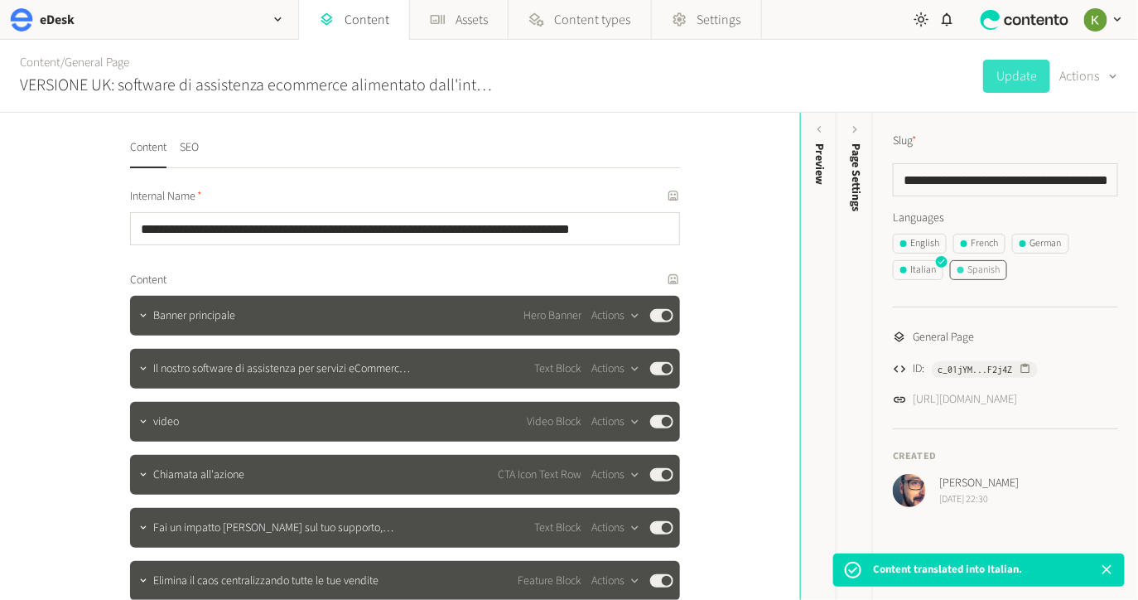
click at [983, 267] on div "Spanish" at bounding box center [979, 270] width 42 height 15
click at [1107, 76] on icon "button" at bounding box center [1113, 77] width 13 height 16
click at [1079, 178] on button "Translate" at bounding box center [1078, 180] width 78 height 31
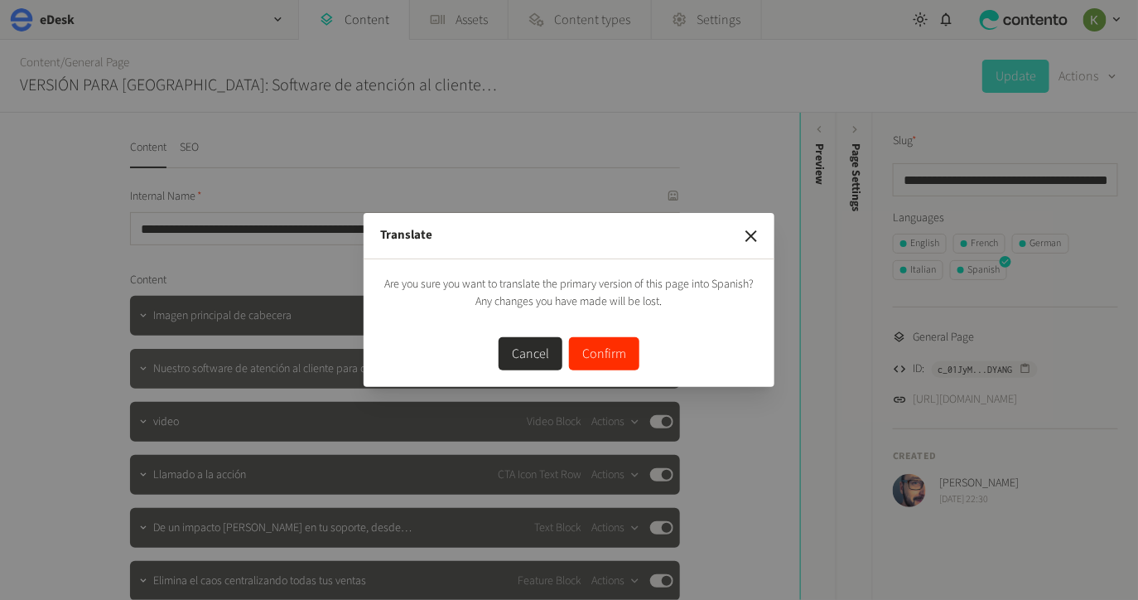
click at [601, 352] on button "Confirm" at bounding box center [604, 353] width 70 height 33
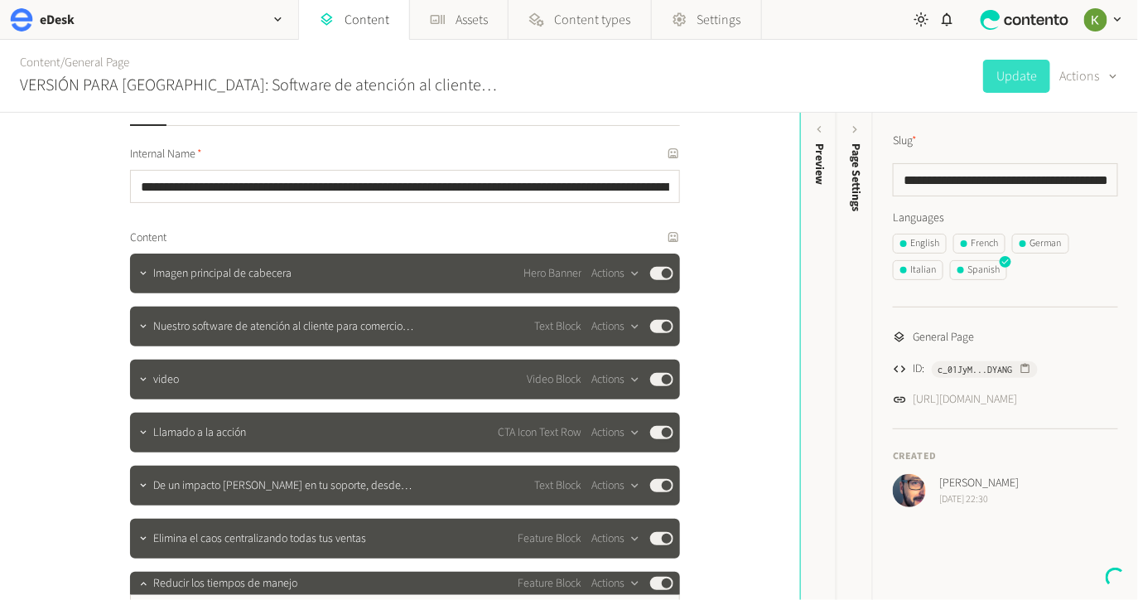
scroll to position [47, 0]
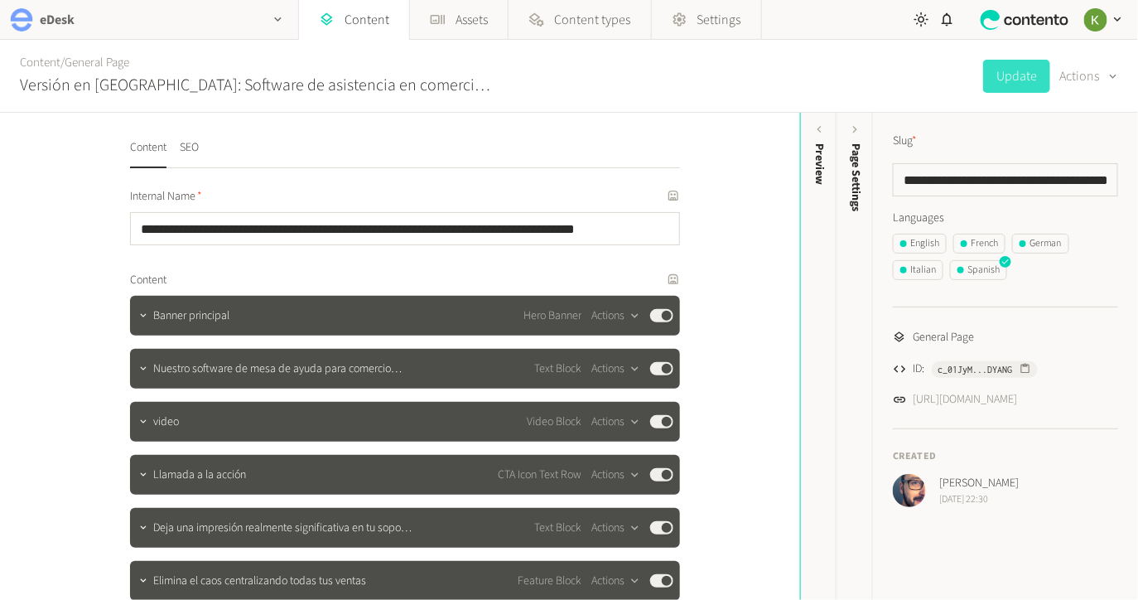
click at [279, 20] on icon "button" at bounding box center [277, 19] width 7 height 4
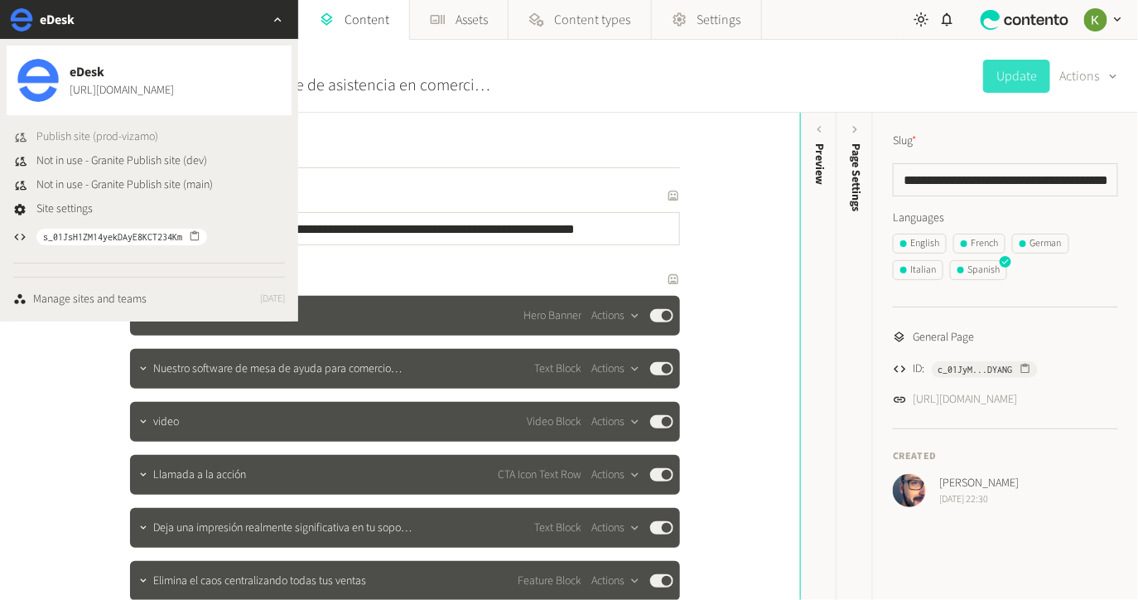
click at [106, 136] on span "Publish site (prod-vizamo)" at bounding box center [97, 136] width 122 height 17
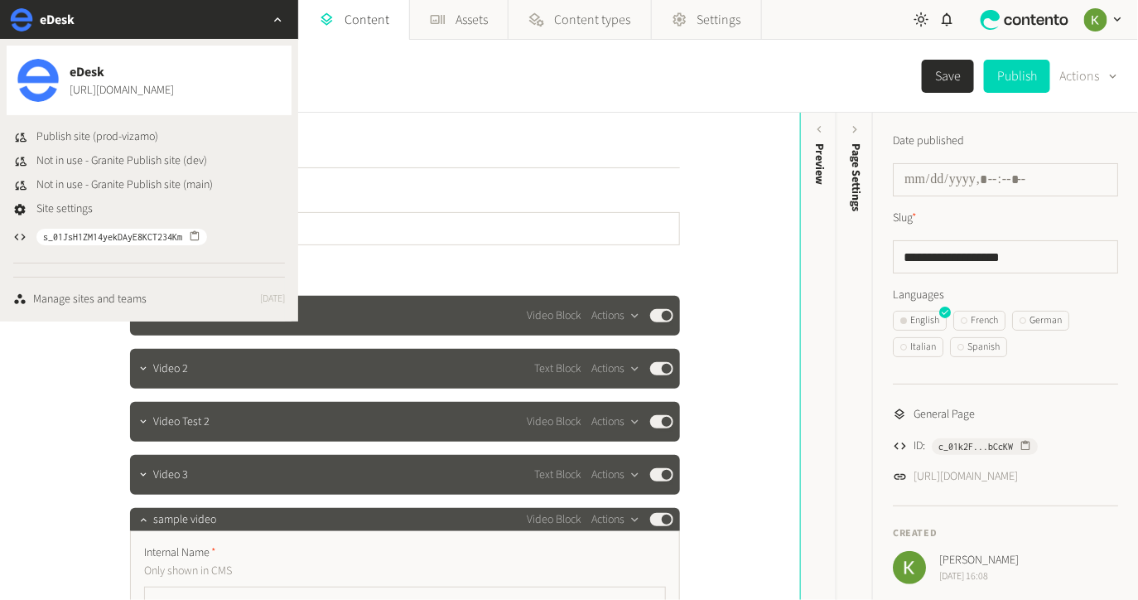
click at [1084, 366] on div "**********" at bounding box center [1005, 397] width 265 height 569
